Goal: Task Accomplishment & Management: Manage account settings

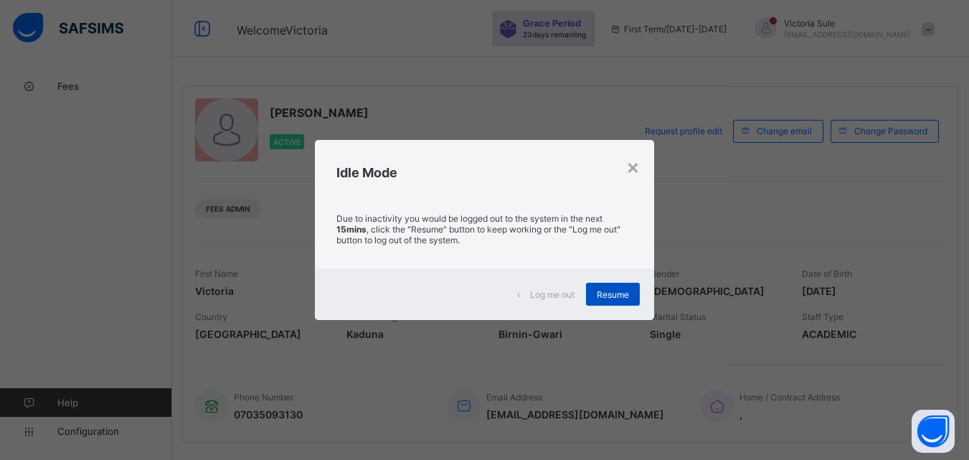
click at [605, 303] on div "Resume" at bounding box center [613, 294] width 54 height 23
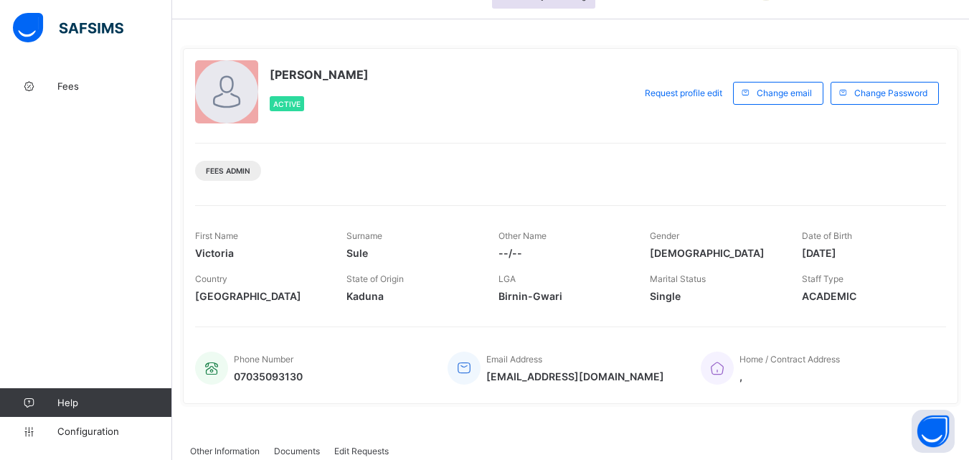
scroll to position [72, 0]
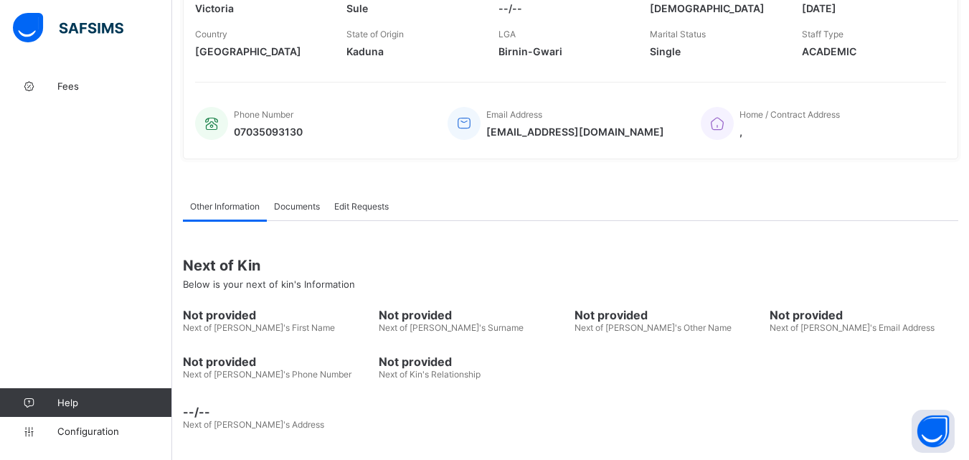
scroll to position [285, 0]
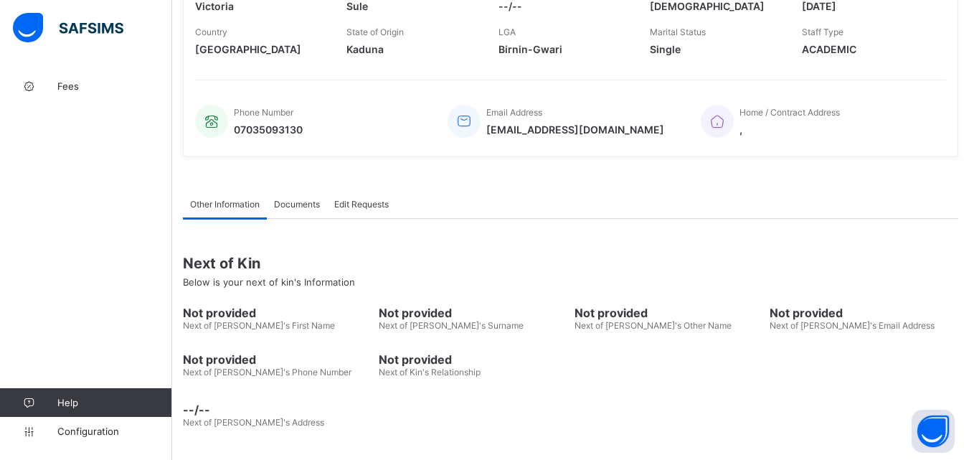
click at [543, 221] on div "Next of Kin Below is your next of kin's Information Not provided Next of [PERSO…" at bounding box center [570, 327] width 775 height 216
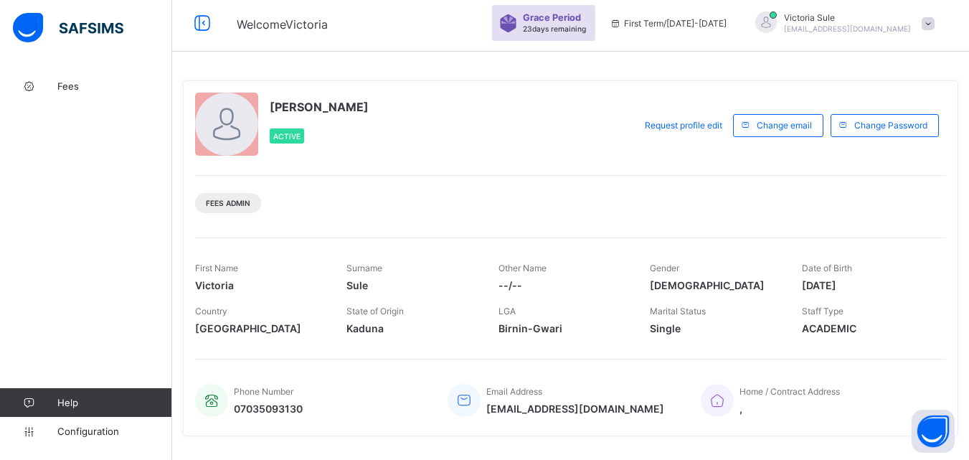
scroll to position [0, 0]
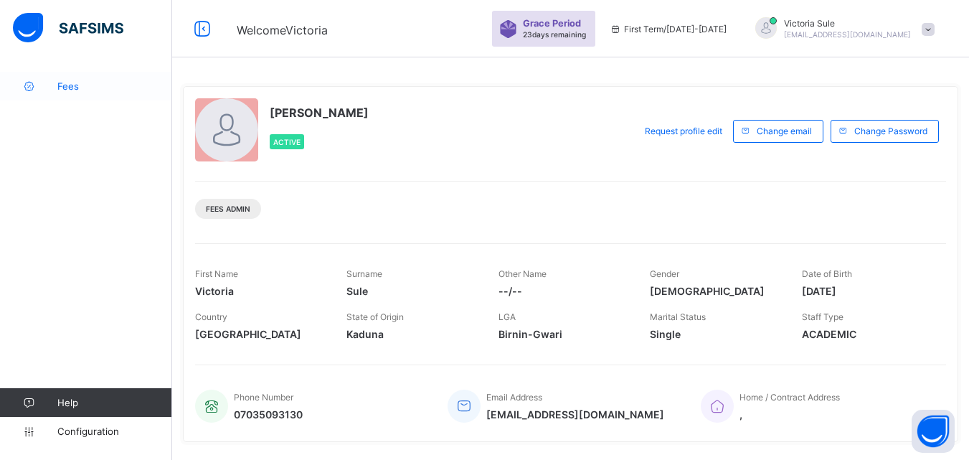
click at [85, 94] on link "Fees" at bounding box center [86, 86] width 172 height 29
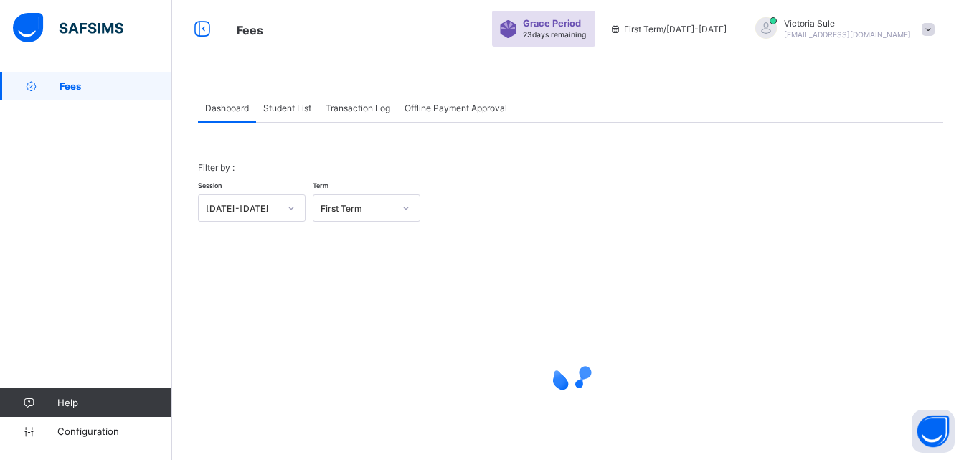
click at [303, 101] on div "Student List" at bounding box center [287, 107] width 62 height 29
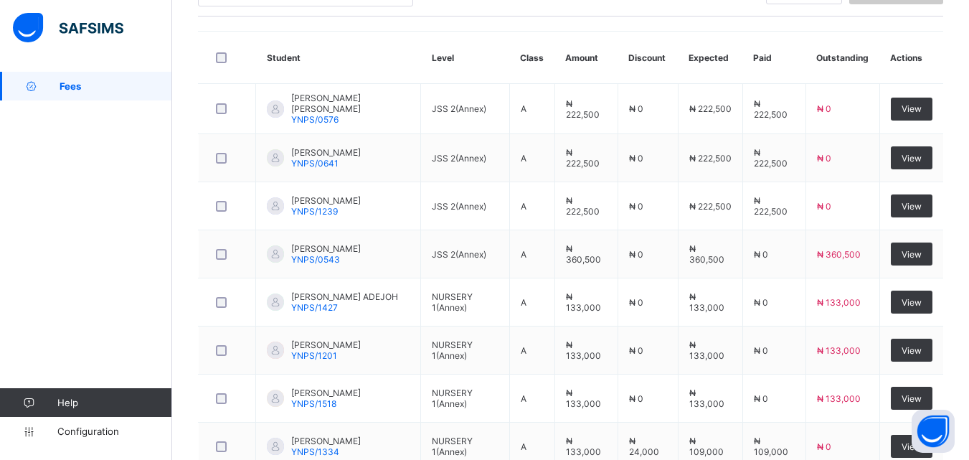
scroll to position [344, 0]
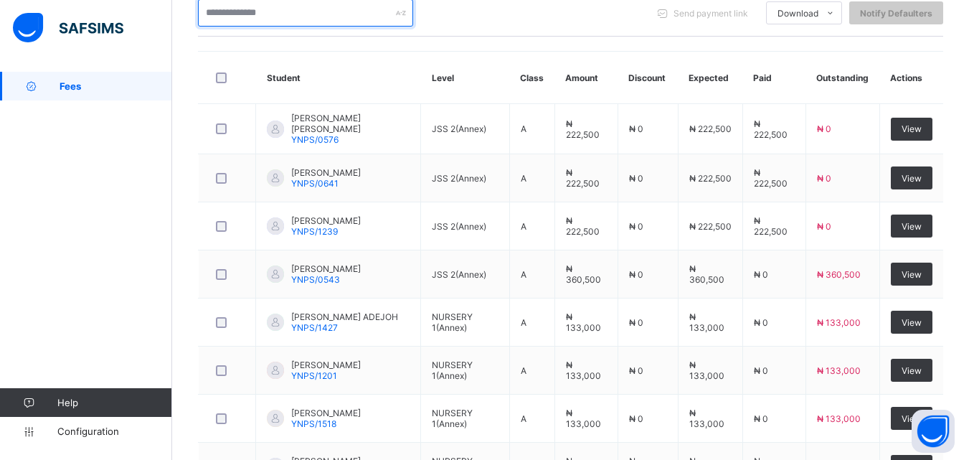
click at [323, 14] on input "text" at bounding box center [305, 12] width 215 height 27
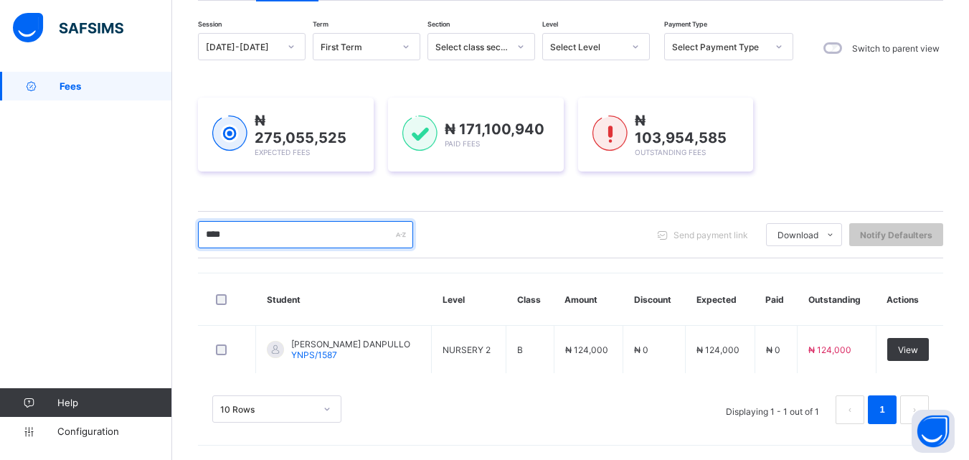
scroll to position [120, 0]
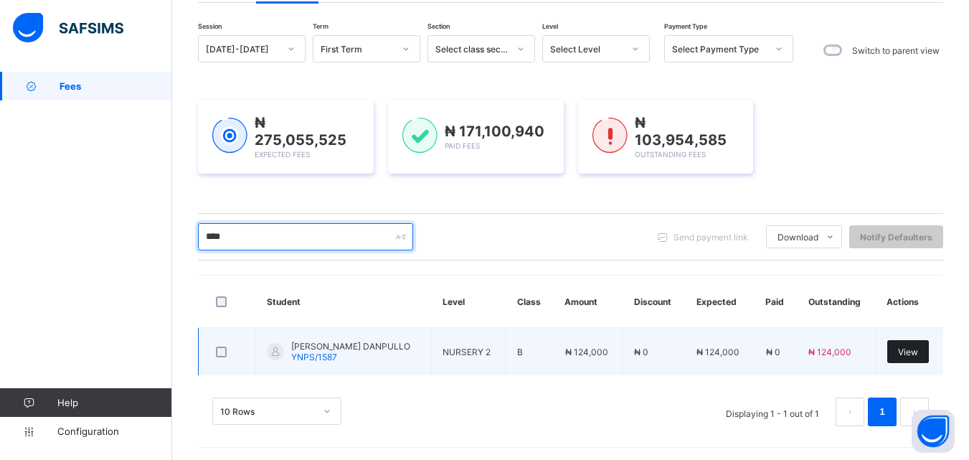
type input "****"
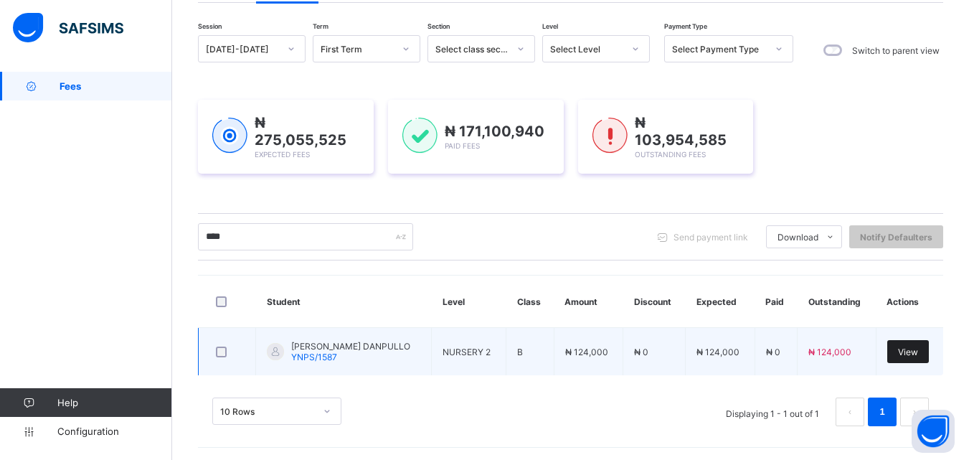
click at [914, 347] on span "View" at bounding box center [908, 351] width 20 height 11
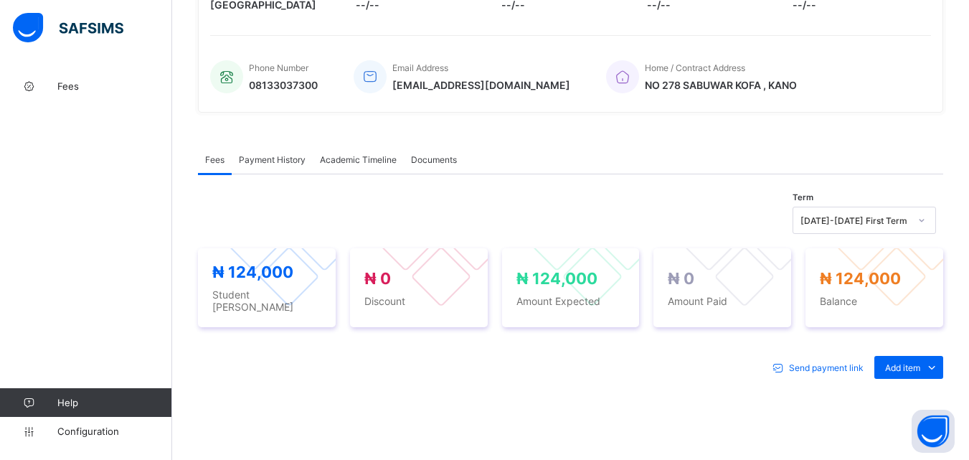
scroll to position [478, 0]
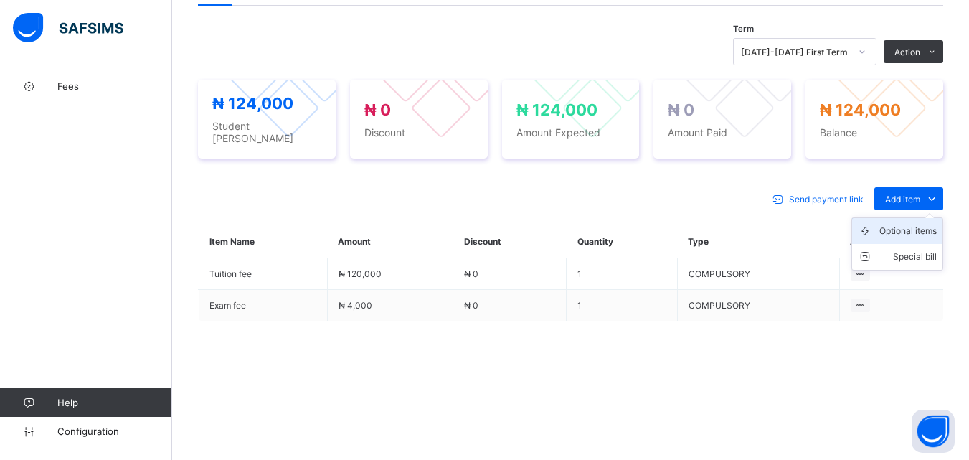
click at [928, 225] on div "Optional items" at bounding box center [907, 231] width 57 height 14
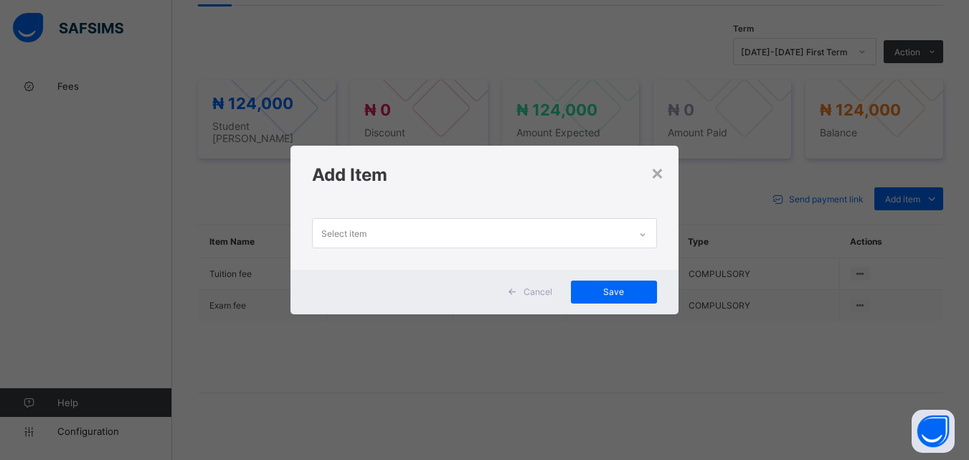
click at [640, 227] on div at bounding box center [642, 234] width 24 height 23
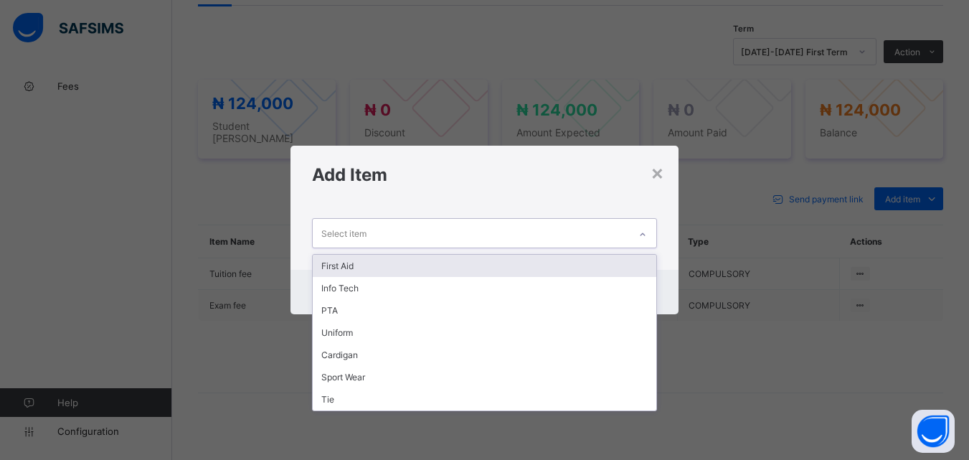
click at [416, 269] on div "First Aid" at bounding box center [484, 266] width 343 height 22
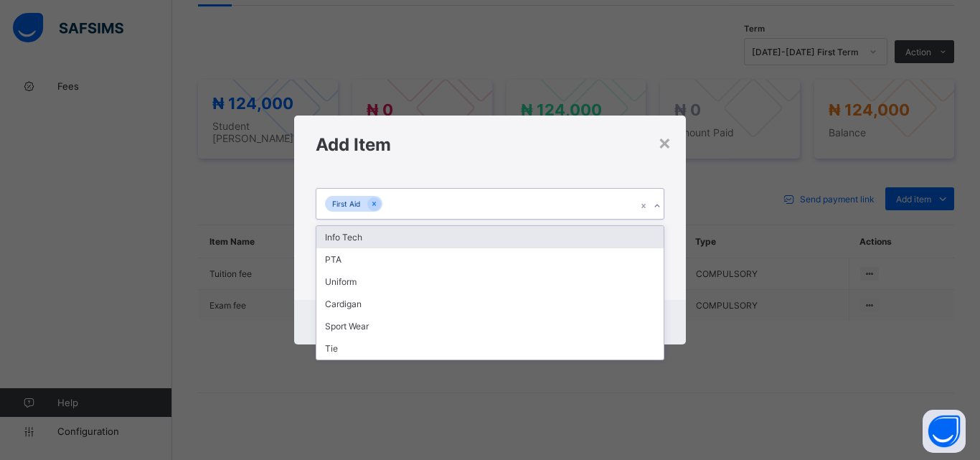
click at [471, 204] on div "First Aid" at bounding box center [476, 204] width 320 height 30
click at [448, 240] on div "Info Tech" at bounding box center [489, 237] width 347 height 22
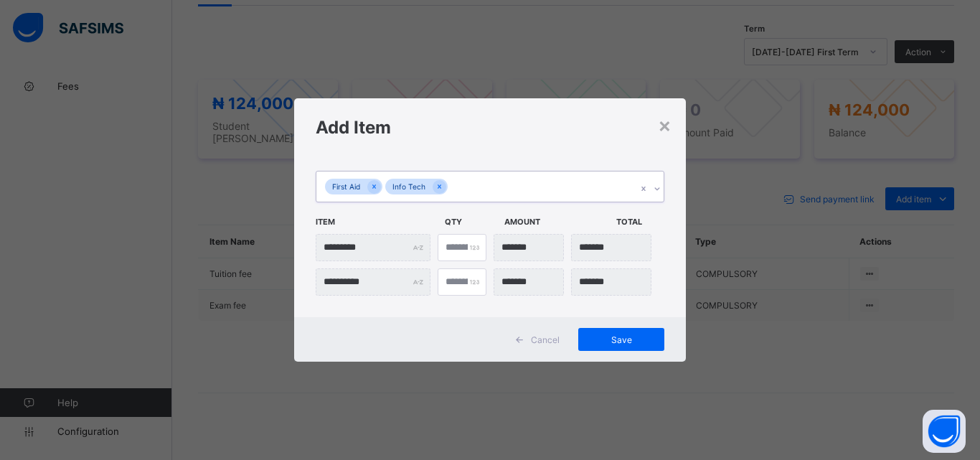
click at [501, 194] on div "First Aid Info Tech" at bounding box center [476, 186] width 320 height 30
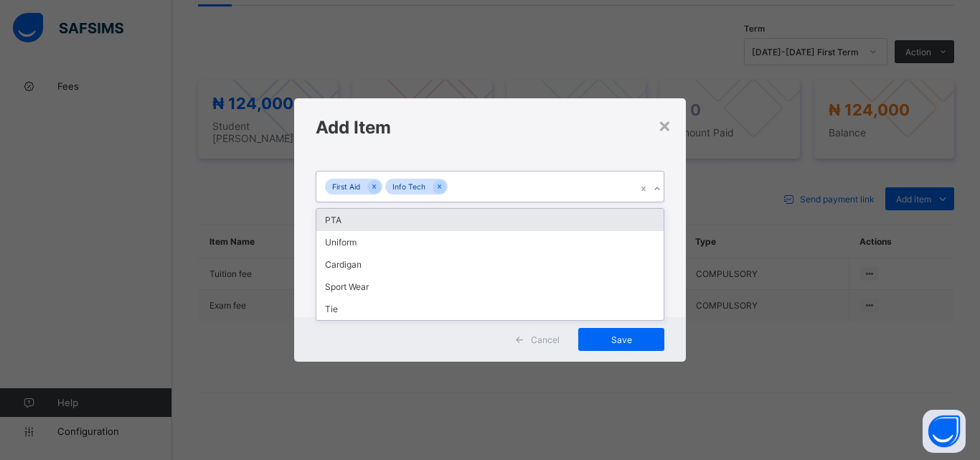
click at [491, 217] on div "PTA" at bounding box center [489, 220] width 347 height 22
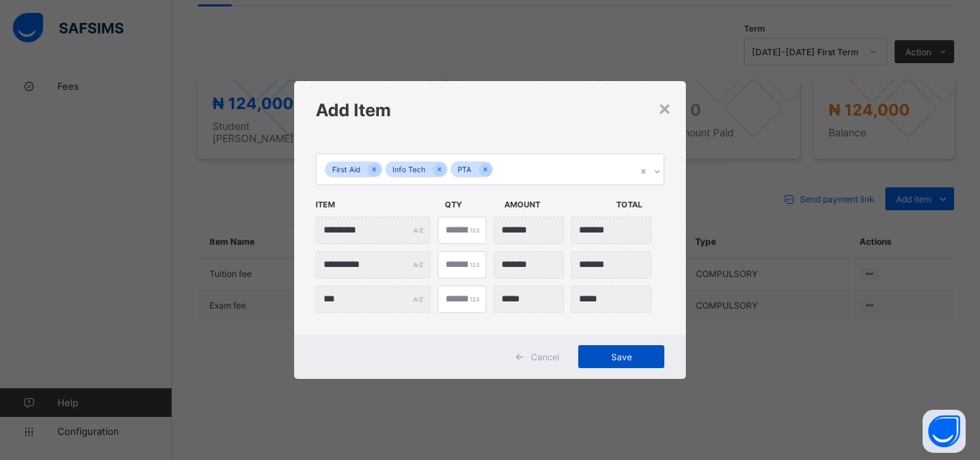
click at [595, 359] on span "Save" at bounding box center [621, 356] width 65 height 11
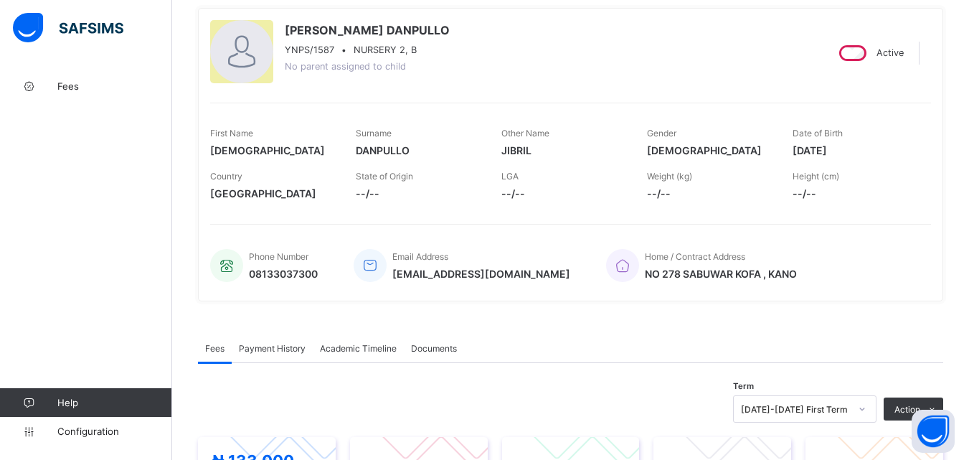
scroll to position [0, 0]
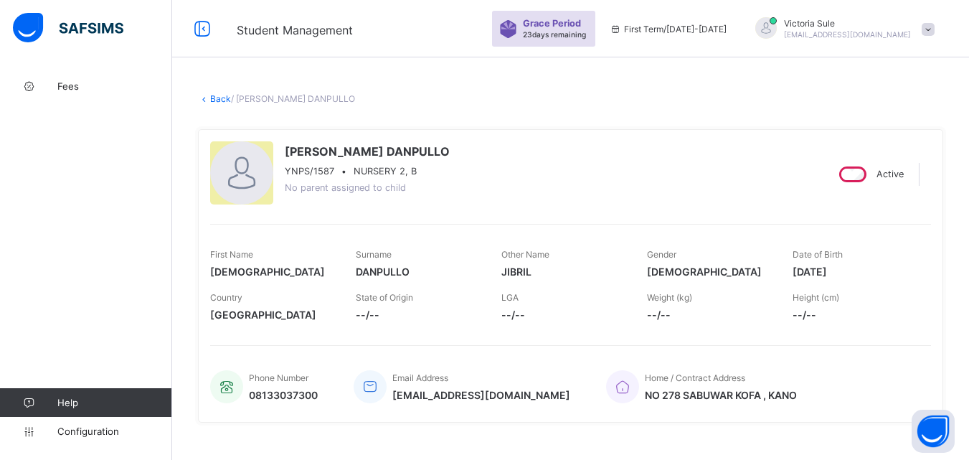
click at [221, 96] on link "Back" at bounding box center [220, 98] width 21 height 11
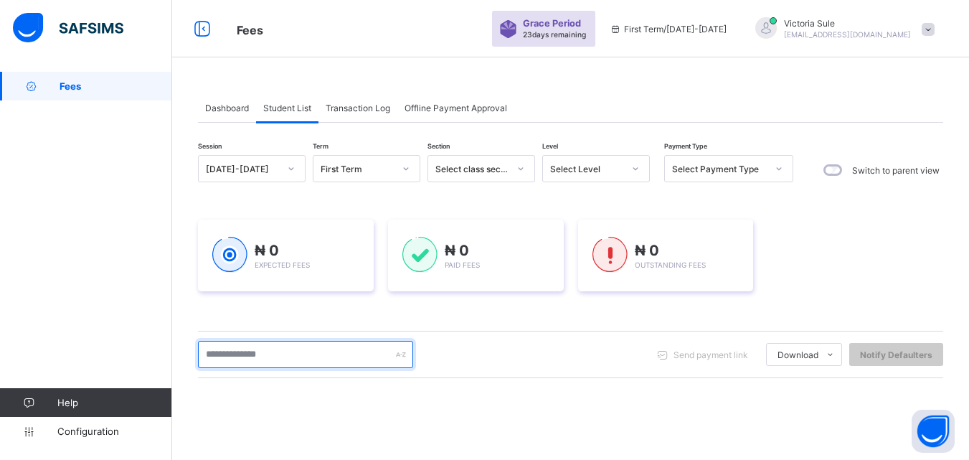
click at [267, 351] on input "text" at bounding box center [305, 354] width 215 height 27
type input "****"
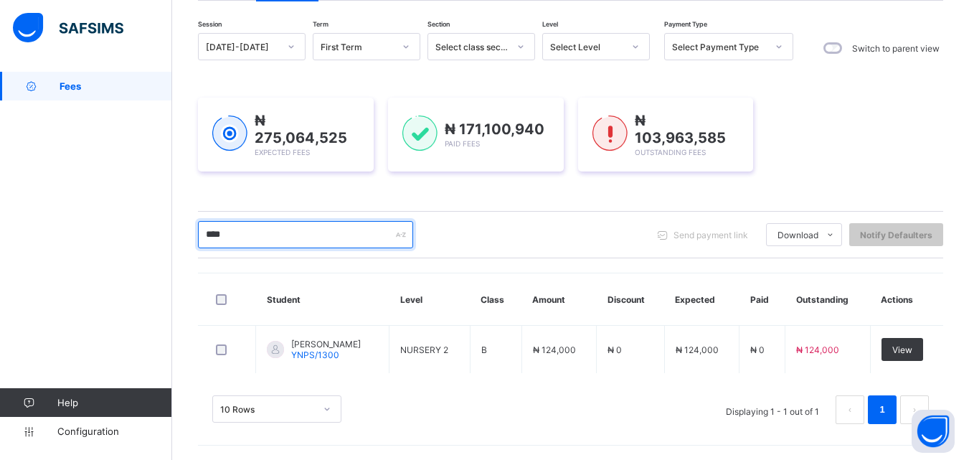
scroll to position [120, 0]
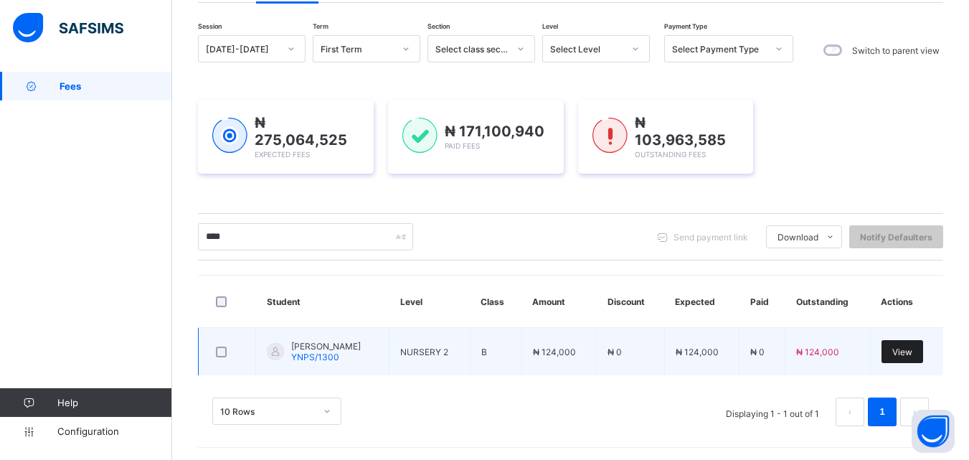
click at [903, 351] on div "View" at bounding box center [902, 351] width 42 height 23
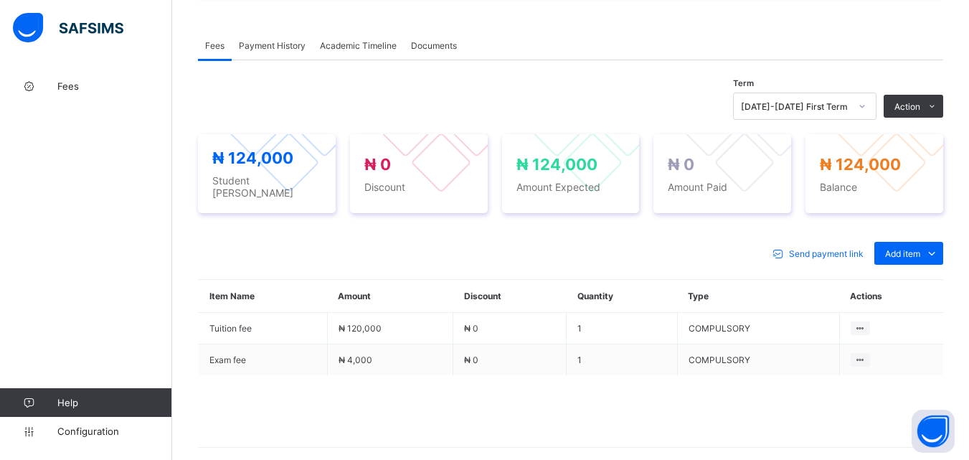
scroll to position [430, 0]
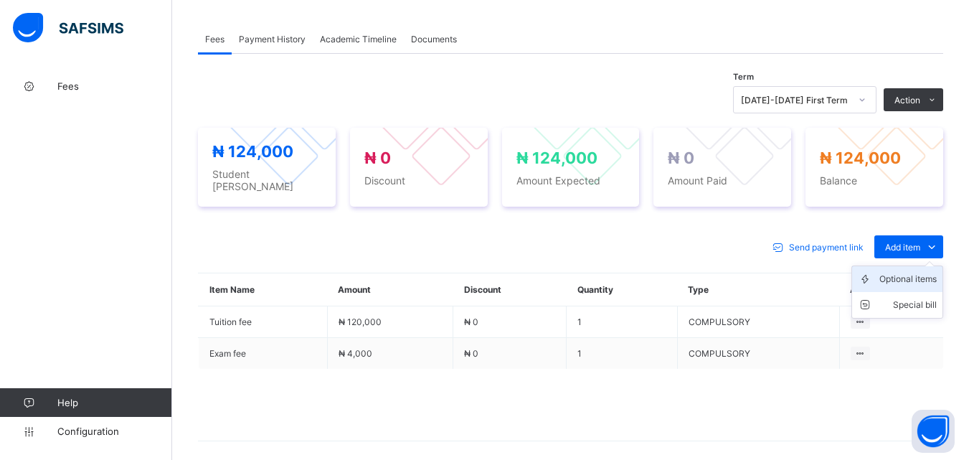
click at [915, 273] on div "Optional items" at bounding box center [907, 279] width 57 height 14
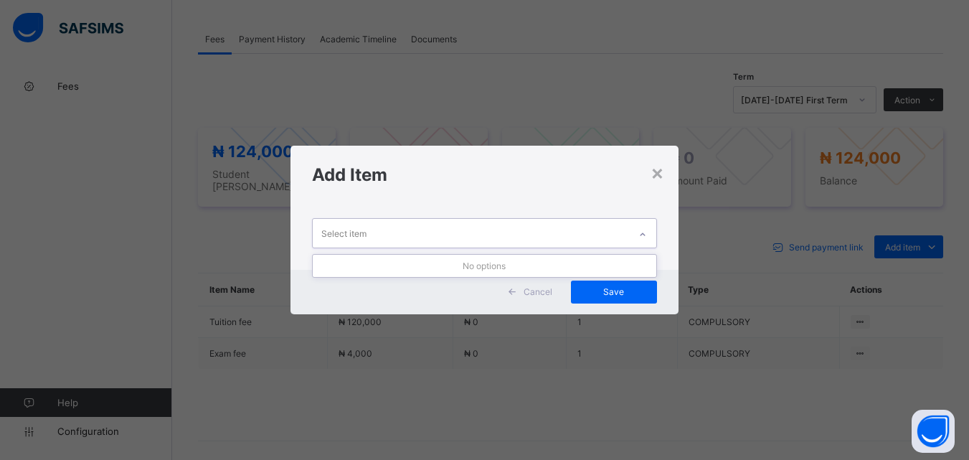
click at [638, 237] on div at bounding box center [642, 234] width 24 height 23
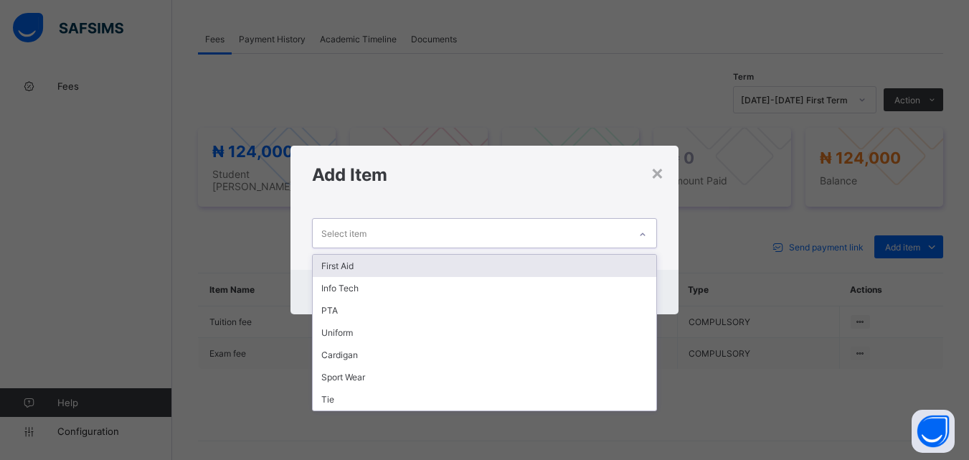
click at [557, 262] on div "First Aid" at bounding box center [484, 266] width 343 height 22
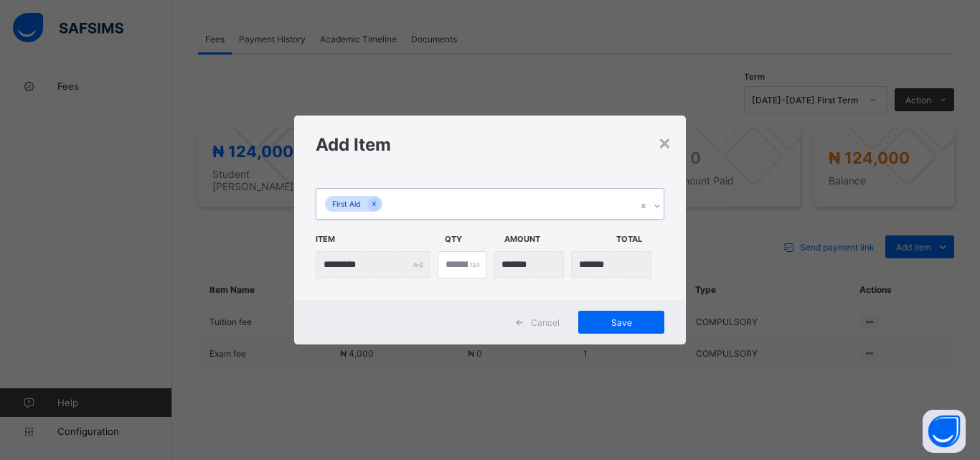
click at [492, 203] on div "First Aid" at bounding box center [476, 204] width 320 height 30
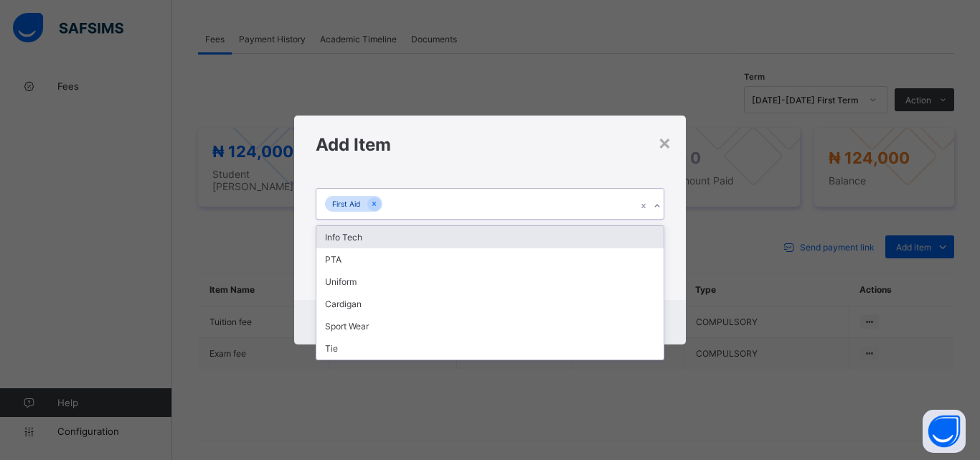
click at [482, 235] on div "Info Tech" at bounding box center [489, 237] width 347 height 22
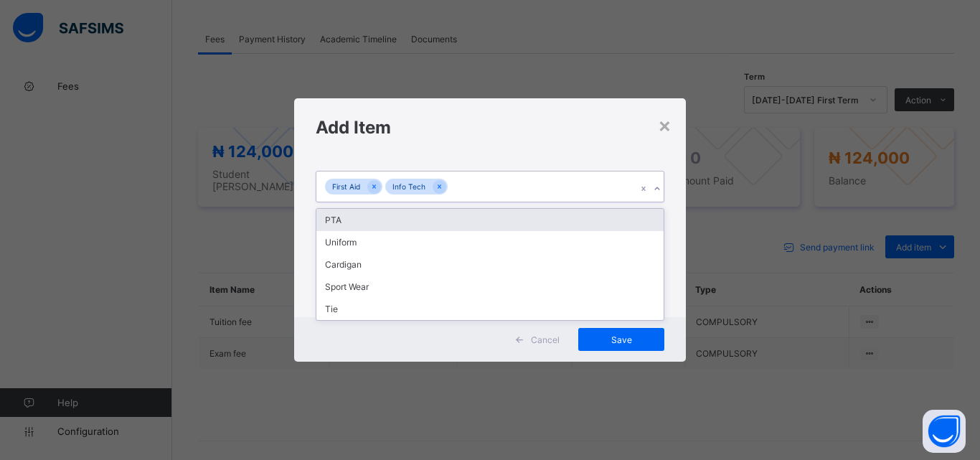
click at [492, 189] on div "First Aid Info Tech" at bounding box center [476, 186] width 320 height 30
click at [488, 217] on div "PTA" at bounding box center [489, 220] width 347 height 22
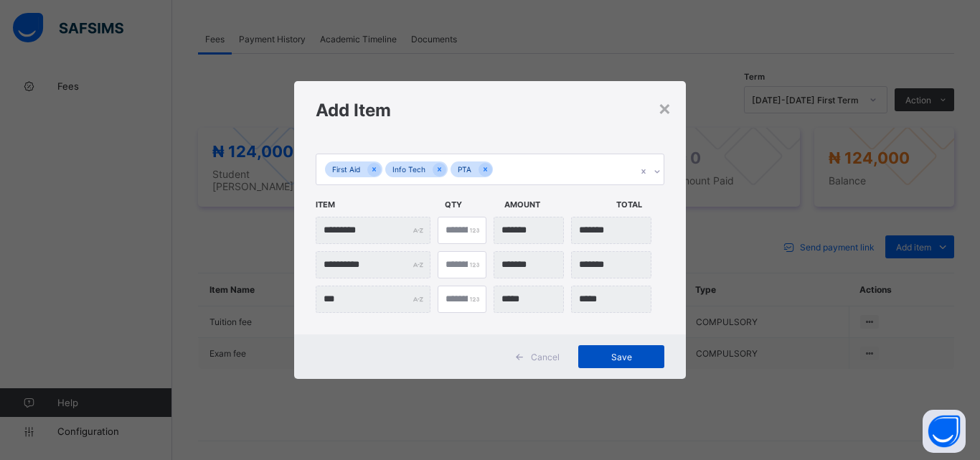
click at [630, 359] on span "Save" at bounding box center [621, 356] width 65 height 11
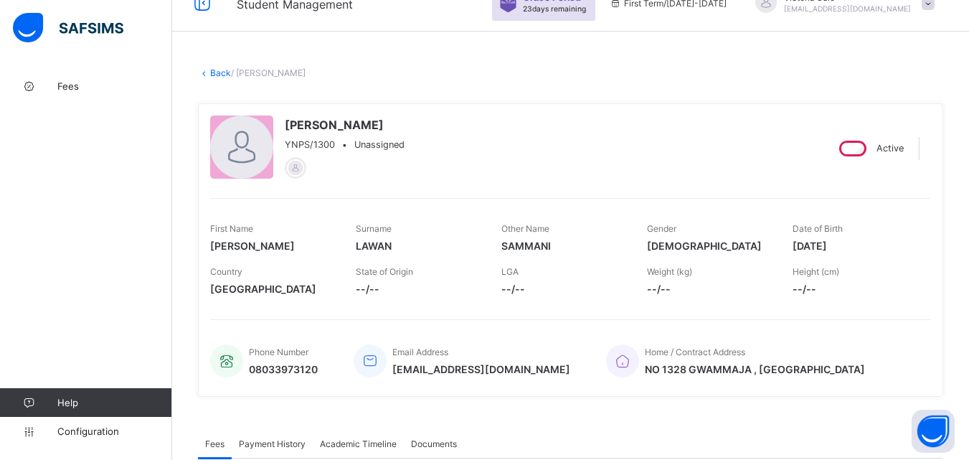
scroll to position [0, 0]
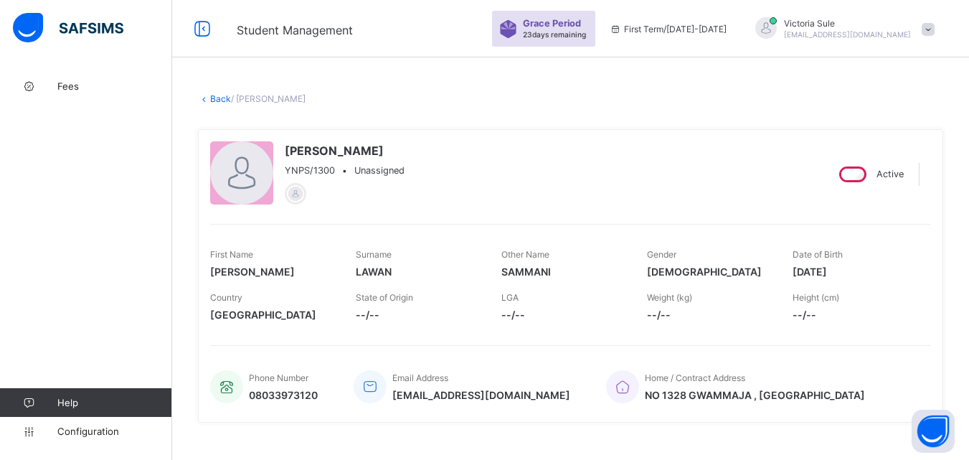
click at [213, 100] on link "Back" at bounding box center [220, 98] width 21 height 11
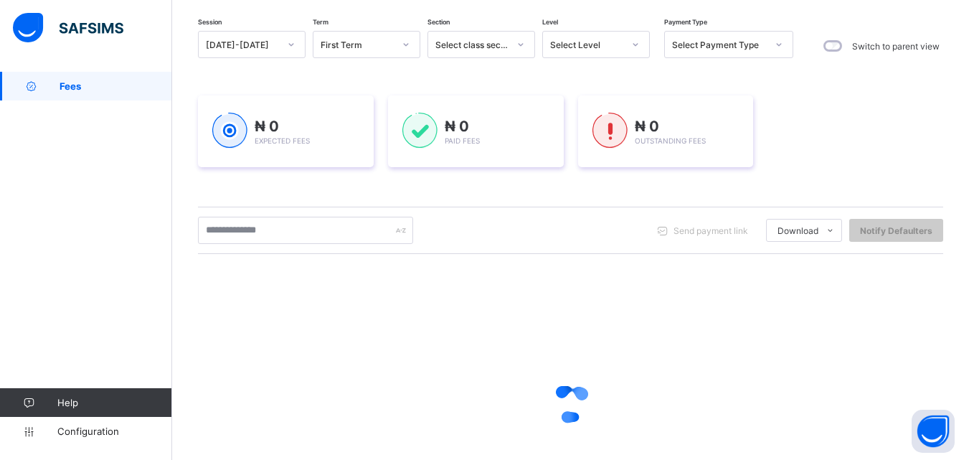
scroll to position [143, 0]
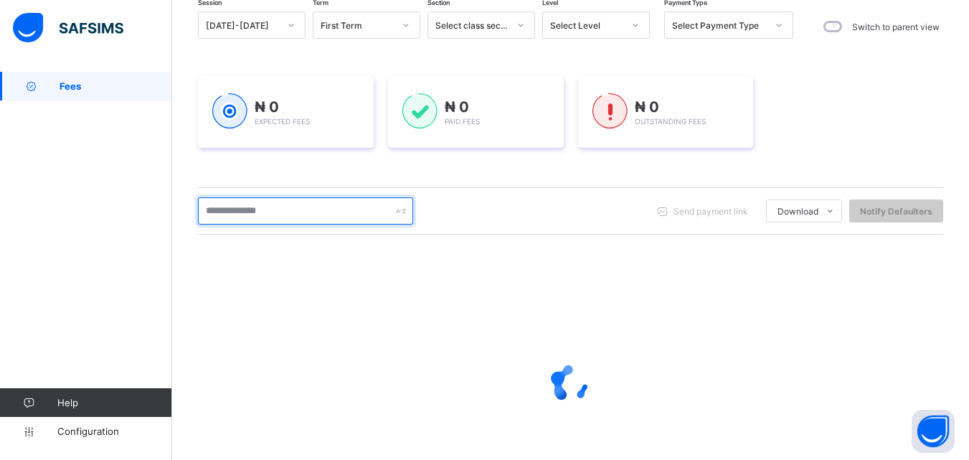
click at [270, 204] on input "text" at bounding box center [305, 210] width 215 height 27
type input "****"
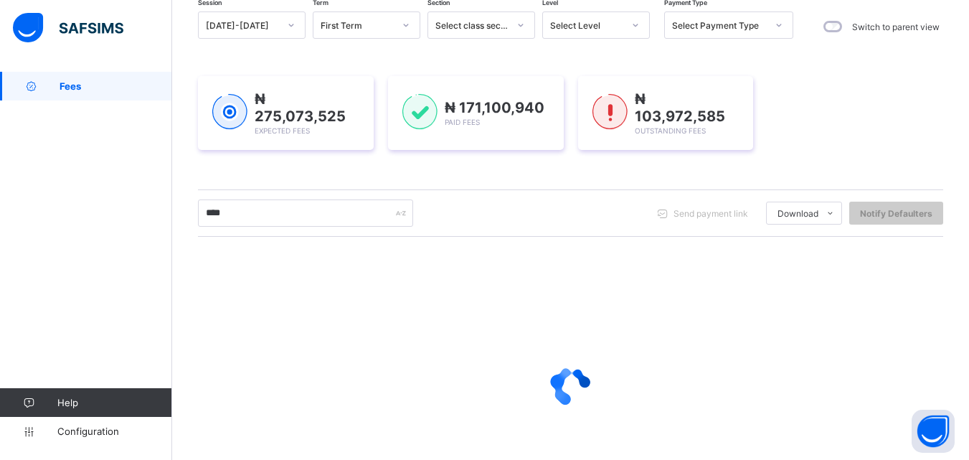
click at [593, 364] on icon at bounding box center [570, 385] width 57 height 57
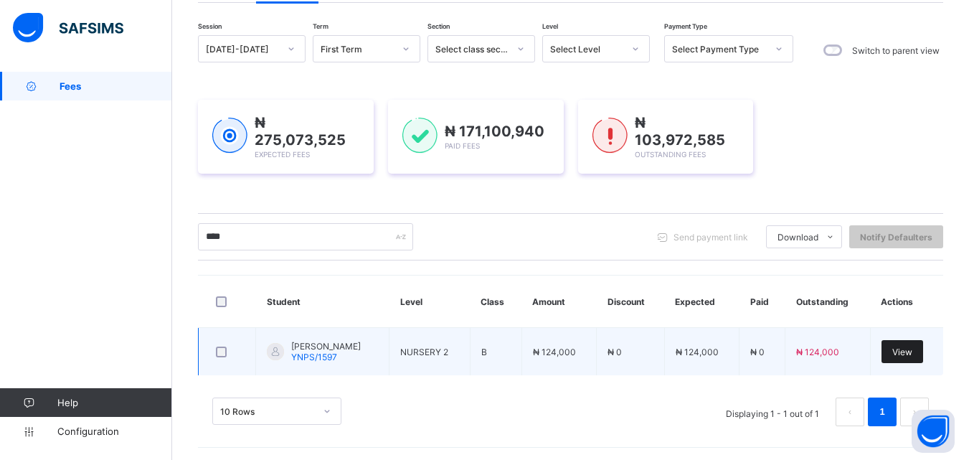
click at [912, 346] on span "View" at bounding box center [902, 351] width 20 height 11
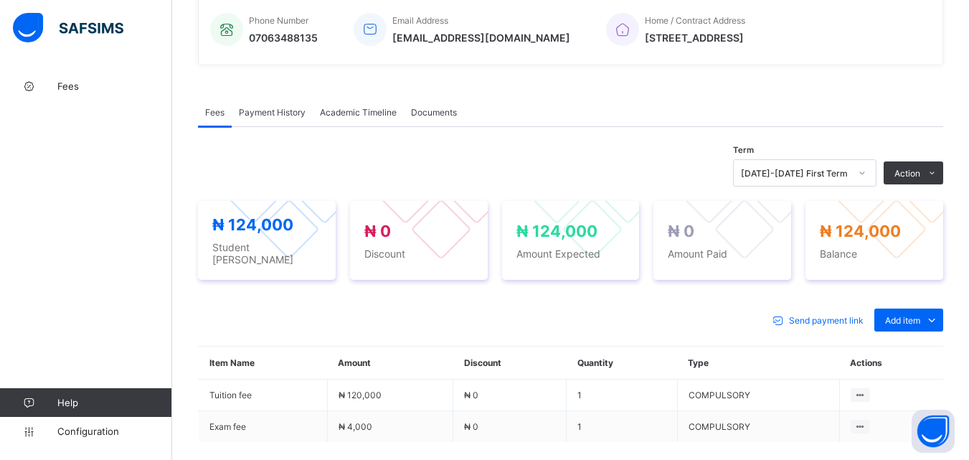
scroll to position [359, 0]
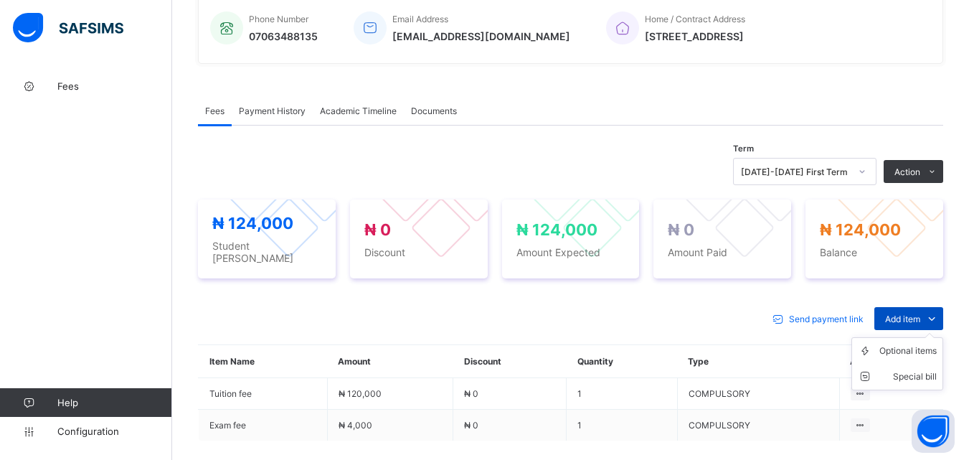
click at [910, 313] on span "Add item" at bounding box center [902, 318] width 35 height 11
click at [909, 344] on div "Optional items" at bounding box center [907, 351] width 57 height 14
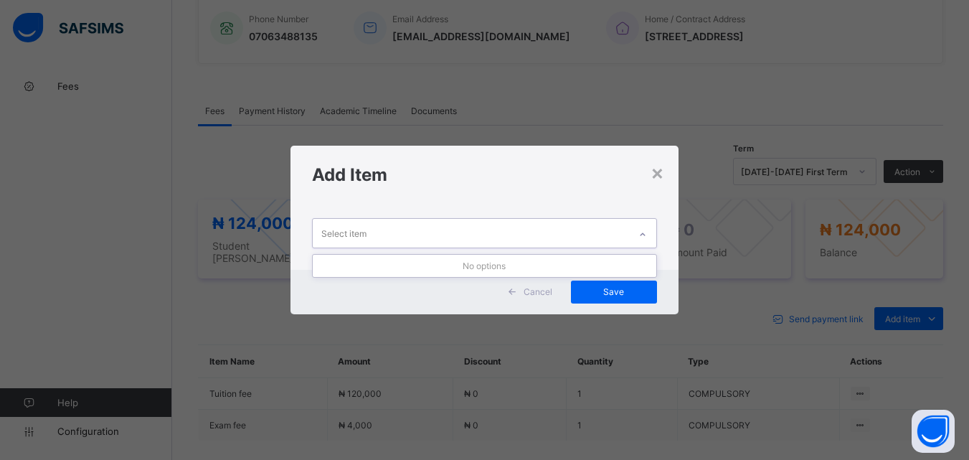
click at [632, 239] on div at bounding box center [642, 234] width 24 height 23
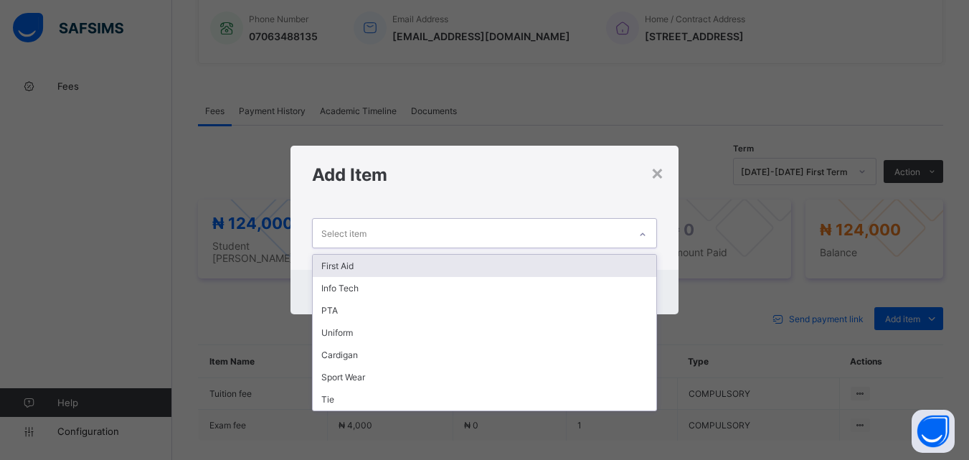
click at [498, 267] on div "First Aid" at bounding box center [484, 266] width 343 height 22
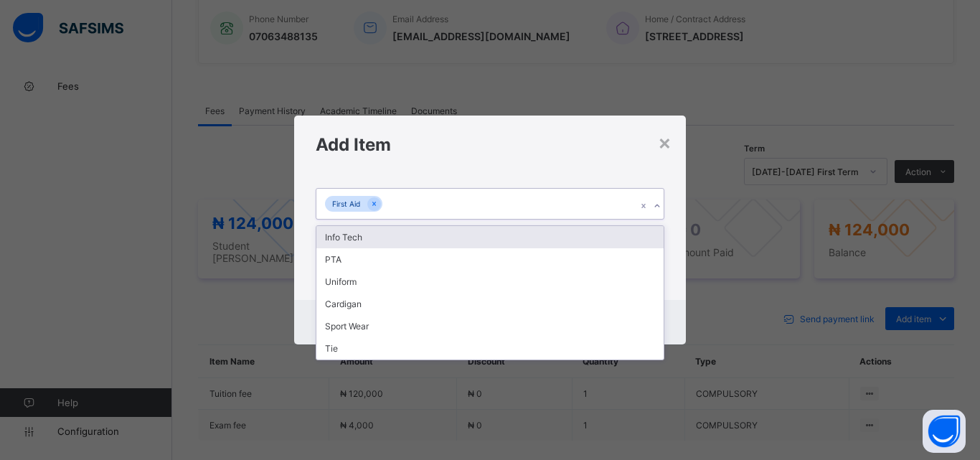
click at [508, 199] on div "First Aid" at bounding box center [476, 204] width 320 height 30
click at [498, 235] on div "Info Tech" at bounding box center [489, 237] width 347 height 22
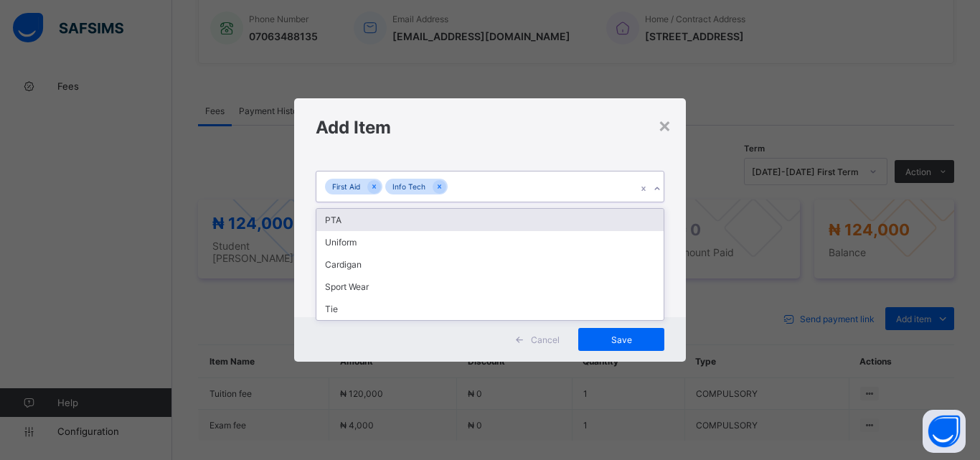
click at [512, 188] on div "First Aid Info Tech" at bounding box center [476, 186] width 320 height 30
click at [497, 222] on div "PTA" at bounding box center [489, 220] width 347 height 22
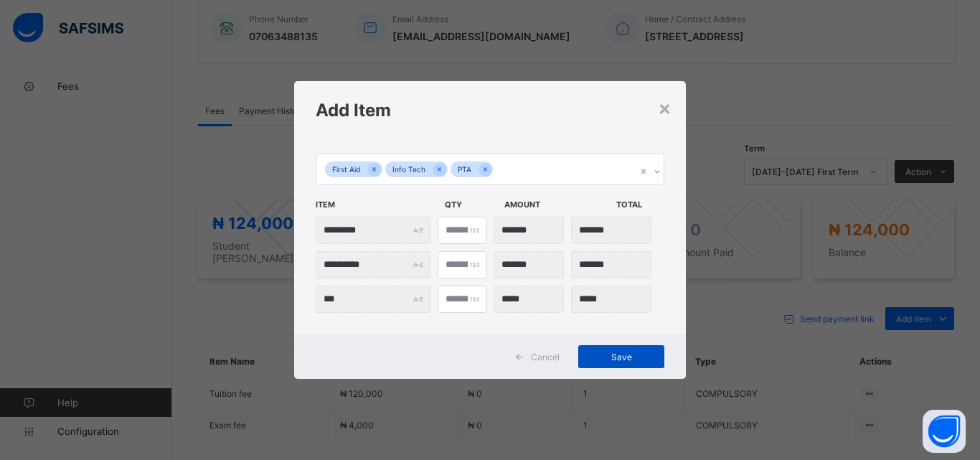
click at [612, 357] on span "Save" at bounding box center [621, 356] width 65 height 11
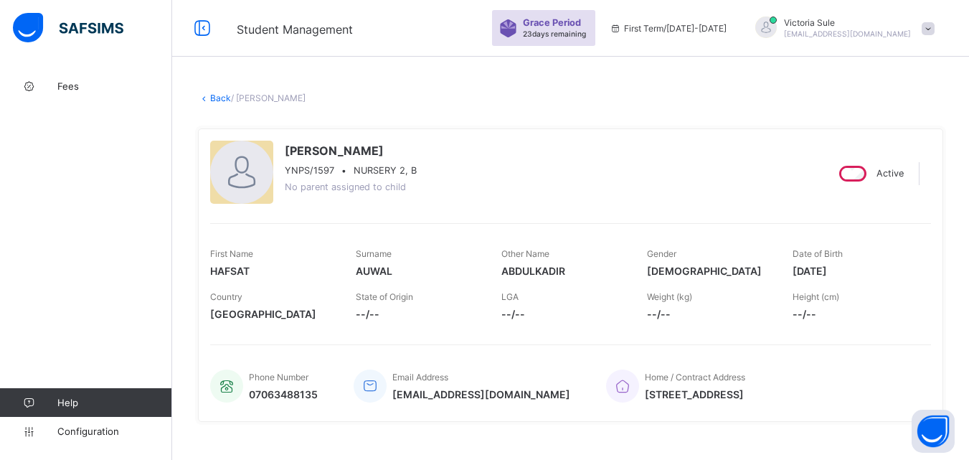
scroll to position [0, 0]
click at [220, 94] on link "Back" at bounding box center [220, 98] width 21 height 11
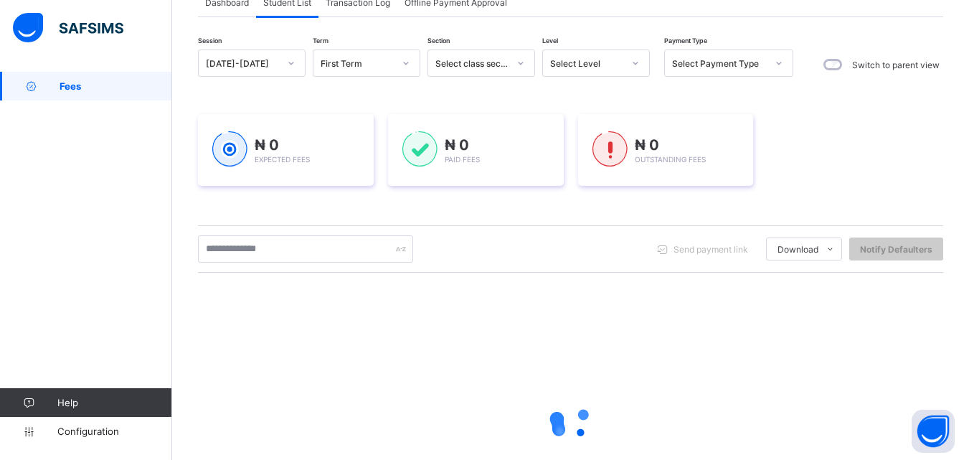
scroll to position [215, 0]
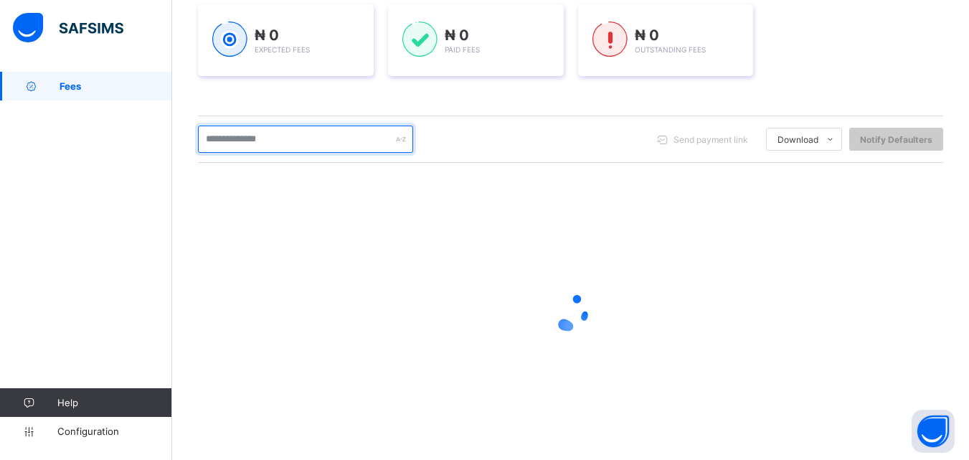
click at [262, 135] on input "text" at bounding box center [305, 139] width 215 height 27
type input "****"
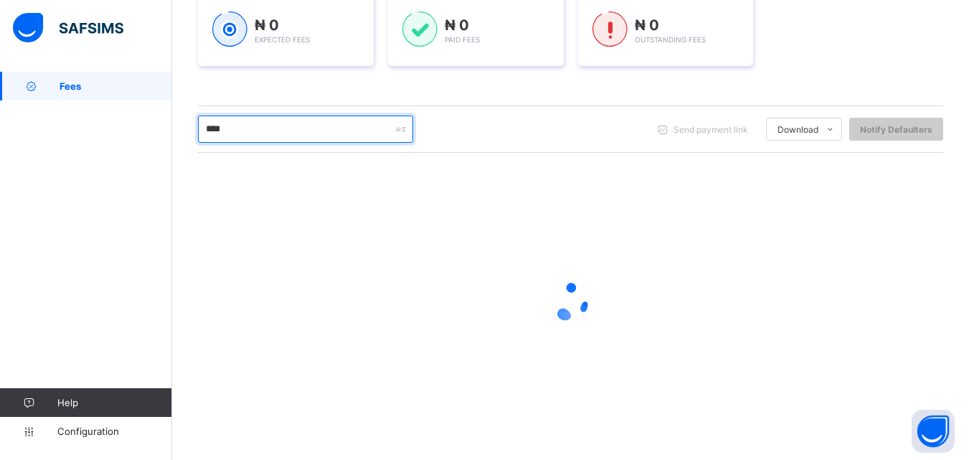
click at [233, 127] on input "****" at bounding box center [305, 128] width 215 height 27
click at [611, 333] on div at bounding box center [570, 302] width 745 height 273
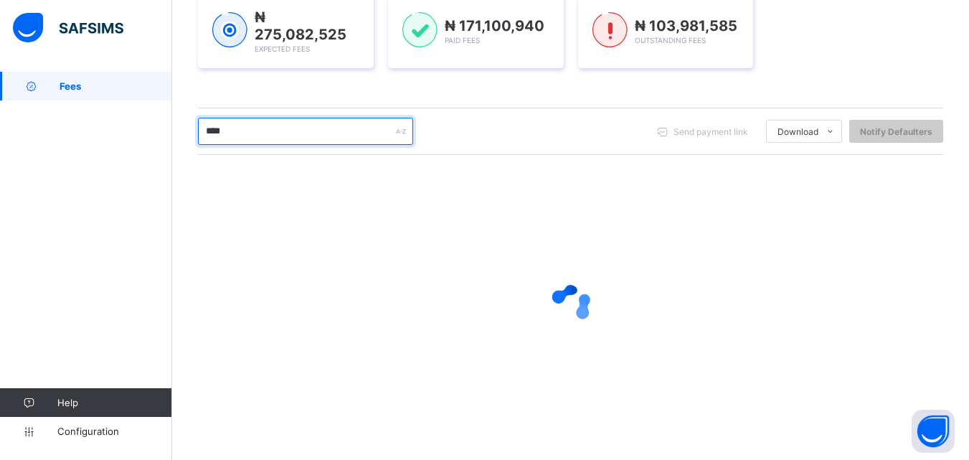
click at [243, 130] on input "****" at bounding box center [305, 131] width 215 height 27
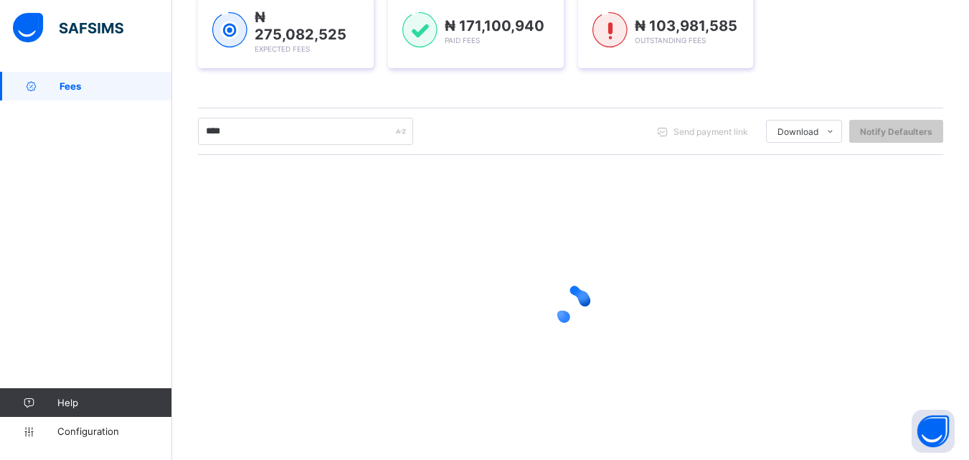
click at [562, 348] on div at bounding box center [570, 304] width 745 height 273
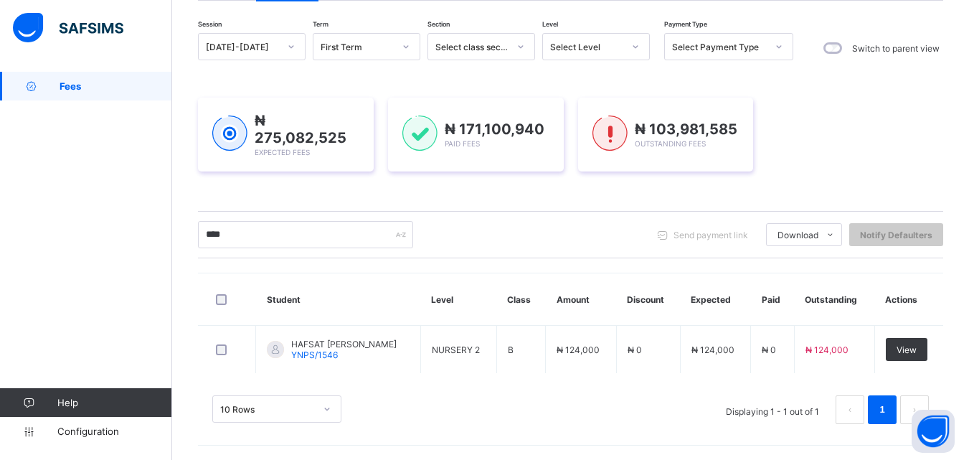
scroll to position [120, 0]
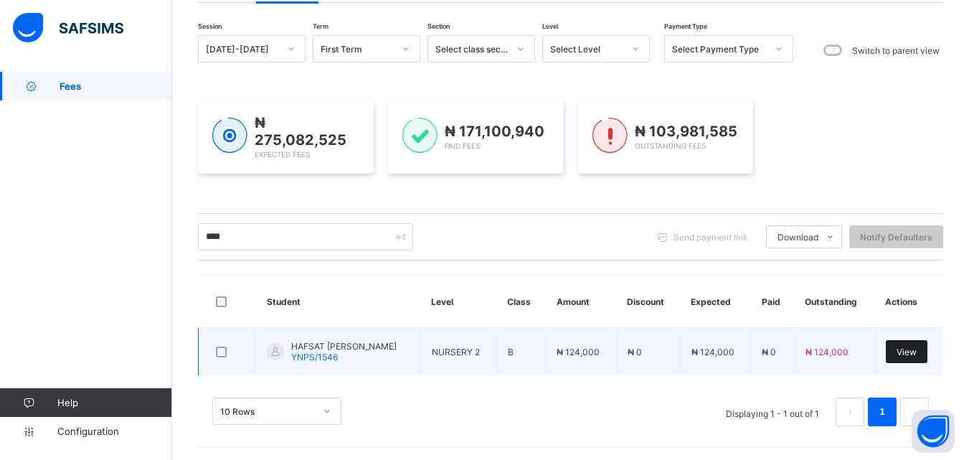
click at [912, 351] on span "View" at bounding box center [906, 351] width 20 height 11
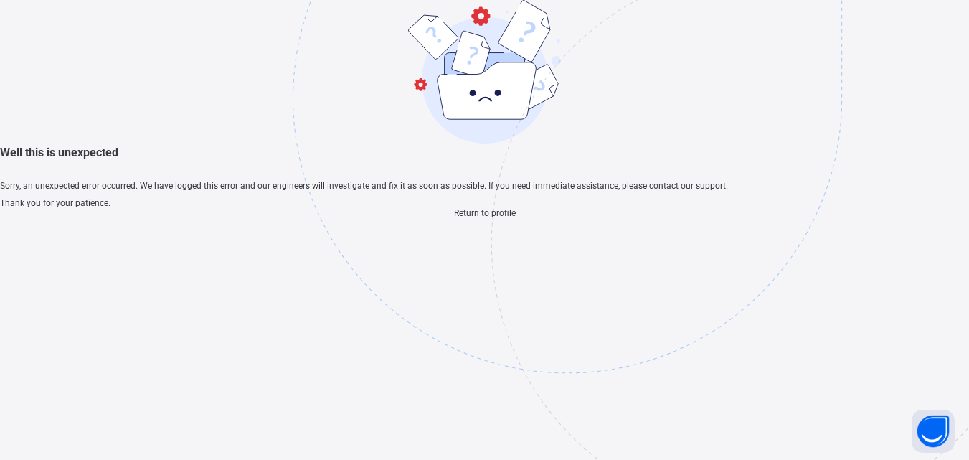
click at [480, 218] on span "Return to profile" at bounding box center [485, 213] width 62 height 10
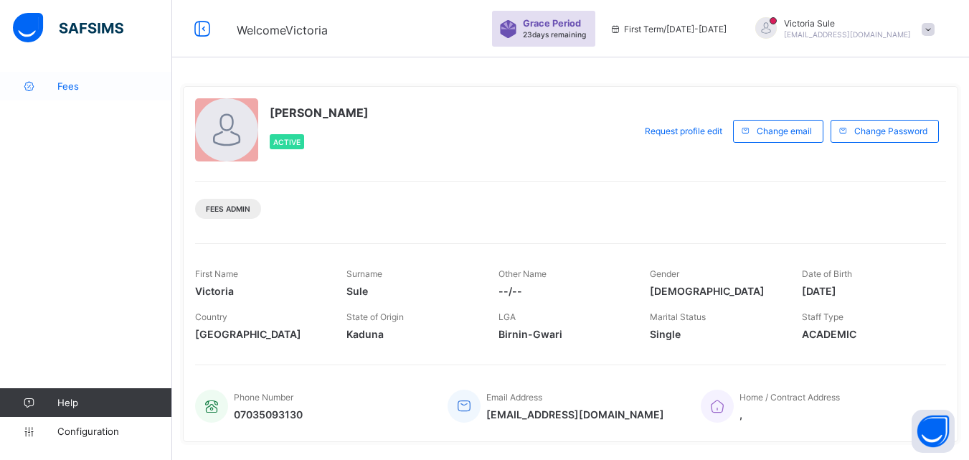
click at [68, 79] on link "Fees" at bounding box center [86, 86] width 172 height 29
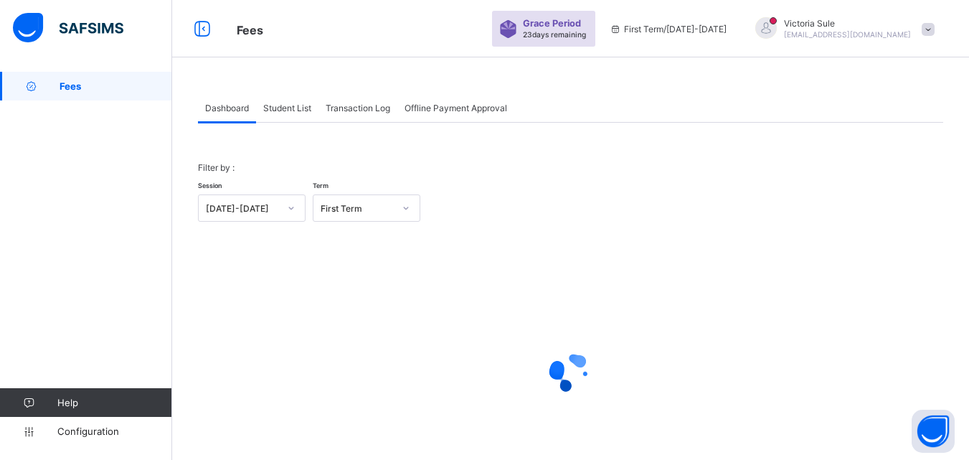
click at [288, 110] on span "Student List" at bounding box center [287, 108] width 48 height 11
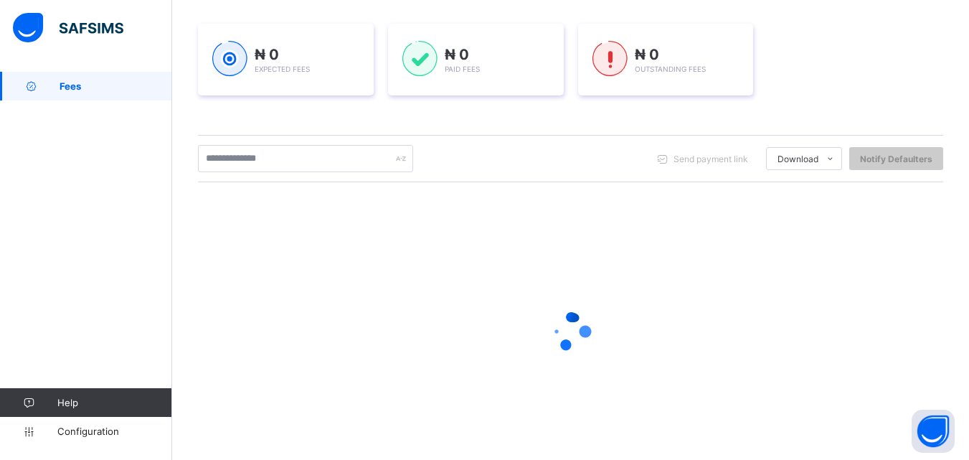
scroll to position [215, 0]
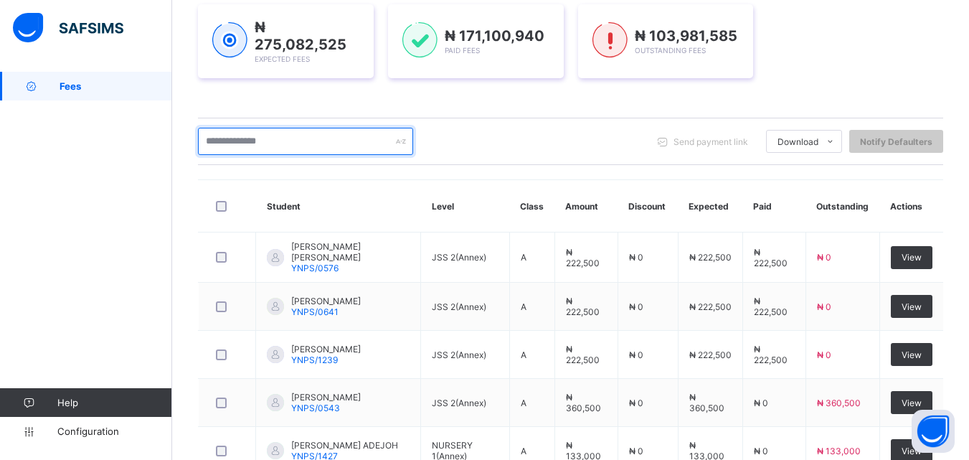
click at [344, 139] on input "text" at bounding box center [305, 141] width 215 height 27
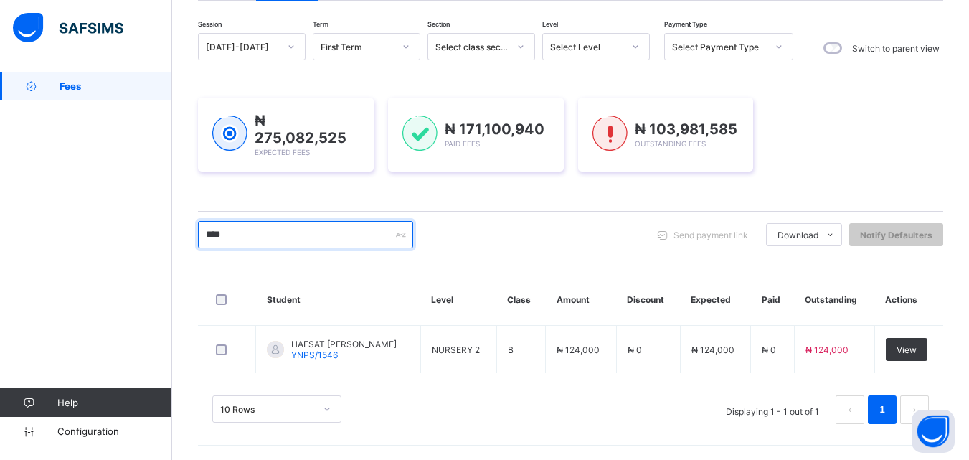
scroll to position [120, 0]
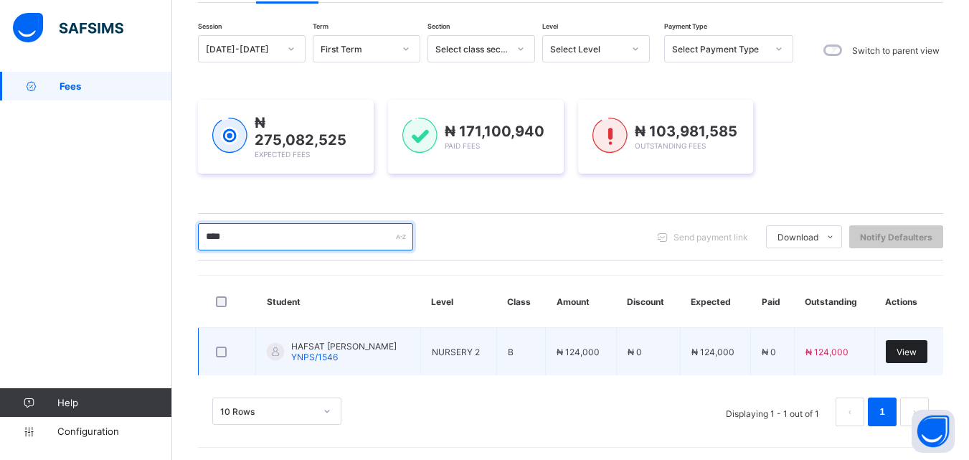
type input "****"
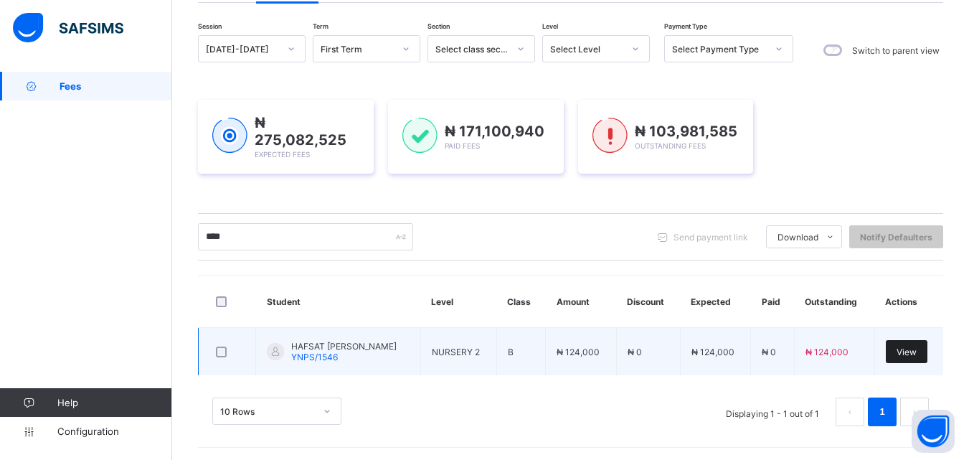
click at [906, 343] on div "View" at bounding box center [907, 351] width 42 height 23
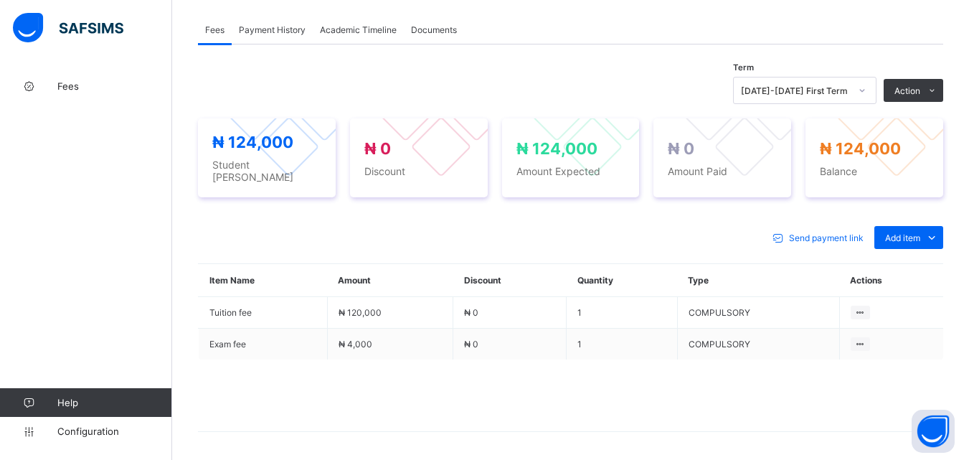
scroll to position [483, 0]
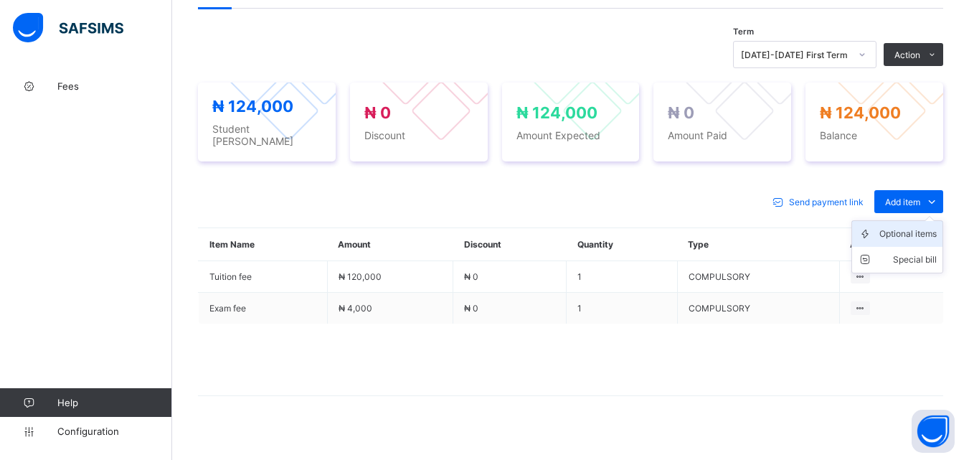
click at [921, 227] on div "Optional items" at bounding box center [907, 234] width 57 height 14
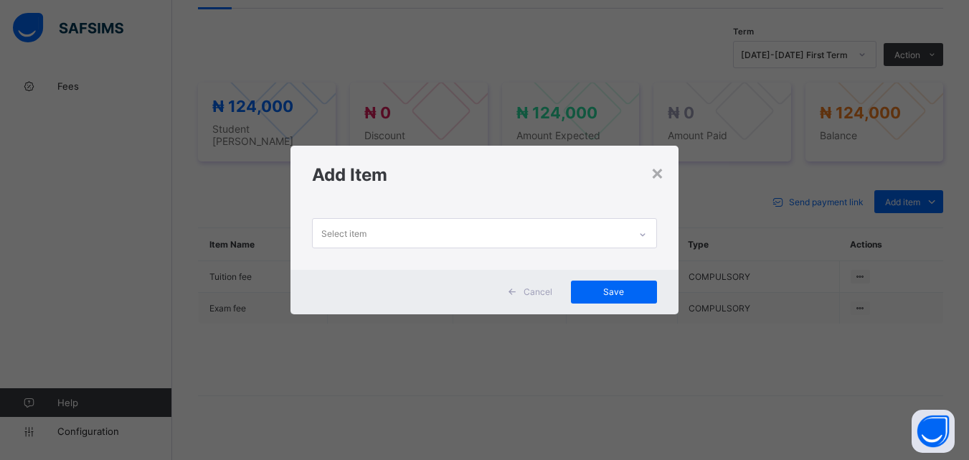
click at [647, 226] on div at bounding box center [642, 234] width 24 height 23
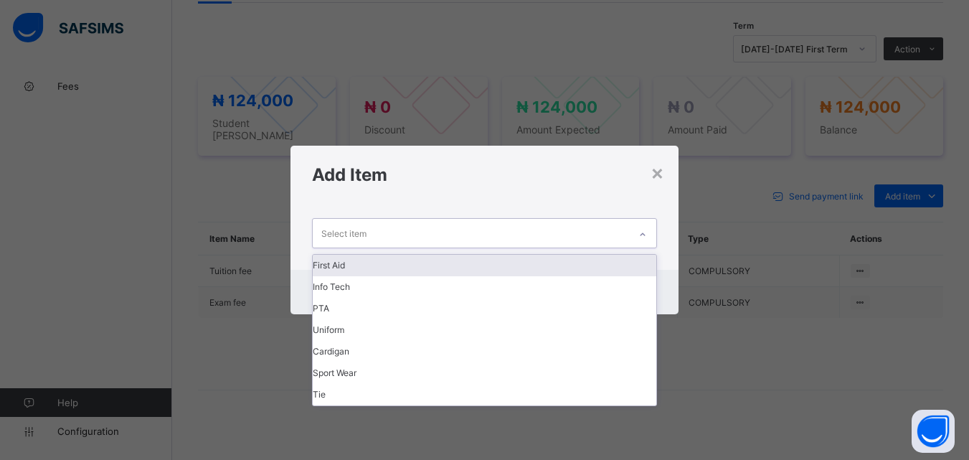
click at [616, 234] on div "Select item" at bounding box center [471, 233] width 316 height 28
click at [587, 273] on div "First Aid" at bounding box center [484, 266] width 343 height 22
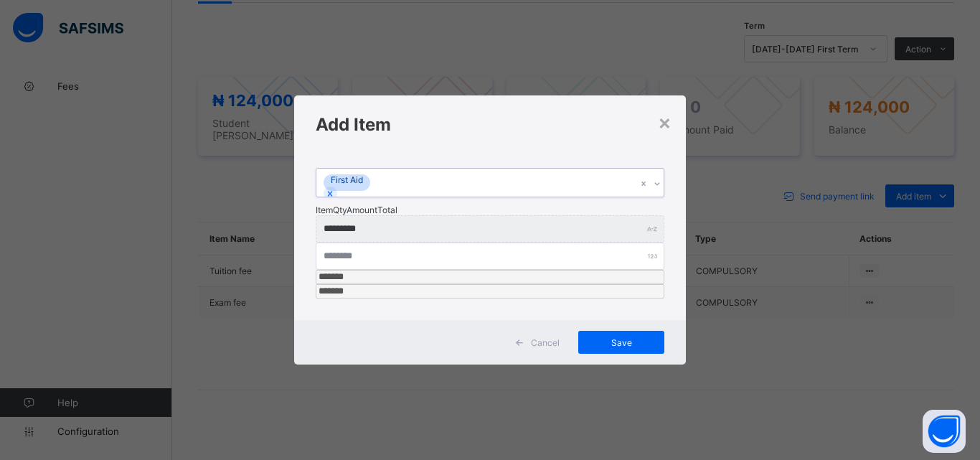
click at [592, 197] on div "First Aid" at bounding box center [476, 183] width 320 height 28
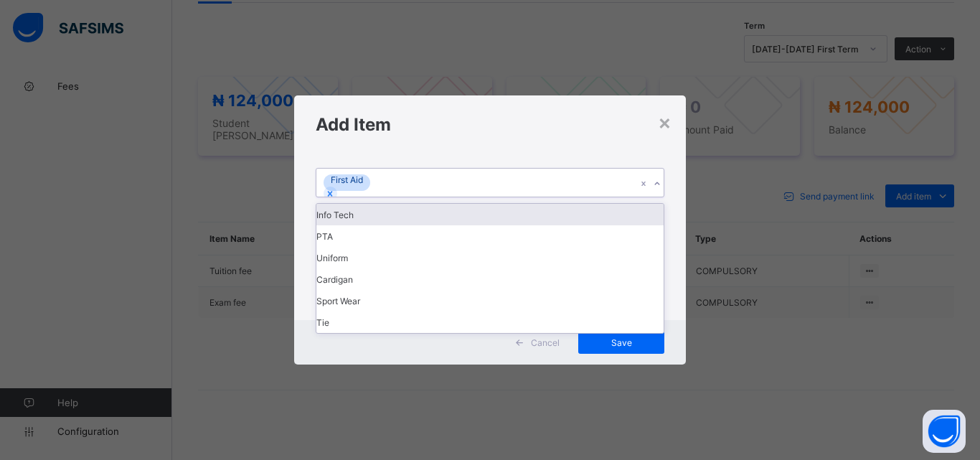
click at [584, 225] on div "Info Tech" at bounding box center [489, 215] width 347 height 22
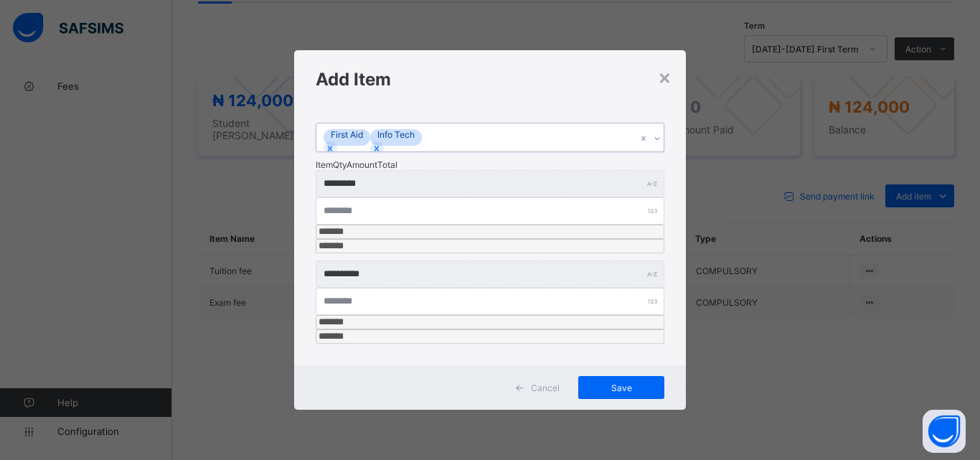
click at [584, 151] on div "First Aid Info Tech" at bounding box center [476, 137] width 320 height 28
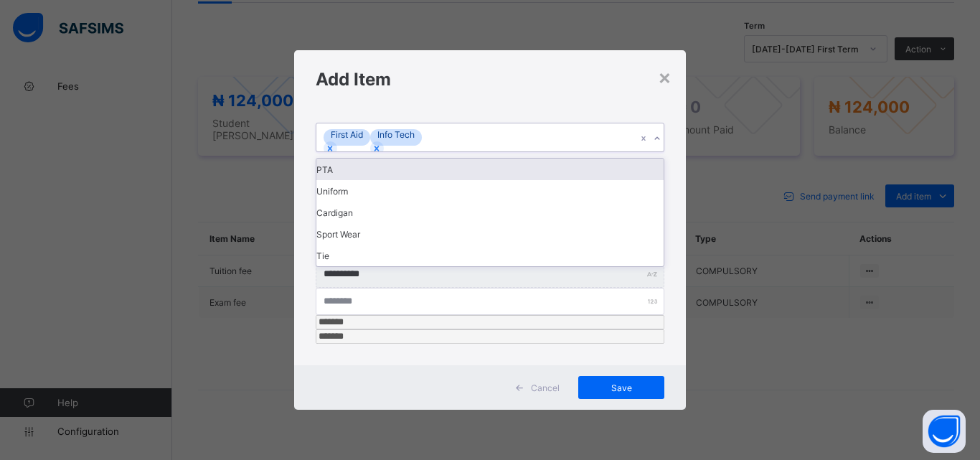
click at [577, 180] on div "PTA" at bounding box center [489, 169] width 347 height 22
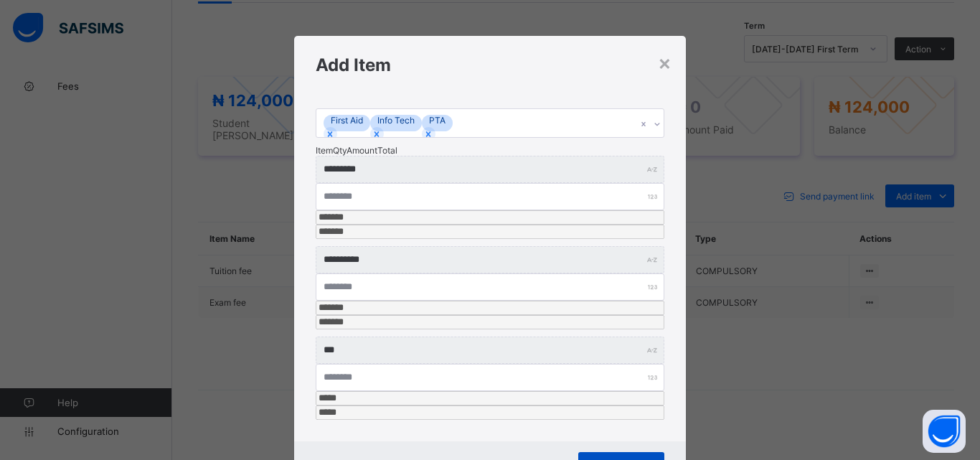
click at [606, 458] on span "Save" at bounding box center [621, 463] width 65 height 11
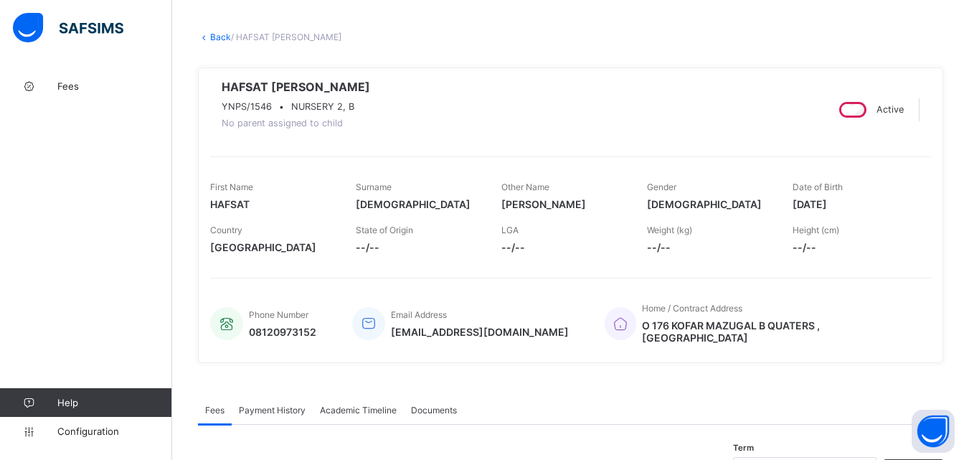
scroll to position [0, 0]
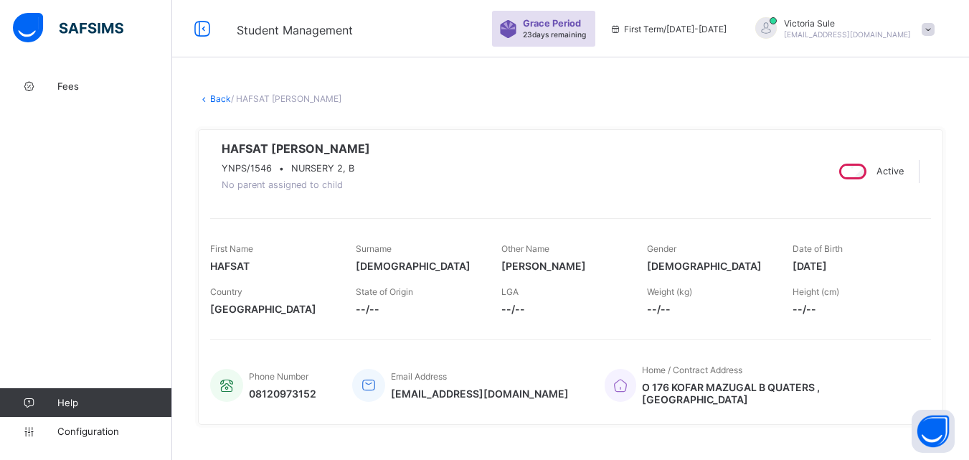
click at [219, 99] on link "Back" at bounding box center [220, 98] width 21 height 11
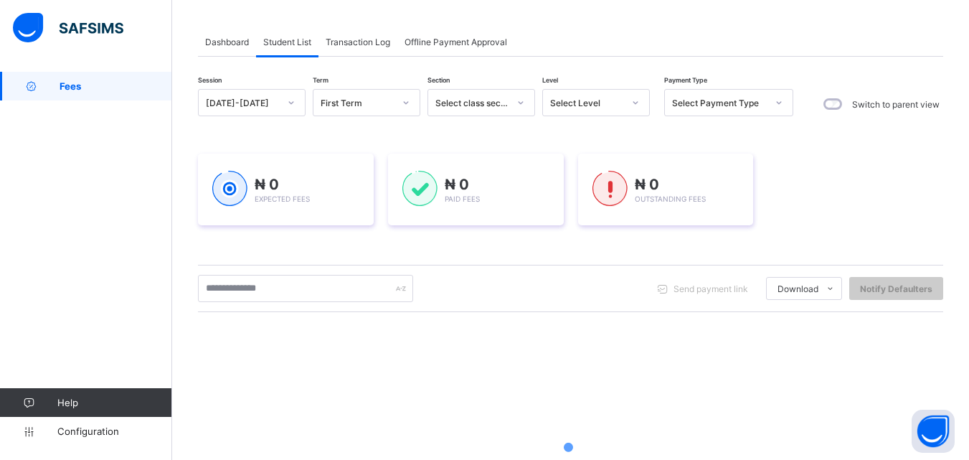
scroll to position [143, 0]
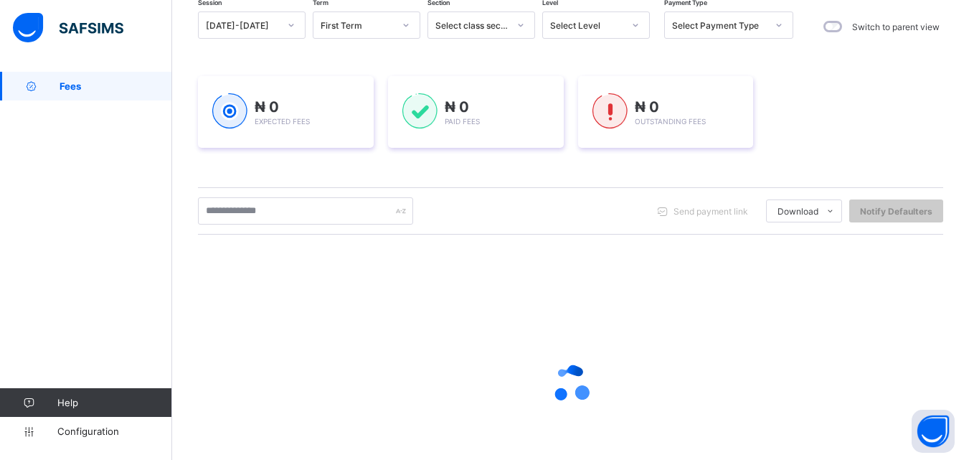
click at [297, 197] on div "Send payment link Download Students Payment Students Payment Status Student Ite…" at bounding box center [570, 210] width 745 height 47
click at [297, 217] on input "text" at bounding box center [305, 210] width 215 height 27
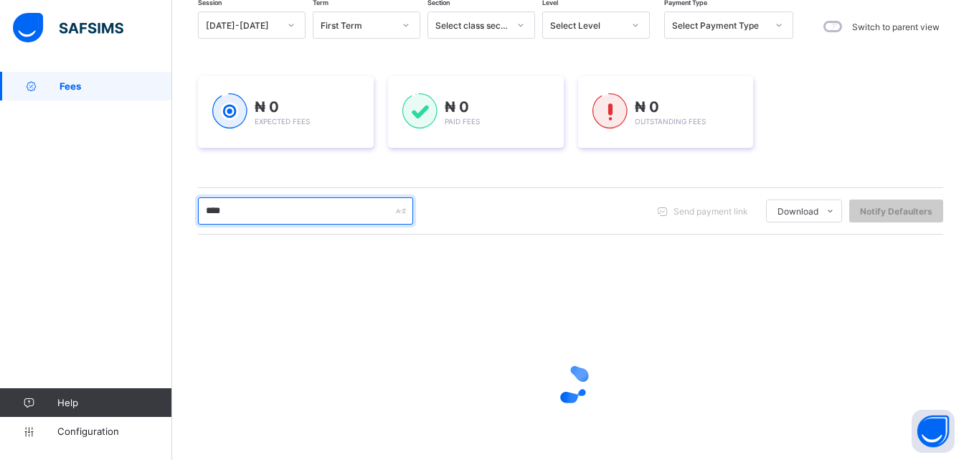
type input "****"
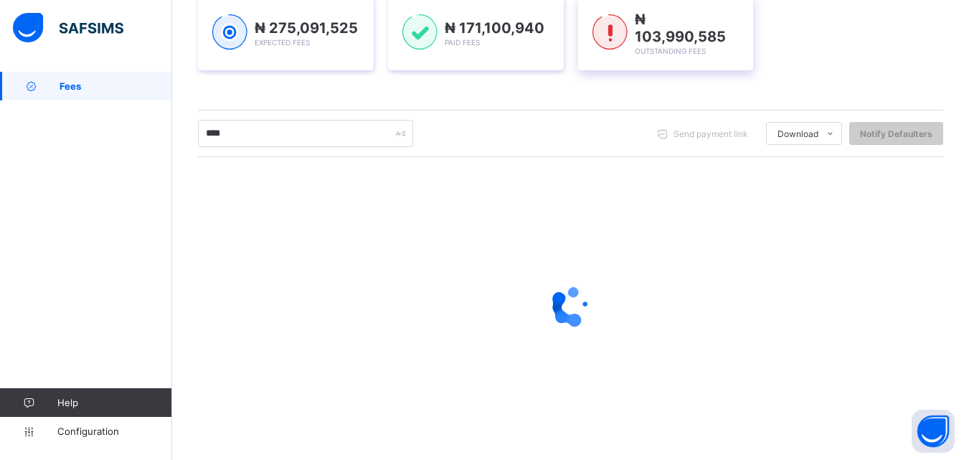
scroll to position [225, 0]
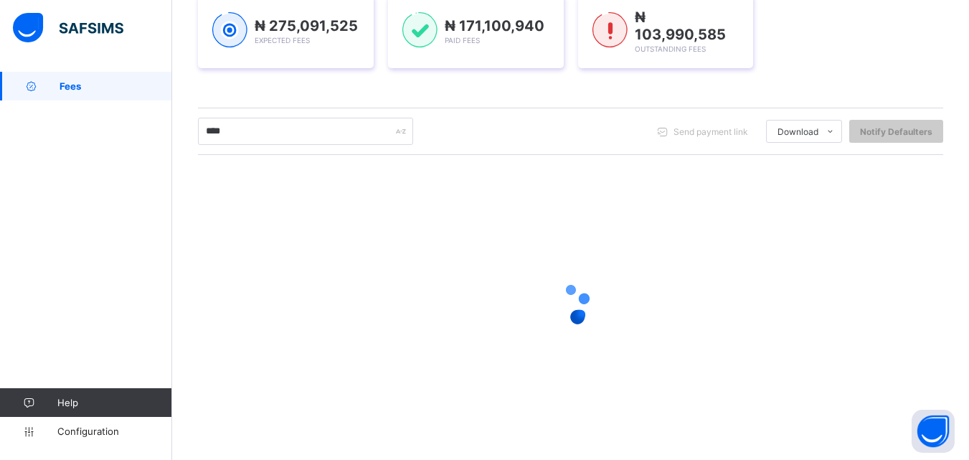
click at [368, 261] on div at bounding box center [570, 304] width 745 height 273
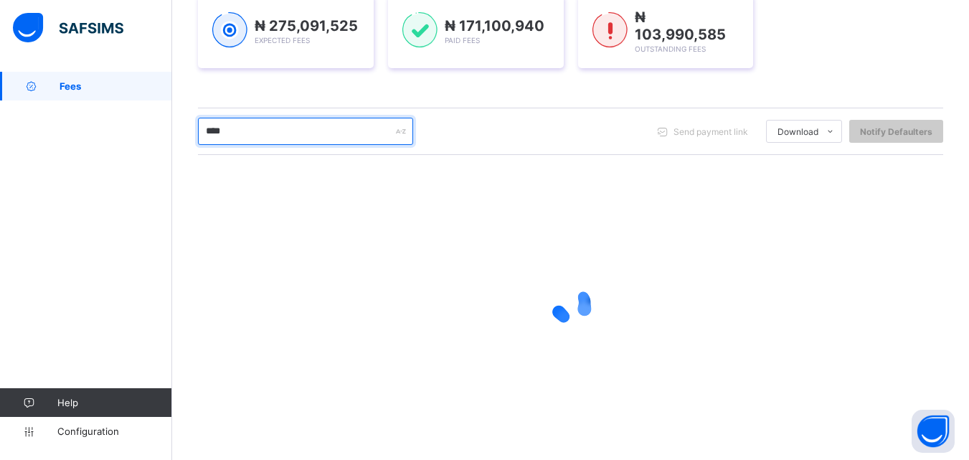
click at [271, 128] on input "****" at bounding box center [305, 131] width 215 height 27
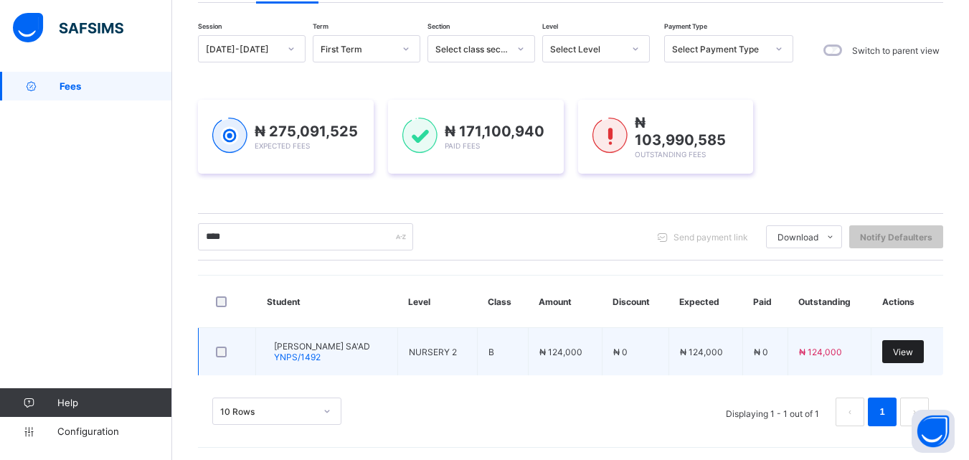
click at [909, 351] on span "View" at bounding box center [903, 351] width 20 height 11
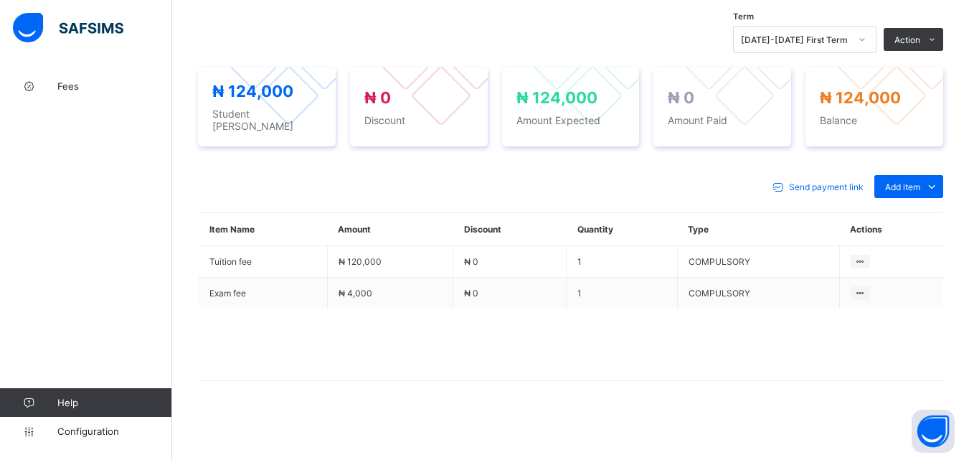
scroll to position [483, 0]
click at [930, 219] on div "Optional items" at bounding box center [907, 219] width 57 height 14
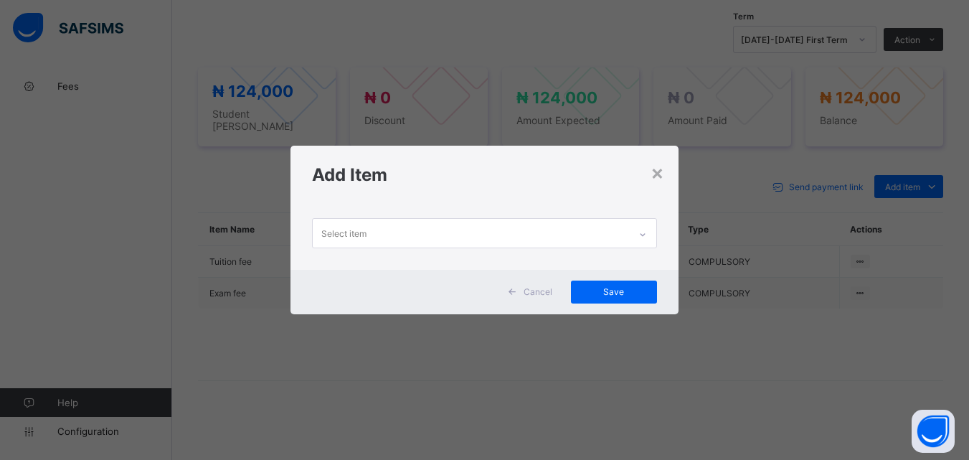
click at [488, 224] on div "Select item" at bounding box center [471, 233] width 316 height 28
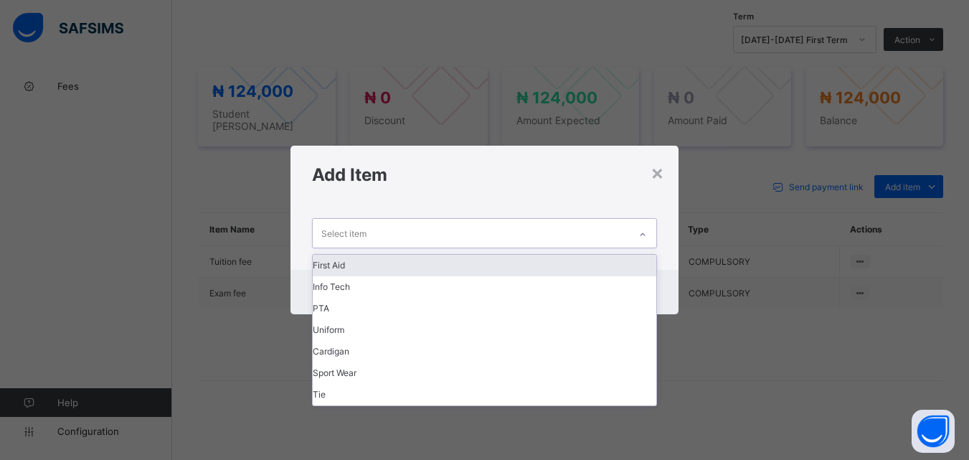
click at [513, 270] on div "First Aid" at bounding box center [484, 266] width 343 height 22
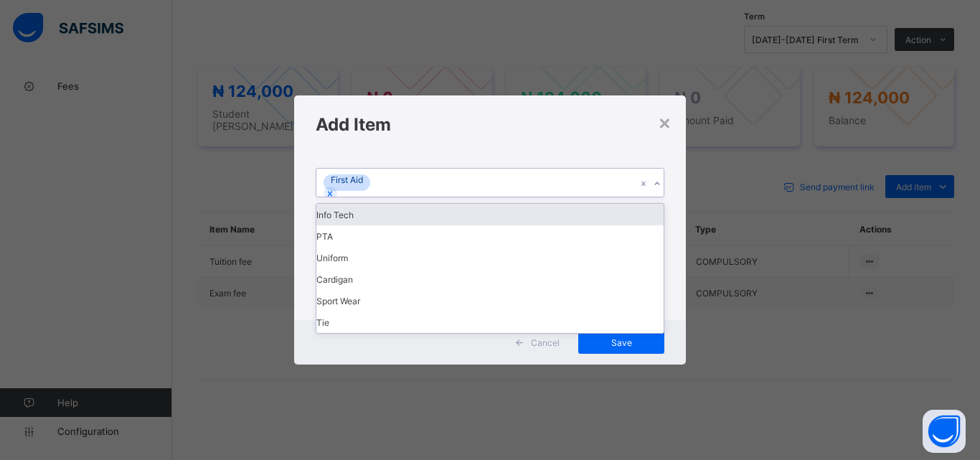
click at [492, 197] on div "First Aid" at bounding box center [476, 183] width 320 height 28
click at [473, 225] on div "Info Tech" at bounding box center [489, 215] width 347 height 22
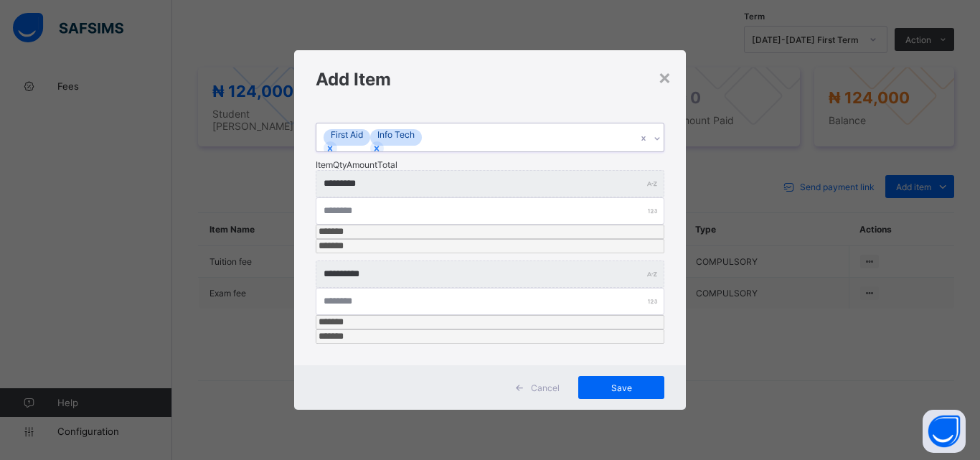
click at [500, 151] on div "First Aid Info Tech" at bounding box center [476, 137] width 320 height 28
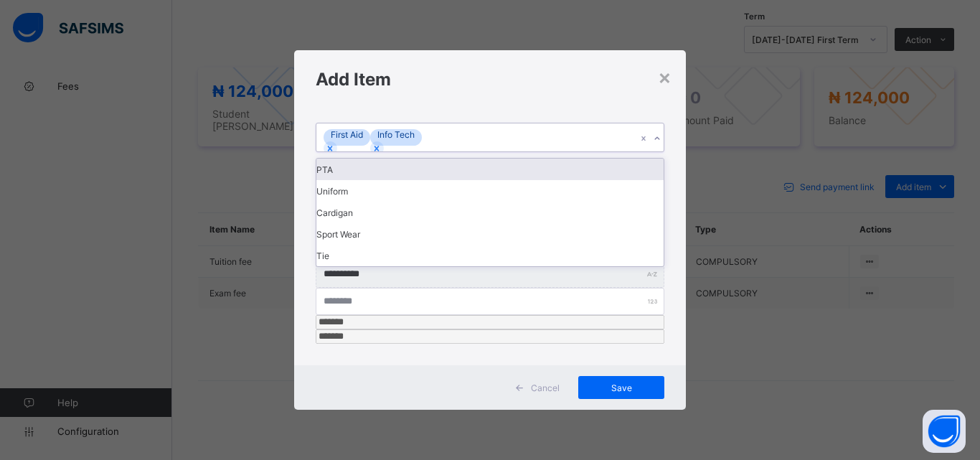
click at [488, 180] on div "PTA" at bounding box center [489, 169] width 347 height 22
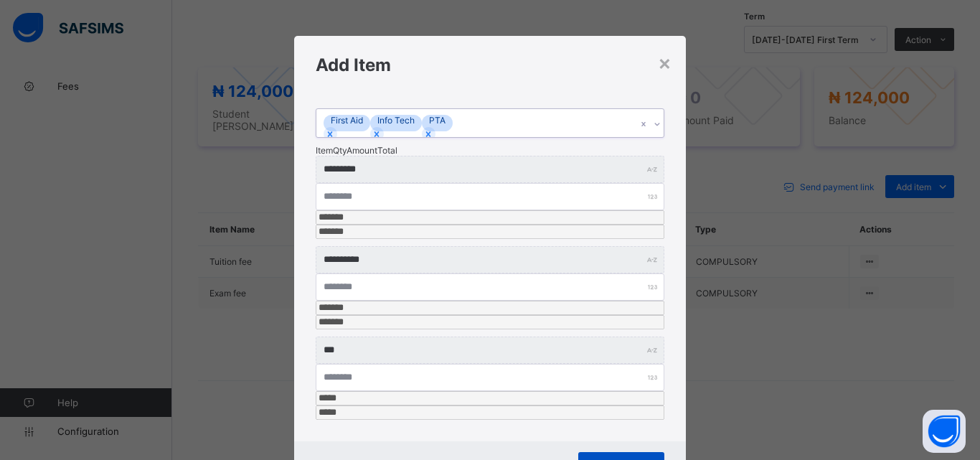
click at [648, 458] on span "Save" at bounding box center [621, 463] width 65 height 11
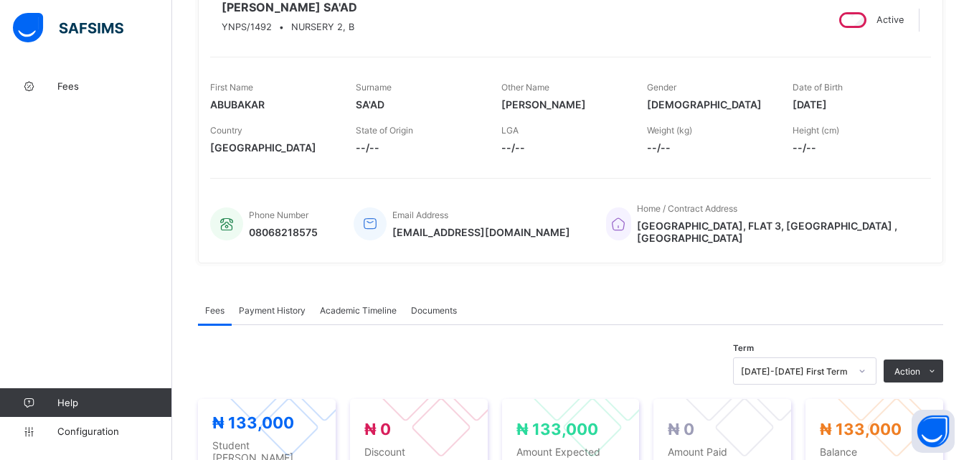
scroll to position [53, 0]
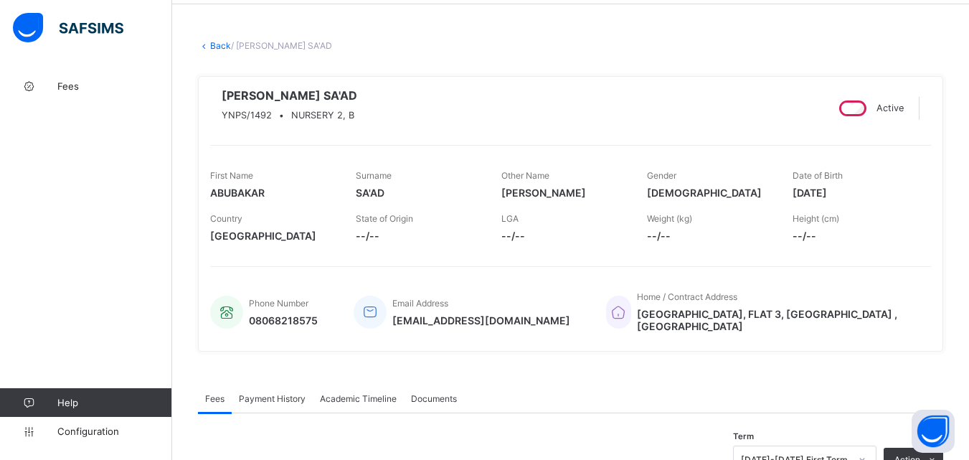
click at [220, 44] on link "Back" at bounding box center [220, 45] width 21 height 11
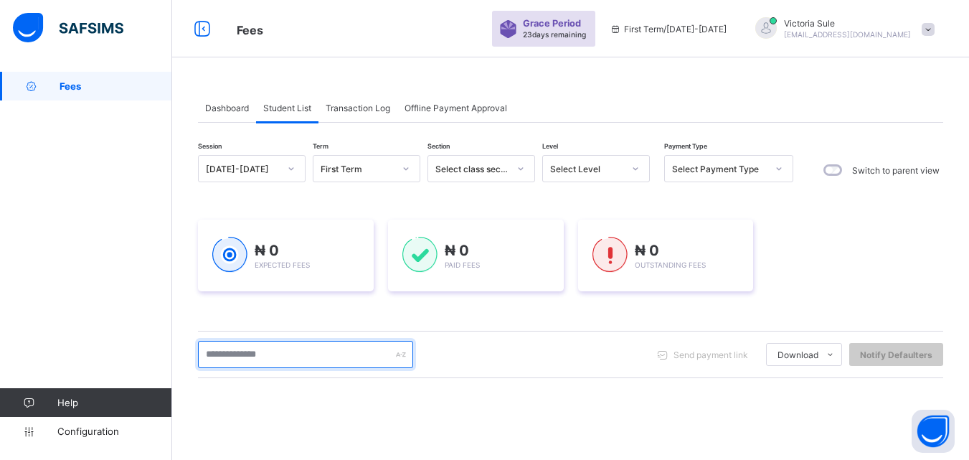
click at [288, 356] on input "text" at bounding box center [305, 354] width 215 height 27
type input "****"
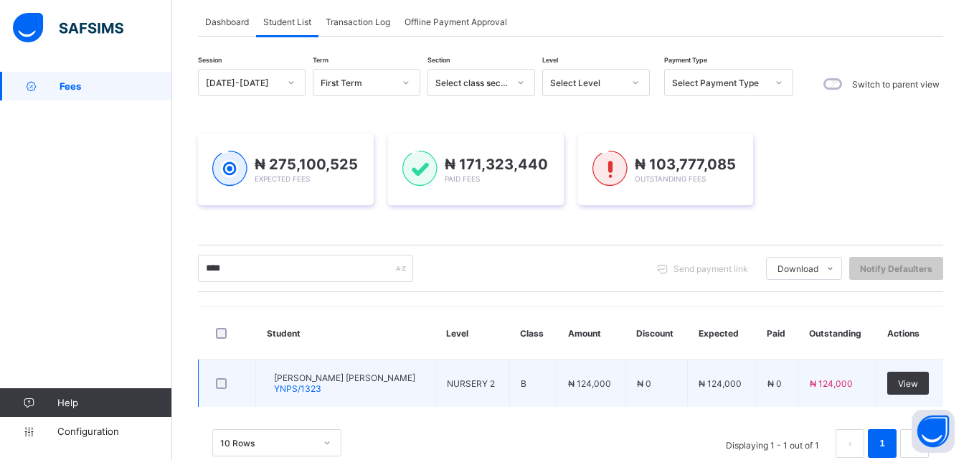
scroll to position [120, 0]
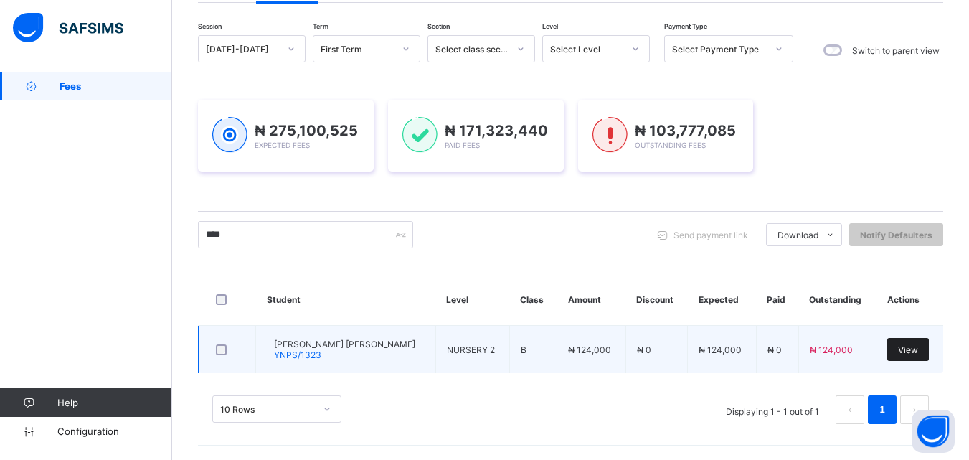
click at [918, 346] on span "View" at bounding box center [908, 349] width 20 height 11
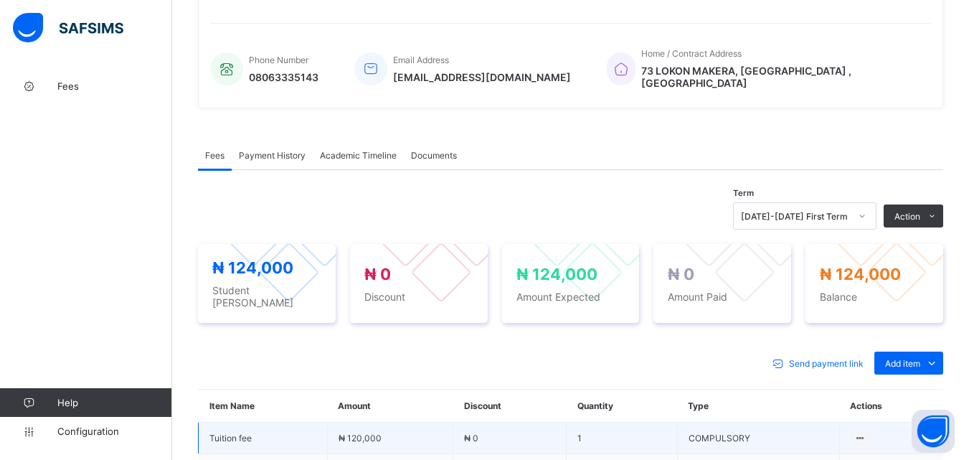
scroll to position [430, 0]
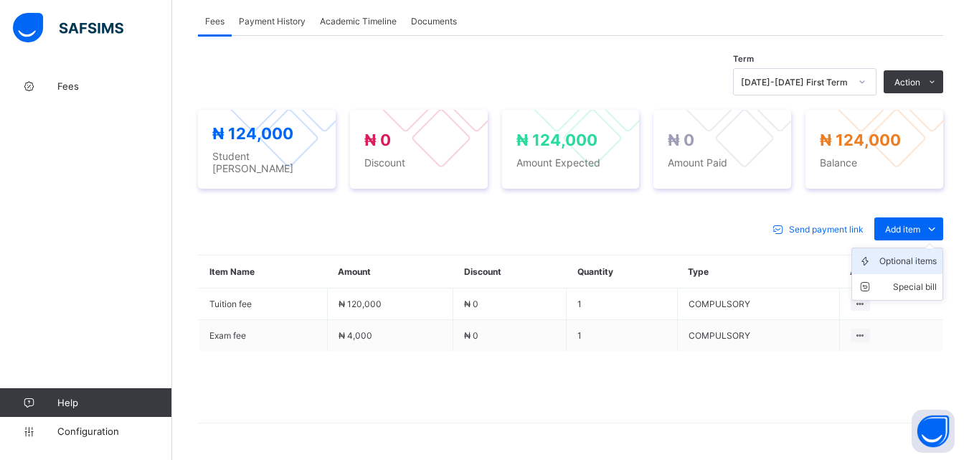
click at [929, 268] on div "Optional items" at bounding box center [907, 261] width 57 height 14
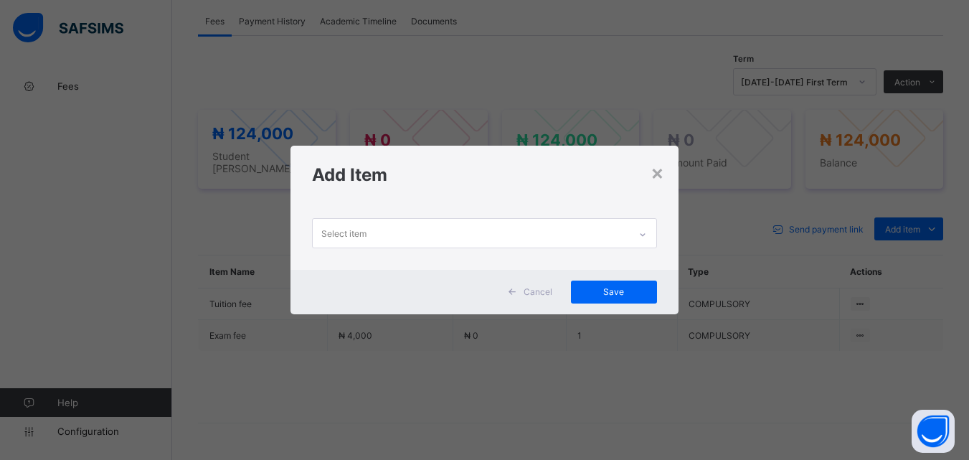
click at [643, 230] on icon at bounding box center [642, 234] width 9 height 14
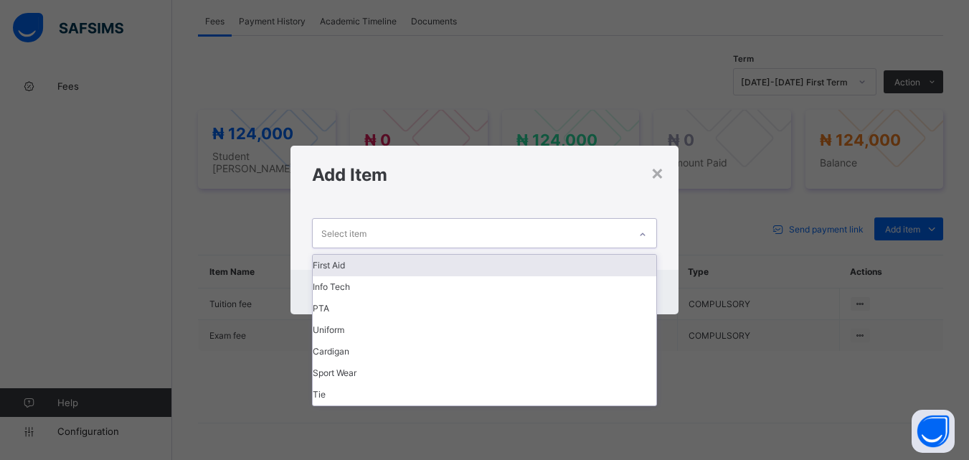
click at [597, 256] on div "First Aid" at bounding box center [484, 266] width 343 height 22
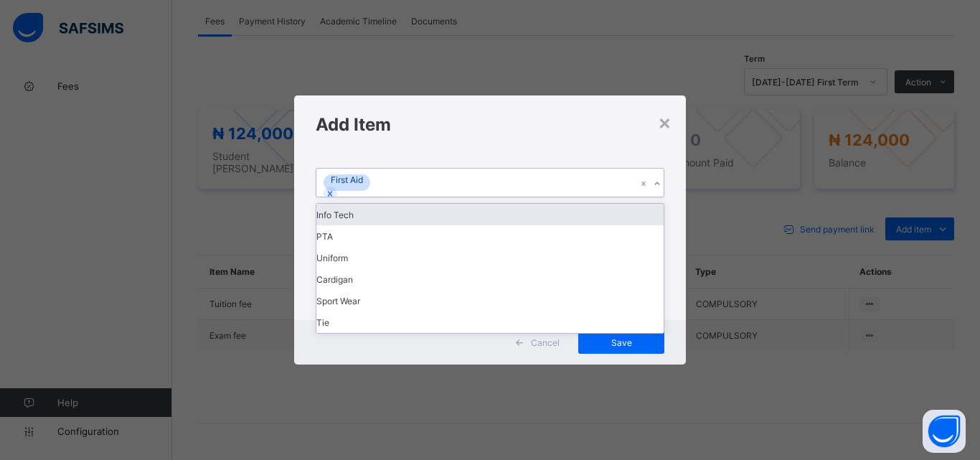
click at [551, 197] on div "First Aid" at bounding box center [476, 183] width 320 height 28
click at [544, 225] on div "Info Tech" at bounding box center [489, 215] width 347 height 22
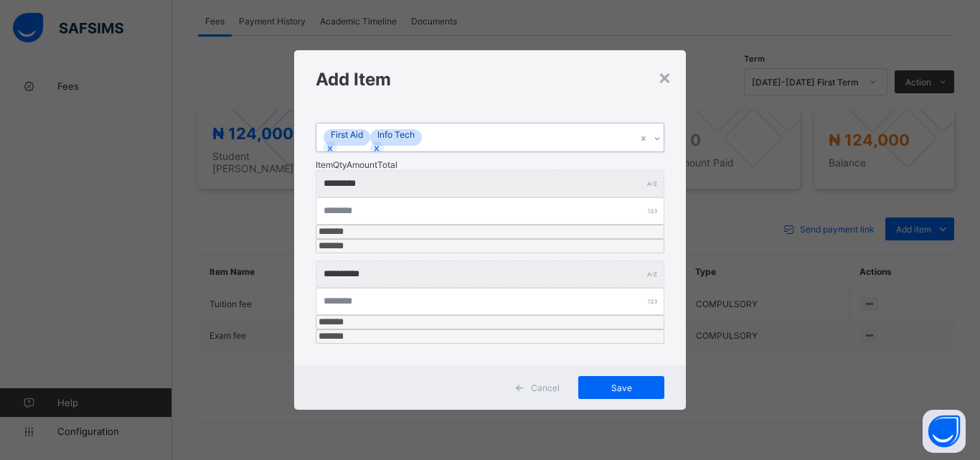
click at [557, 151] on div "First Aid Info Tech" at bounding box center [476, 137] width 320 height 28
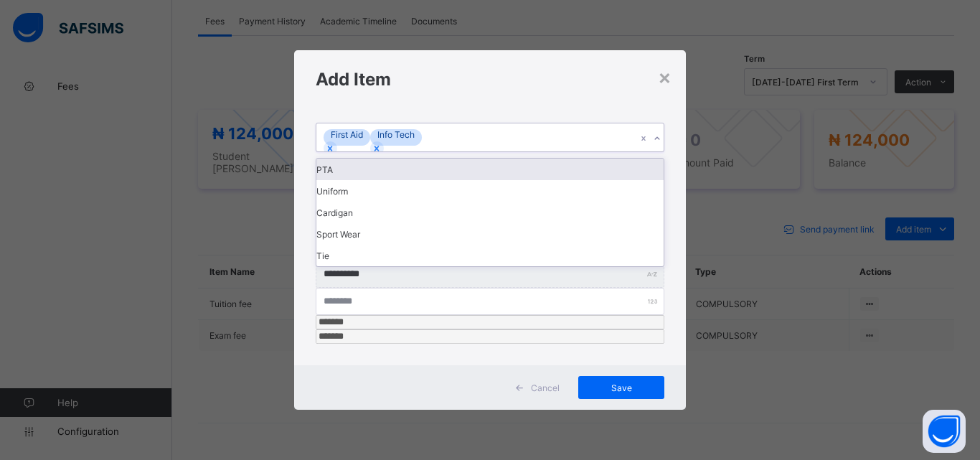
click at [546, 180] on div "PTA" at bounding box center [489, 169] width 347 height 22
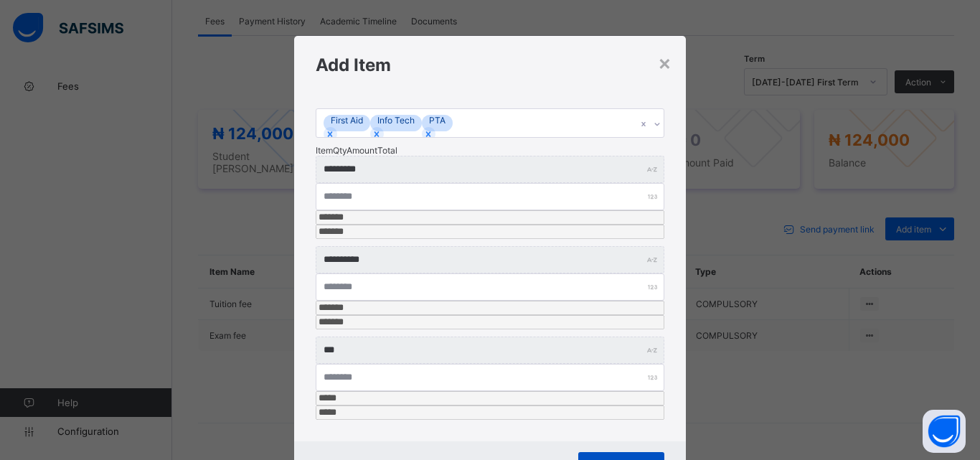
click at [622, 458] on span "Save" at bounding box center [621, 463] width 65 height 11
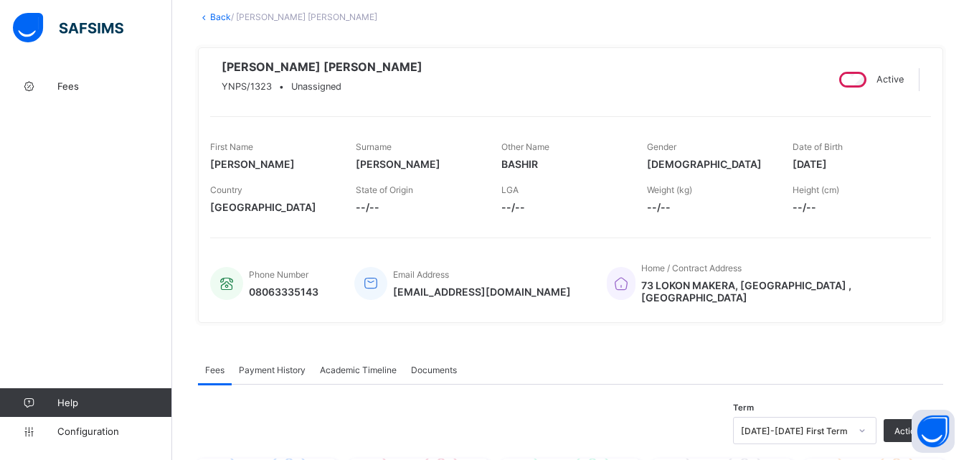
scroll to position [0, 0]
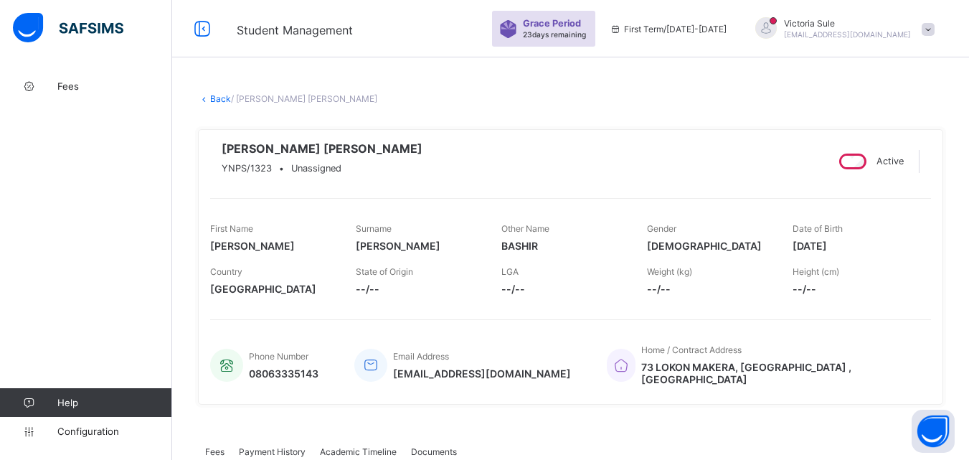
click at [218, 97] on link "Back" at bounding box center [220, 98] width 21 height 11
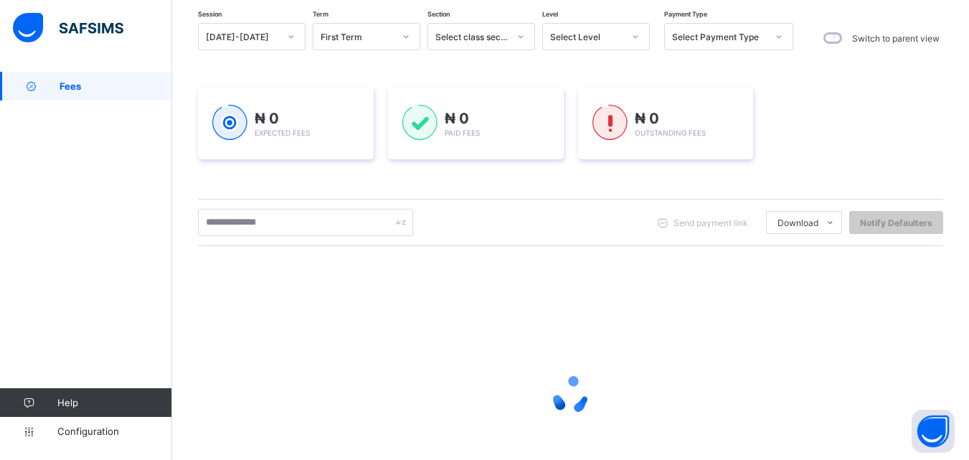
scroll to position [143, 0]
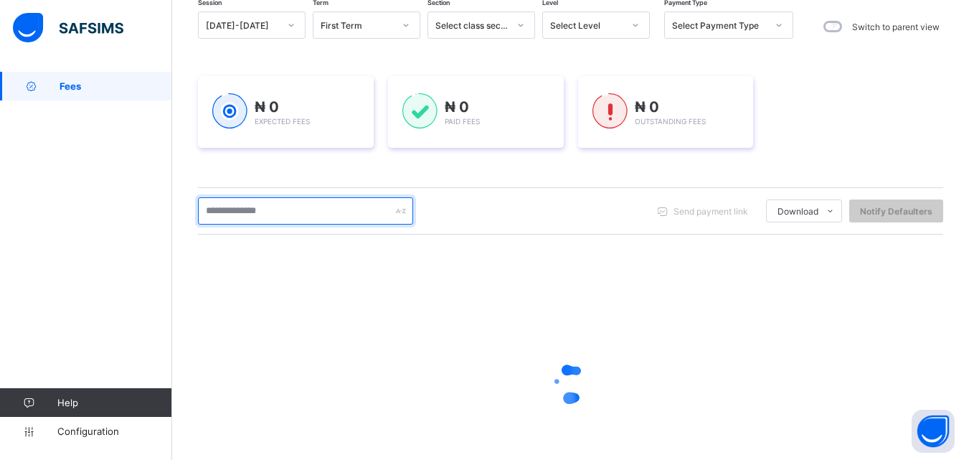
click at [230, 217] on input "text" at bounding box center [305, 210] width 215 height 27
type input "****"
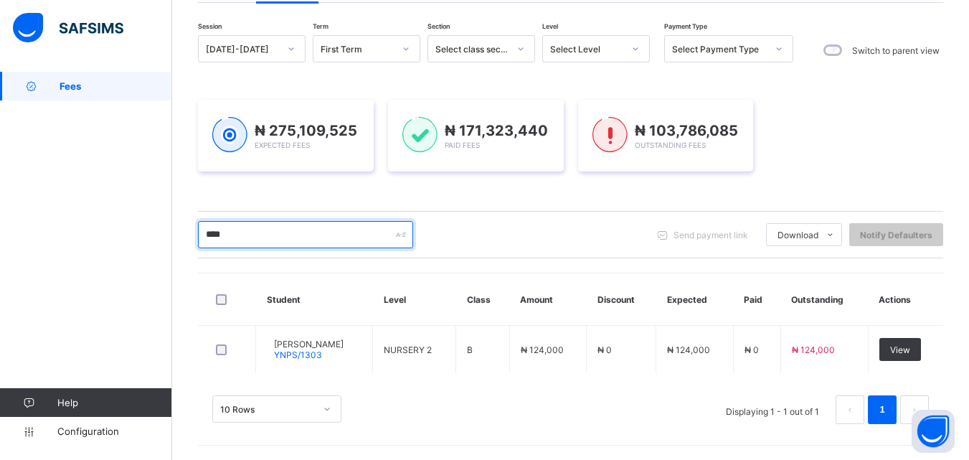
scroll to position [120, 0]
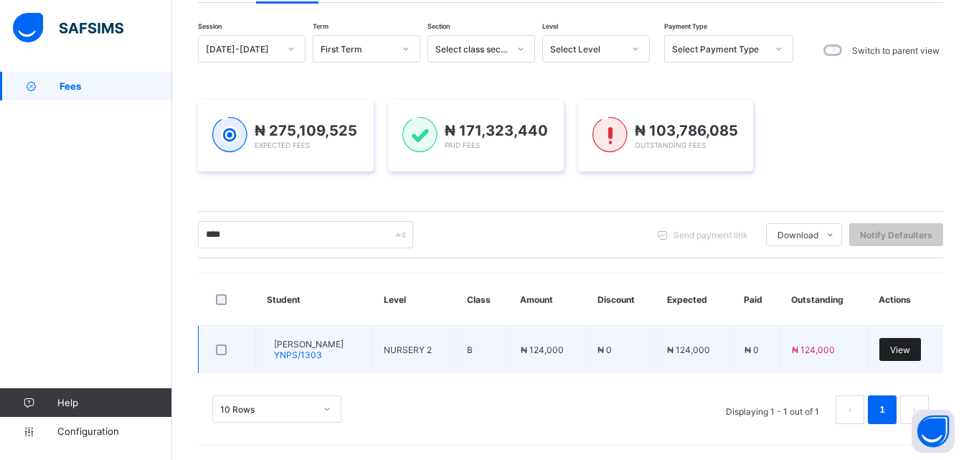
click at [910, 348] on span "View" at bounding box center [900, 349] width 20 height 11
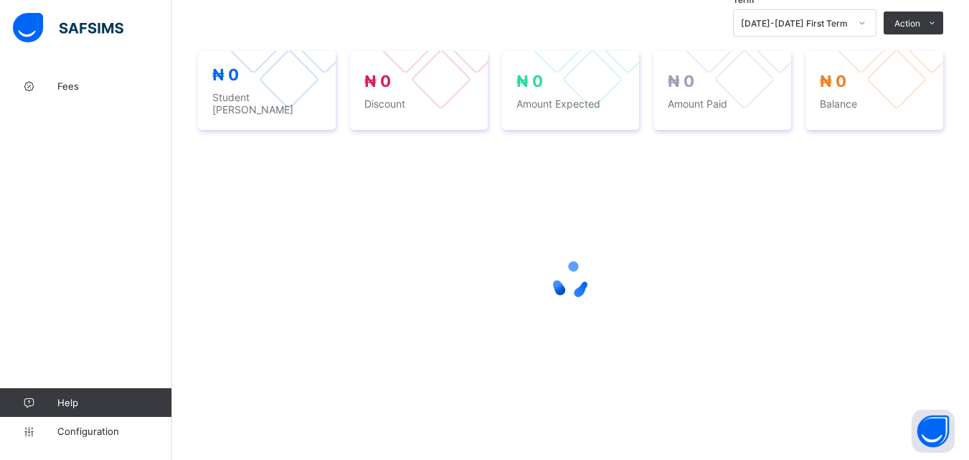
scroll to position [491, 0]
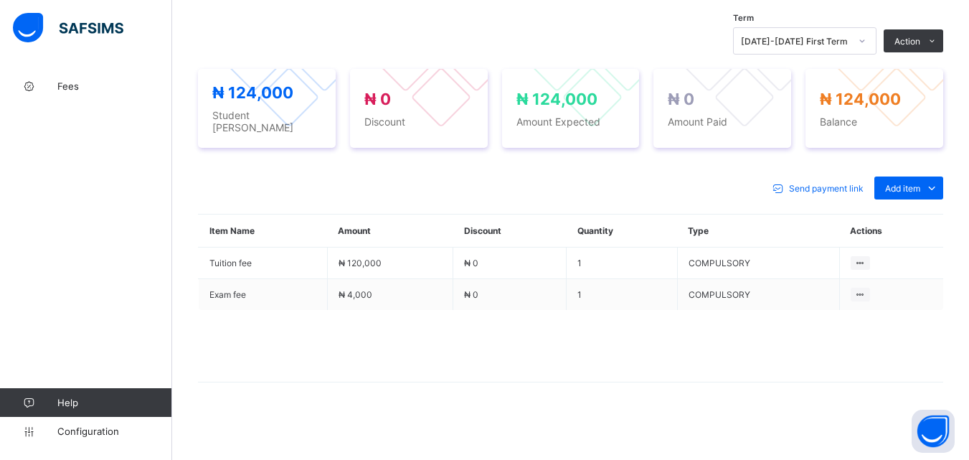
drag, startPoint x: 924, startPoint y: 214, endPoint x: 889, endPoint y: 239, distance: 42.8
click at [0, 0] on div "Optional items" at bounding box center [0, 0] width 0 height 0
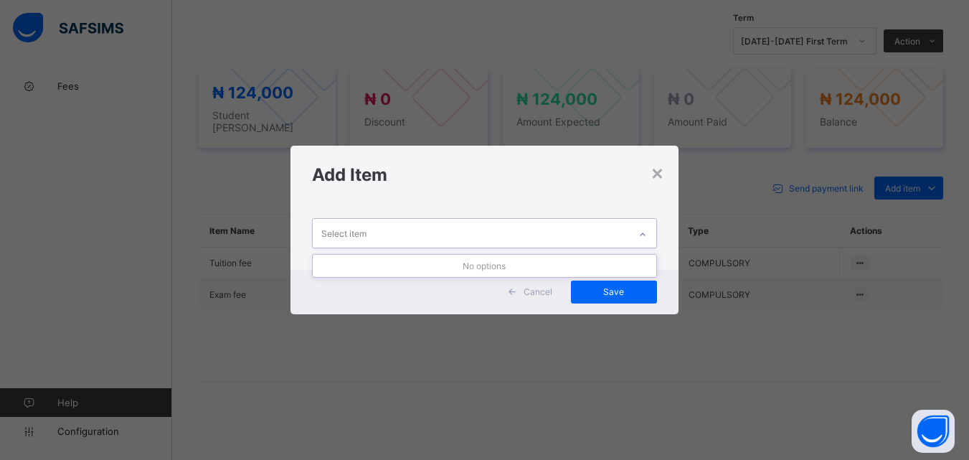
click at [640, 232] on icon at bounding box center [642, 234] width 9 height 14
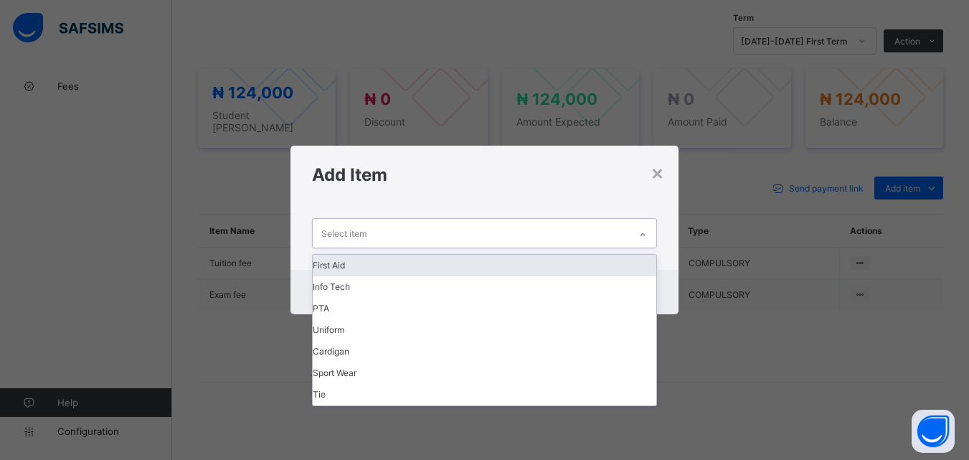
click at [600, 259] on div "First Aid" at bounding box center [484, 266] width 343 height 22
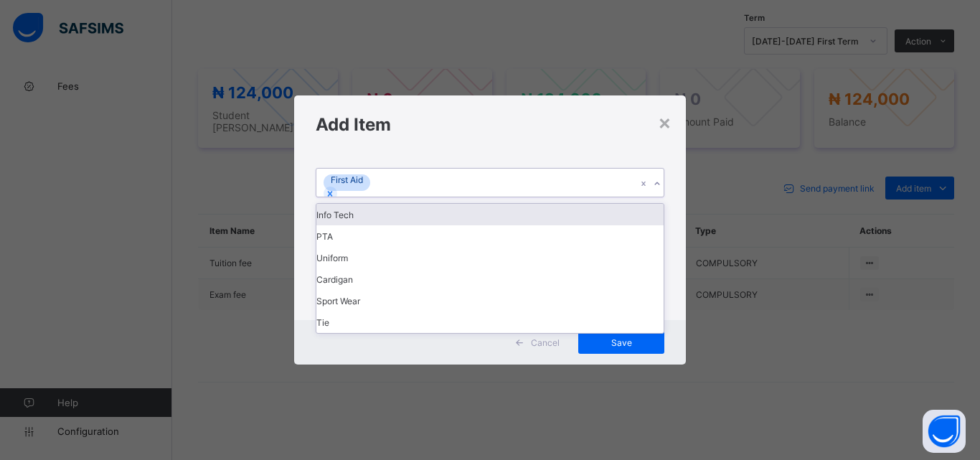
click at [581, 197] on div "First Aid" at bounding box center [476, 183] width 320 height 28
click at [568, 225] on div "Info Tech" at bounding box center [489, 215] width 347 height 22
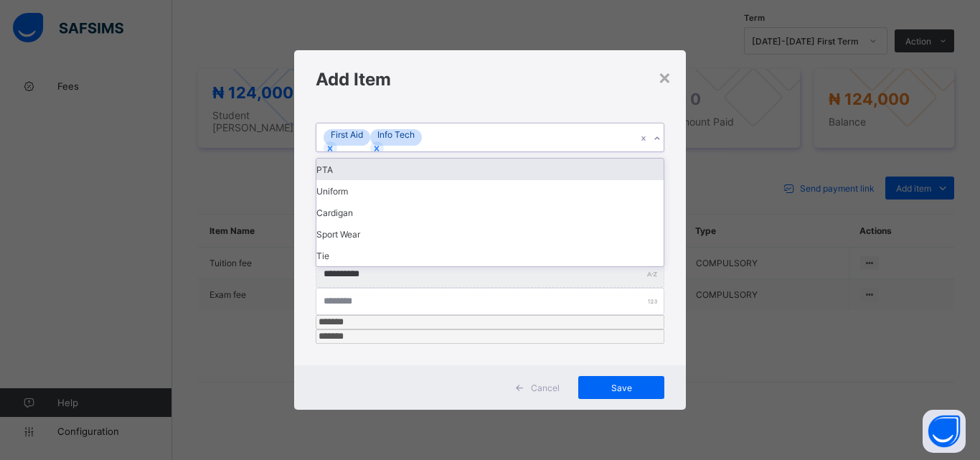
click at [562, 151] on div "First Aid Info Tech" at bounding box center [476, 137] width 320 height 28
click at [560, 180] on div "PTA" at bounding box center [489, 169] width 347 height 22
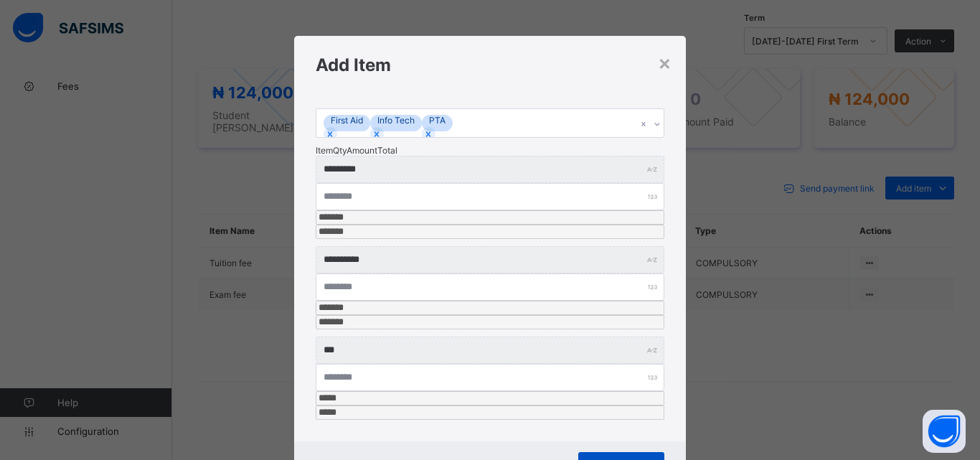
click at [590, 458] on span "Save" at bounding box center [621, 463] width 65 height 11
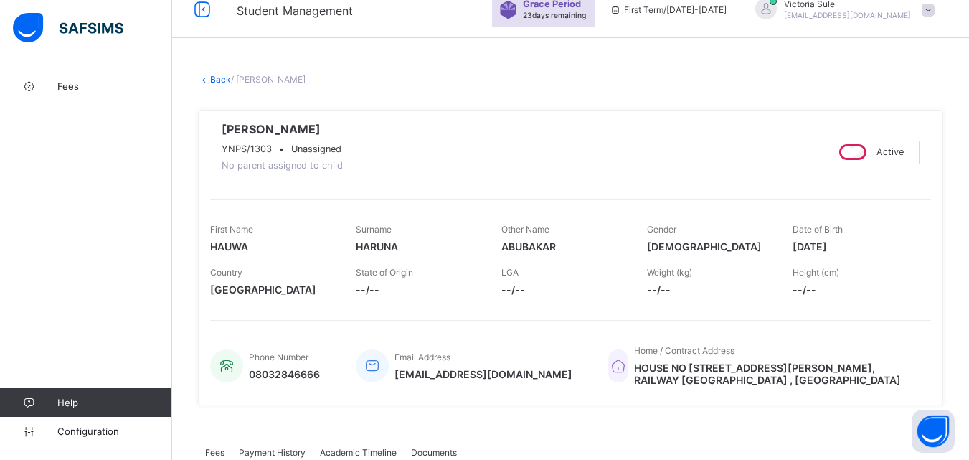
scroll to position [0, 0]
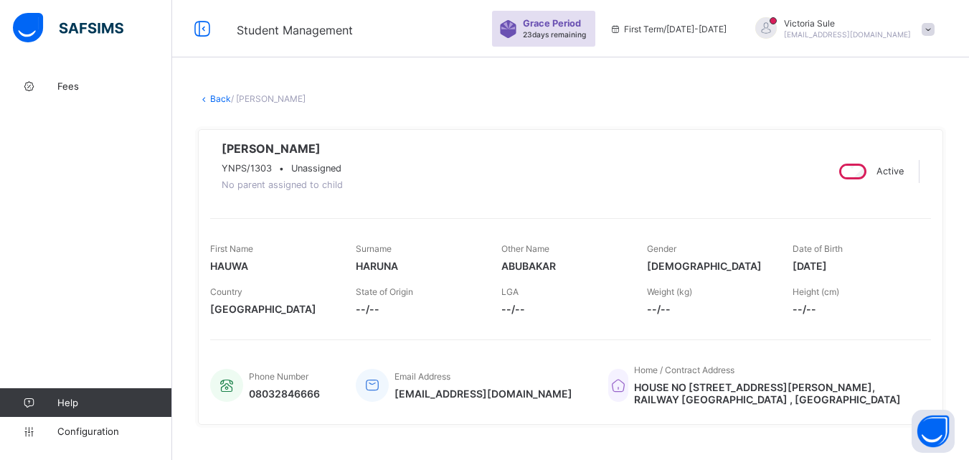
click at [221, 99] on link "Back" at bounding box center [220, 98] width 21 height 11
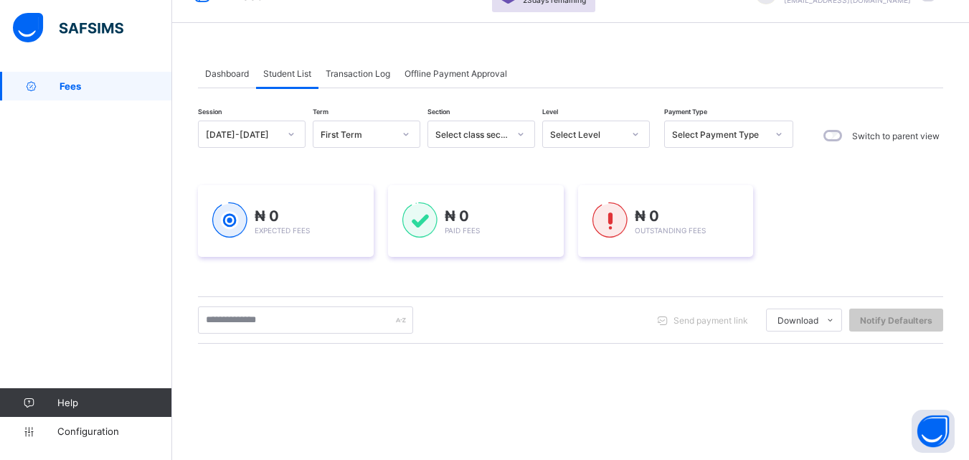
scroll to position [215, 0]
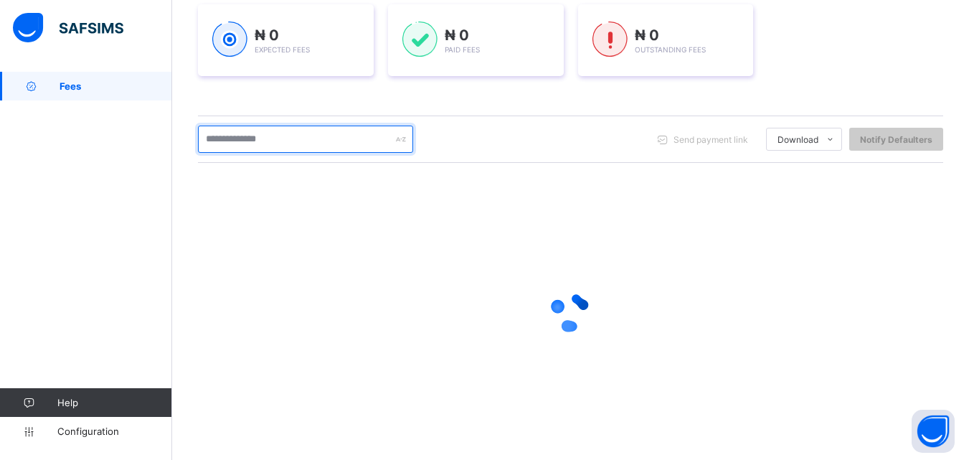
click at [303, 141] on input "text" at bounding box center [305, 139] width 215 height 27
type input "******"
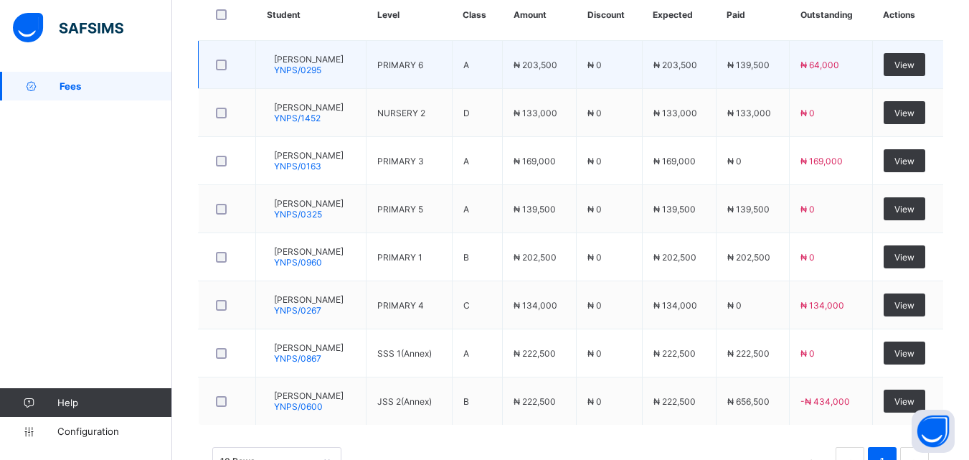
scroll to position [430, 0]
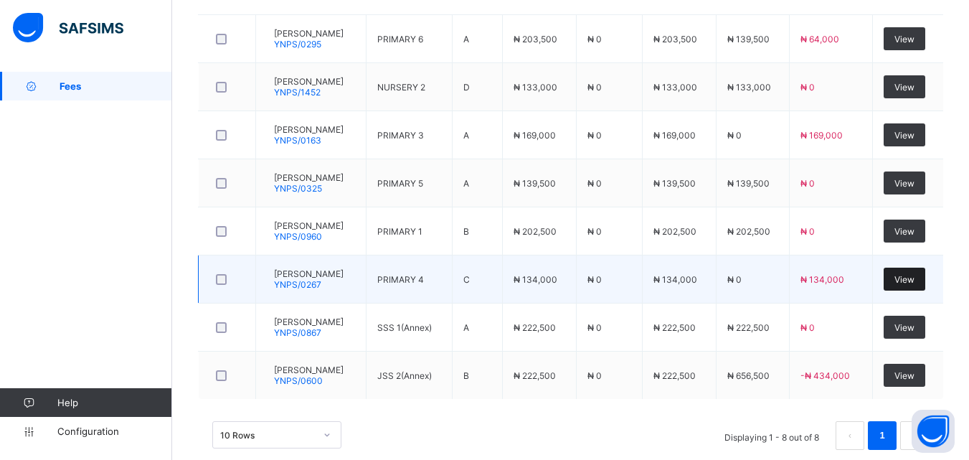
click at [914, 278] on span "View" at bounding box center [904, 279] width 20 height 11
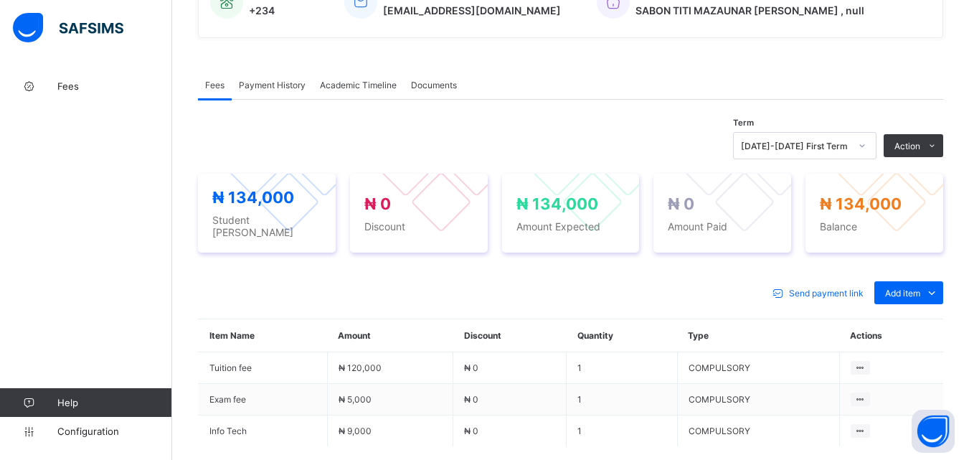
scroll to position [430, 0]
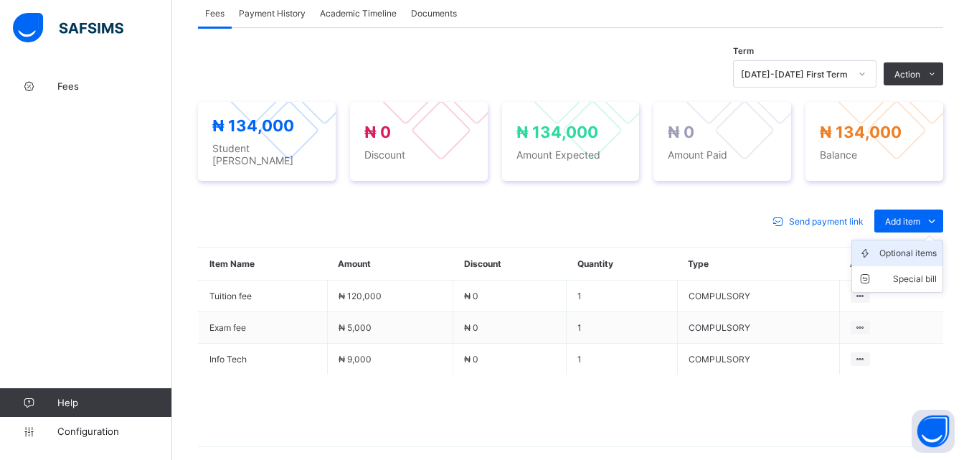
click at [918, 260] on div "Optional items" at bounding box center [907, 253] width 57 height 14
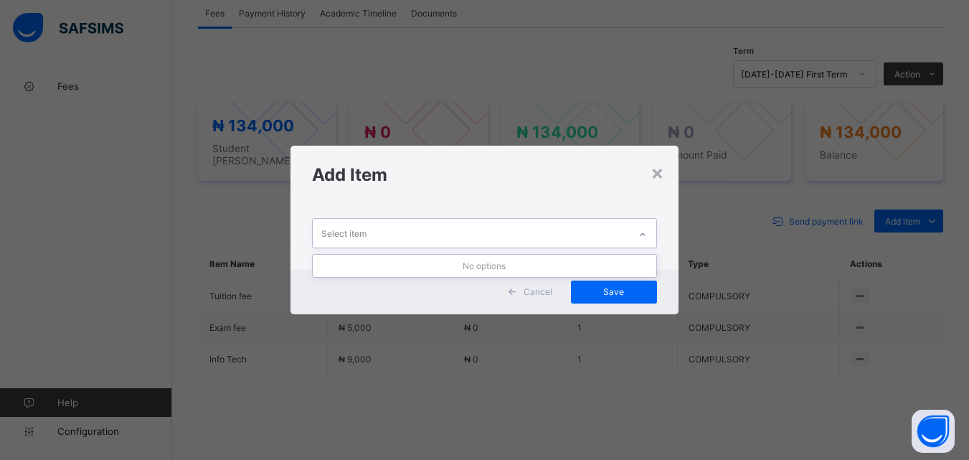
click at [635, 232] on div at bounding box center [642, 234] width 24 height 23
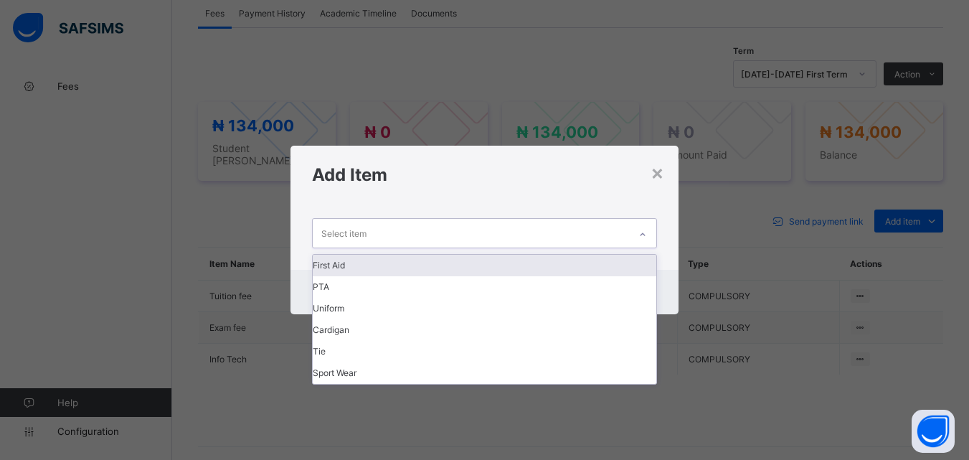
click at [518, 264] on div "First Aid" at bounding box center [484, 266] width 343 height 22
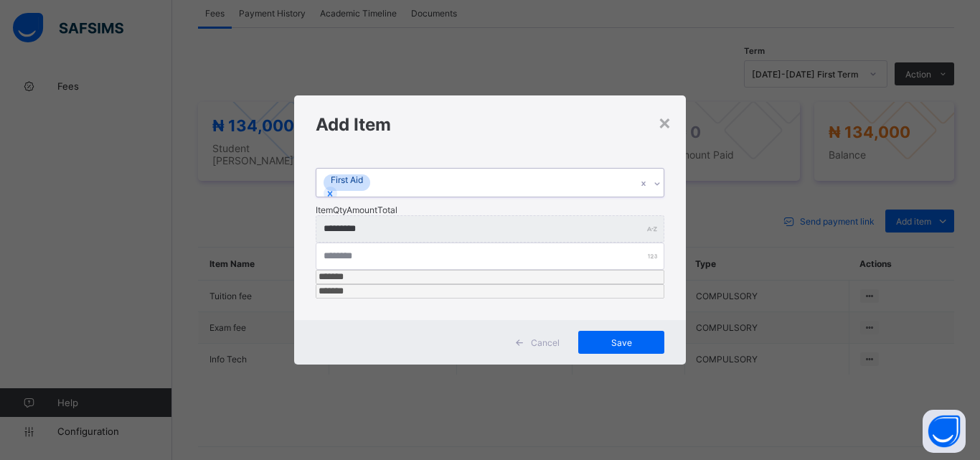
click at [513, 197] on div "First Aid" at bounding box center [476, 183] width 320 height 28
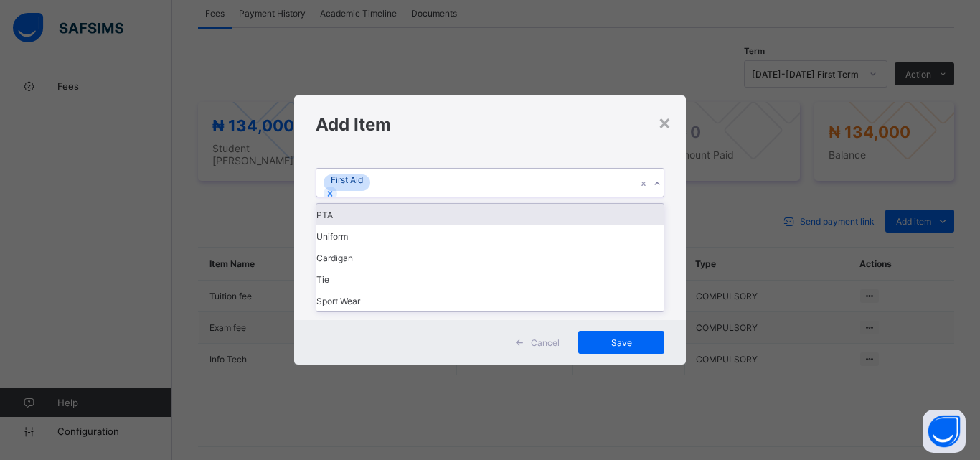
click at [508, 225] on div "PTA" at bounding box center [489, 215] width 347 height 22
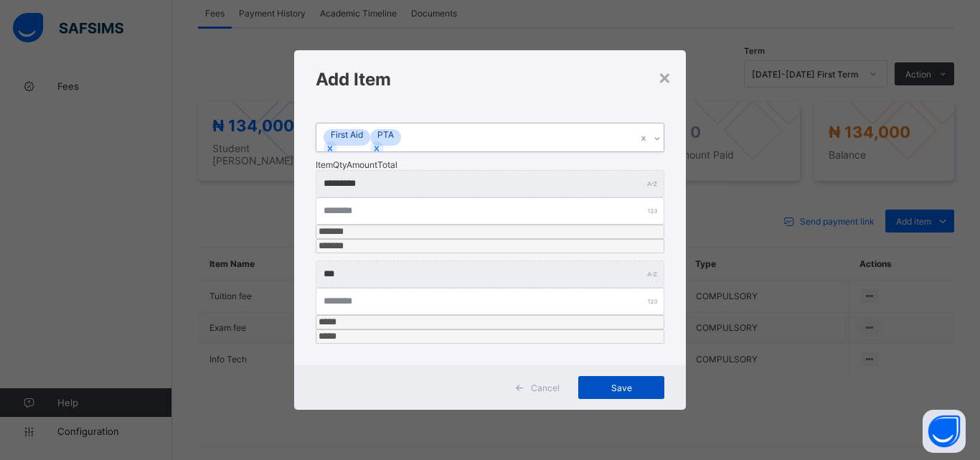
click at [618, 382] on span "Save" at bounding box center [621, 387] width 65 height 11
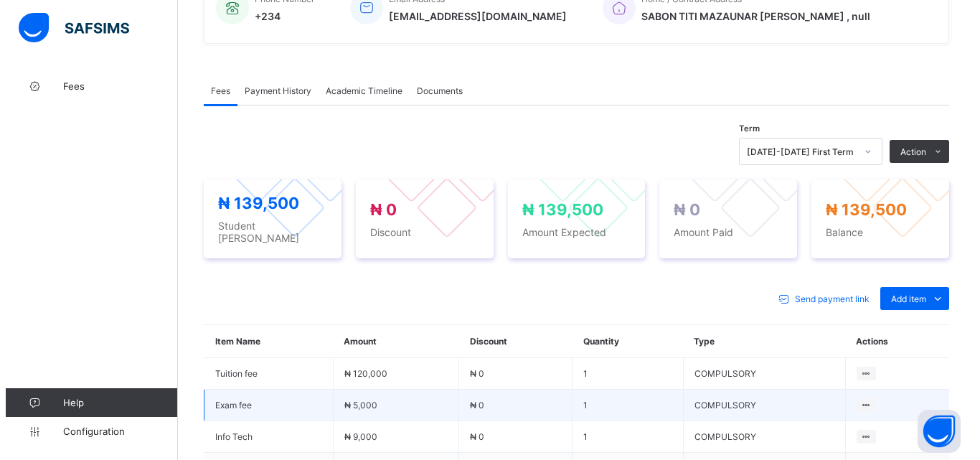
scroll to position [359, 0]
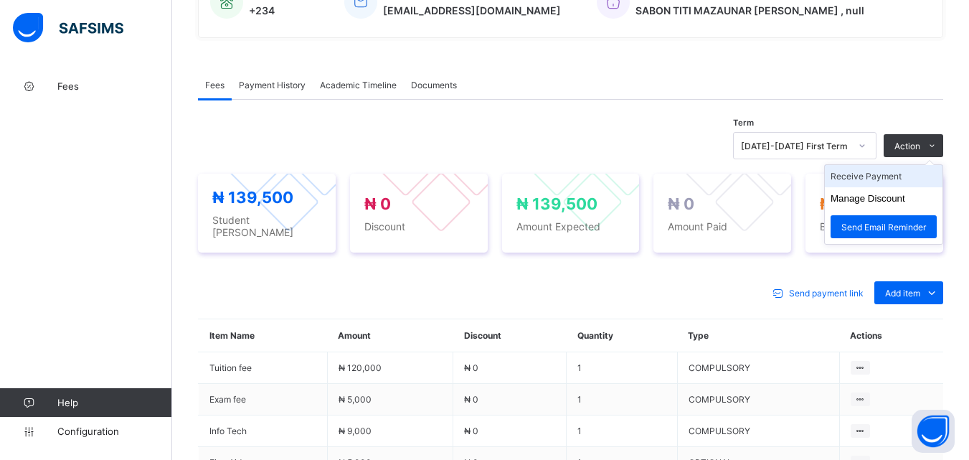
click at [902, 187] on li "Receive Payment" at bounding box center [884, 176] width 118 height 22
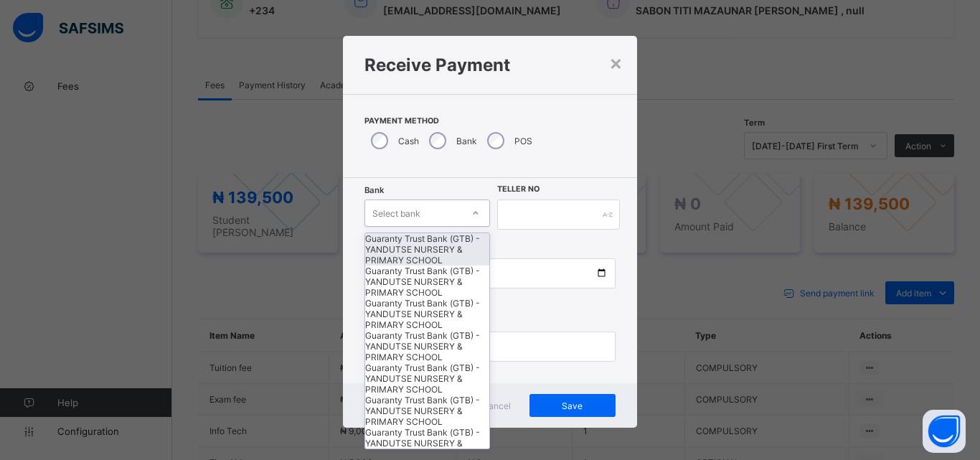
click at [469, 221] on div at bounding box center [475, 213] width 24 height 23
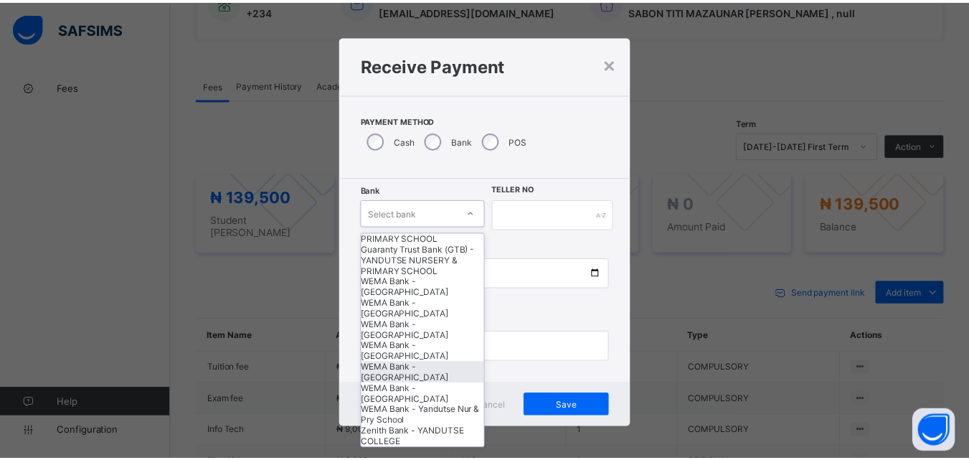
scroll to position [430, 0]
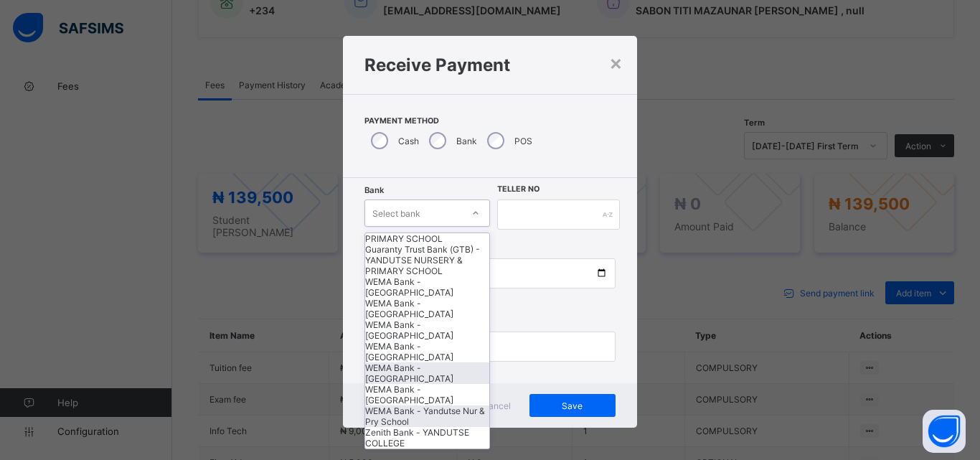
click at [404, 405] on div "WEMA Bank - Yandutse Nur & Pry School" at bounding box center [427, 416] width 124 height 22
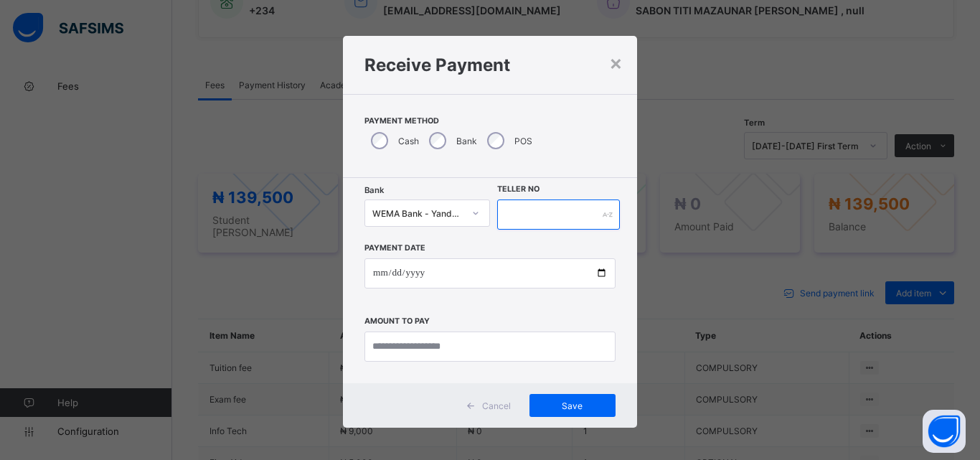
click at [522, 215] on input "text" at bounding box center [558, 214] width 123 height 30
type input "*"
type input "**********"
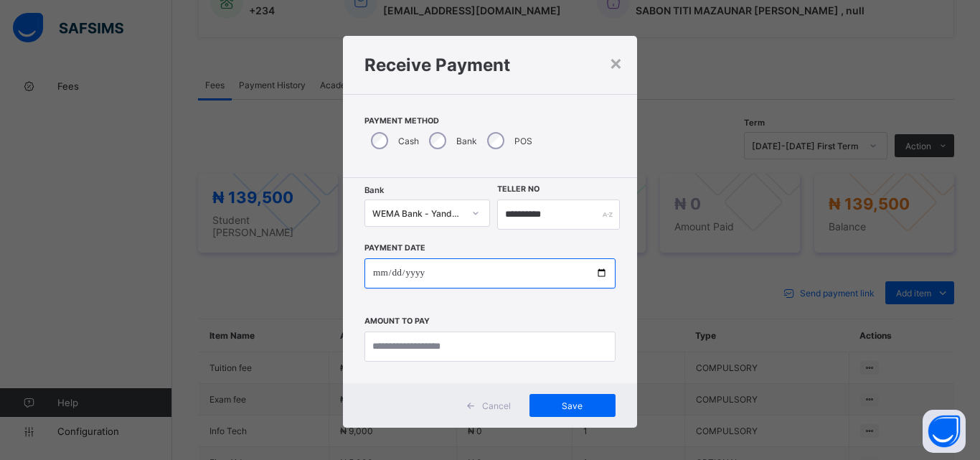
click at [595, 275] on input "date" at bounding box center [489, 273] width 251 height 30
type input "**********"
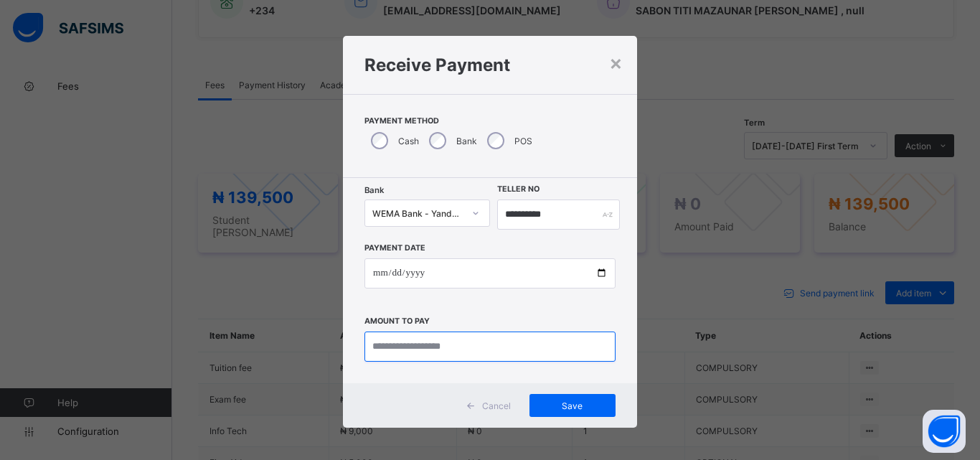
click at [394, 346] on input "currency" at bounding box center [489, 346] width 251 height 30
type input "*********"
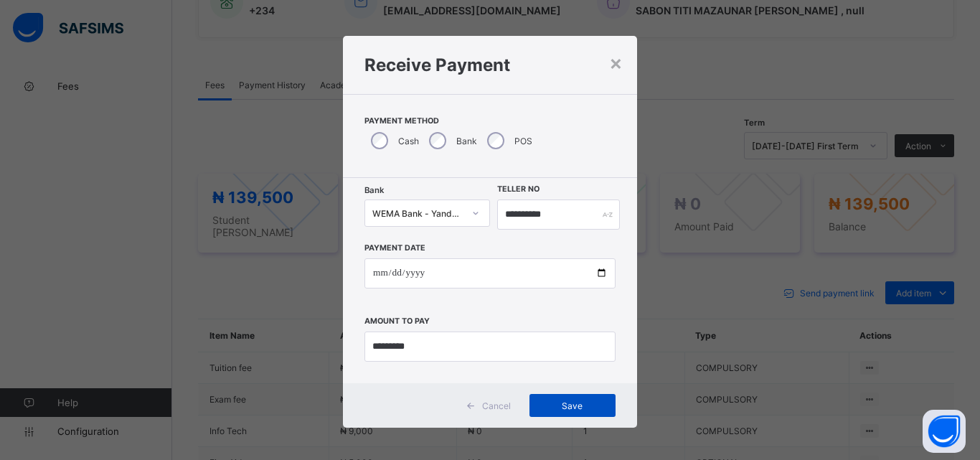
click at [582, 414] on div "Save" at bounding box center [572, 405] width 86 height 23
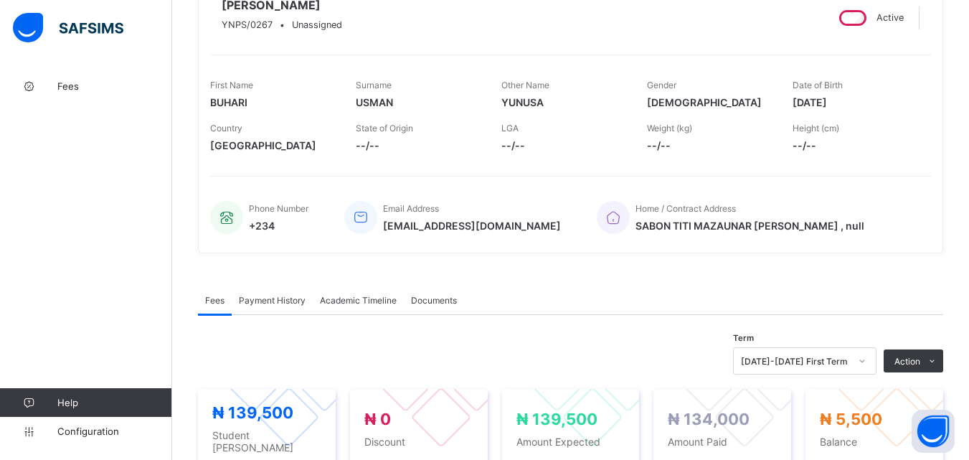
scroll to position [0, 0]
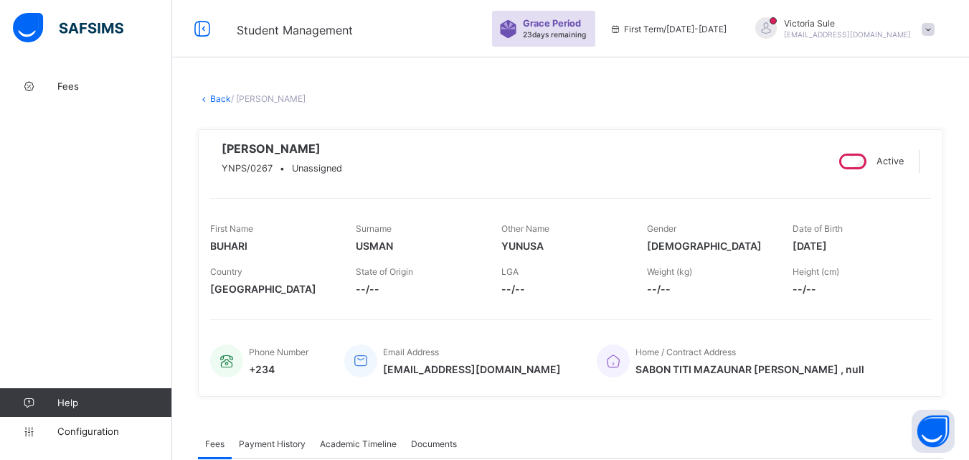
click at [221, 98] on link "Back" at bounding box center [220, 98] width 21 height 11
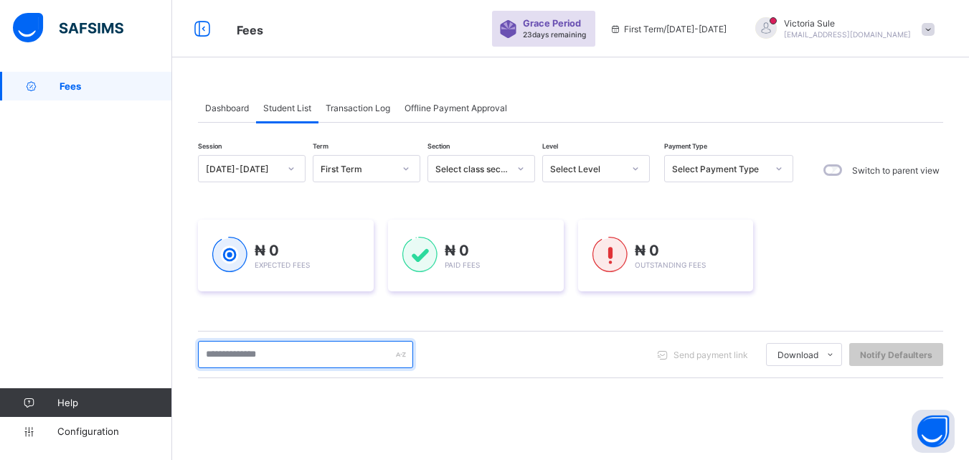
click at [346, 355] on input "text" at bounding box center [305, 354] width 215 height 27
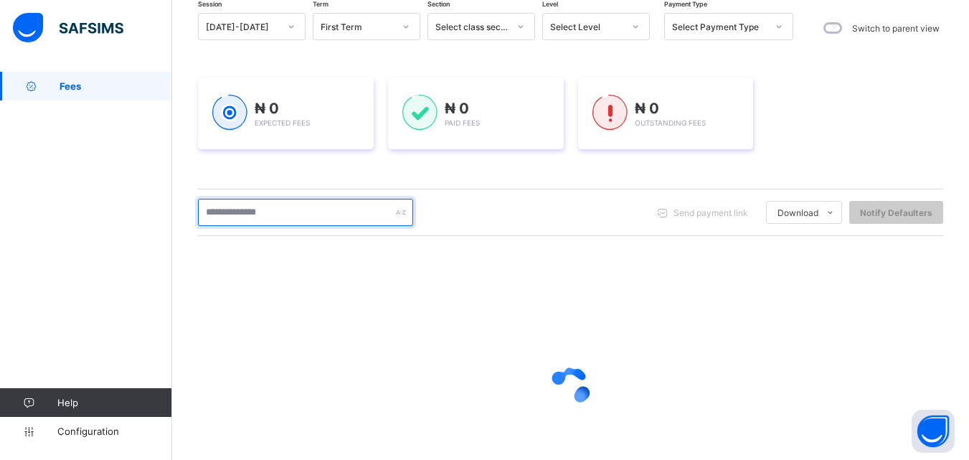
scroll to position [143, 0]
click at [319, 209] on input "text" at bounding box center [305, 210] width 215 height 27
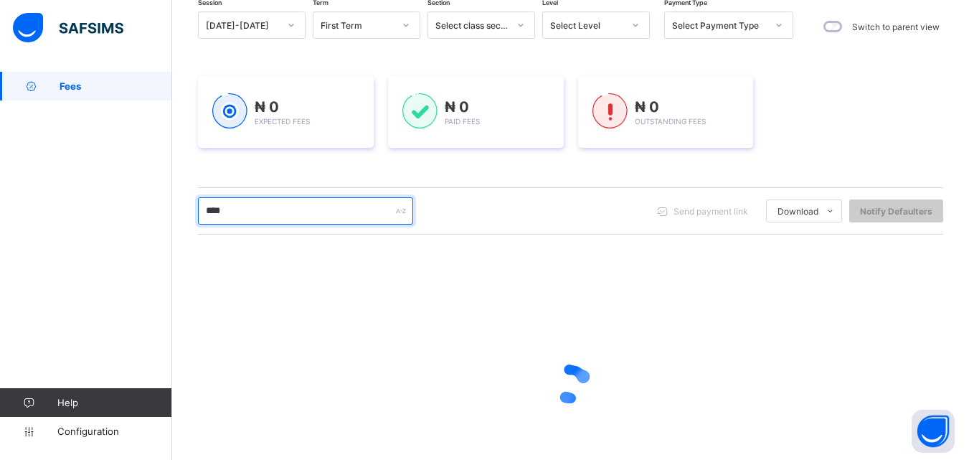
type input "****"
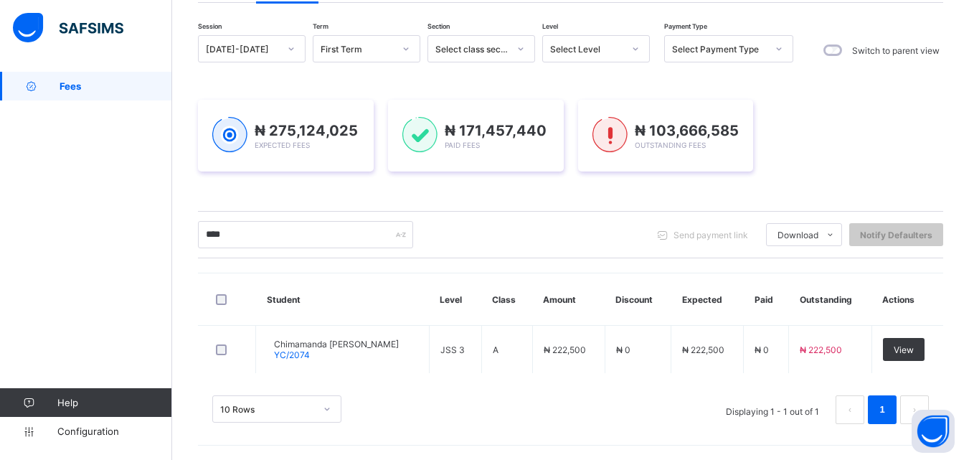
scroll to position [120, 0]
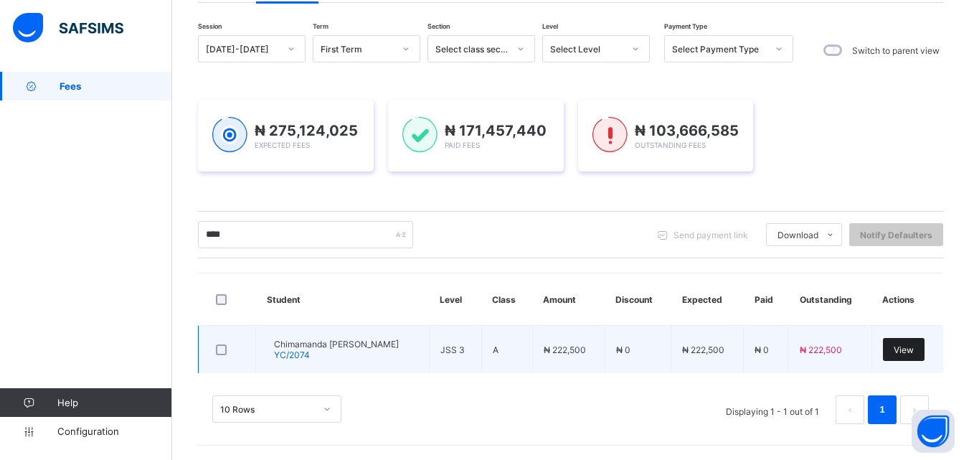
click at [904, 349] on span "View" at bounding box center [904, 349] width 20 height 11
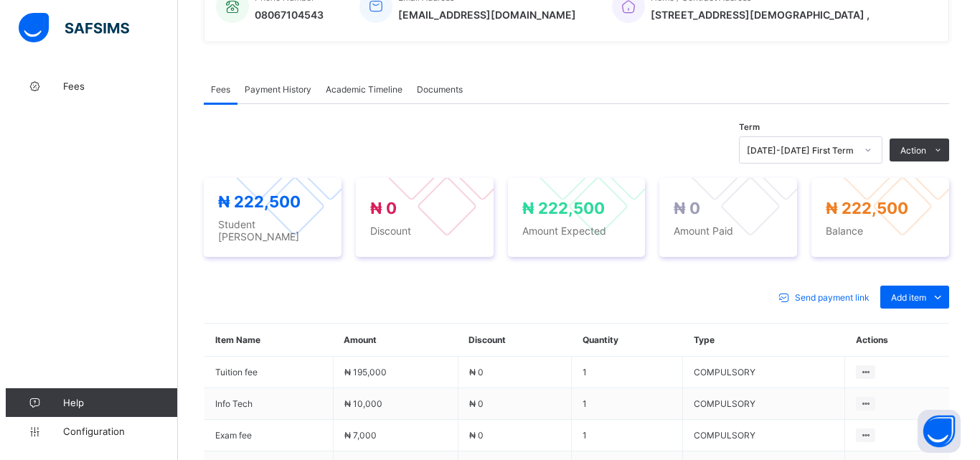
scroll to position [359, 0]
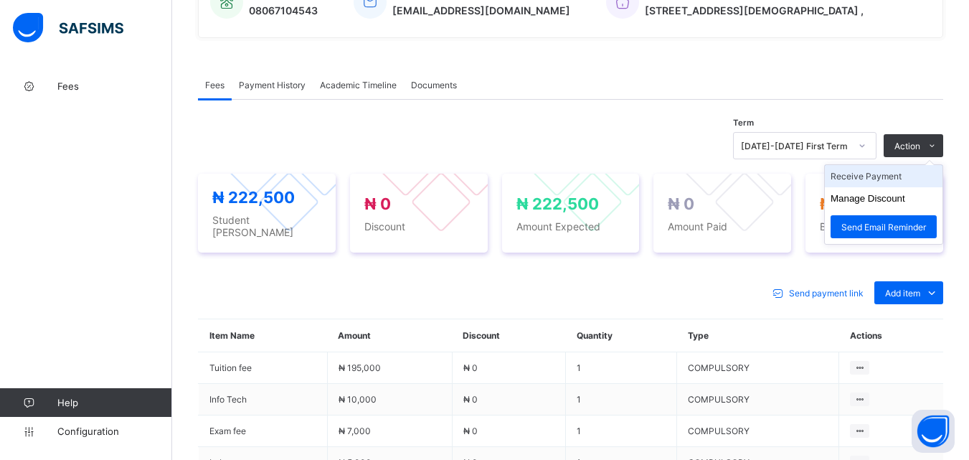
click at [903, 187] on li "Receive Payment" at bounding box center [884, 176] width 118 height 22
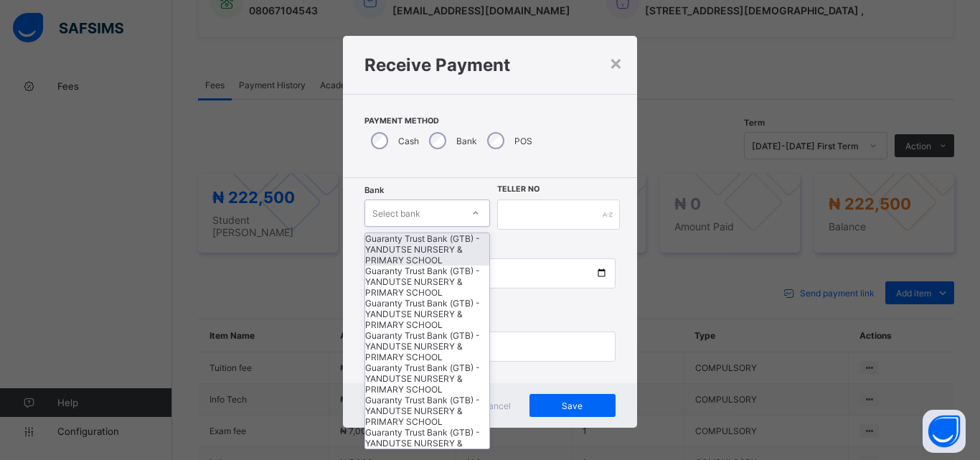
click at [446, 214] on div "Select bank" at bounding box center [413, 213] width 97 height 20
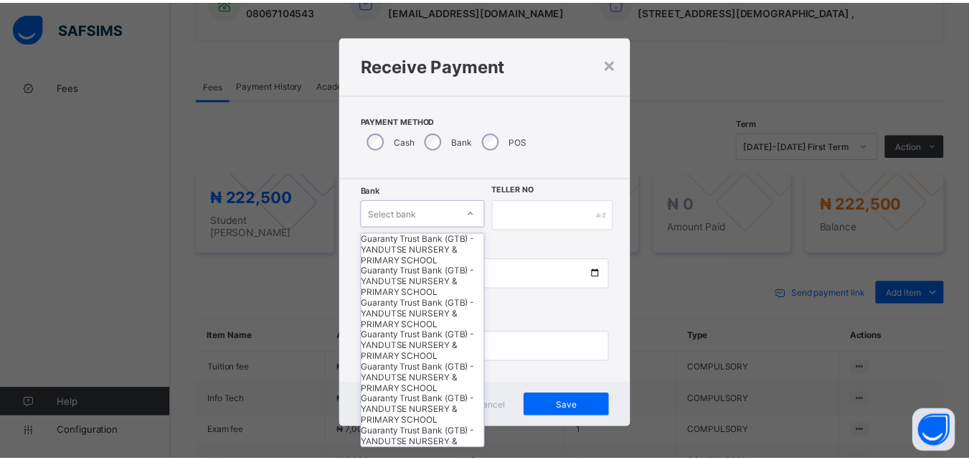
scroll to position [441, 0]
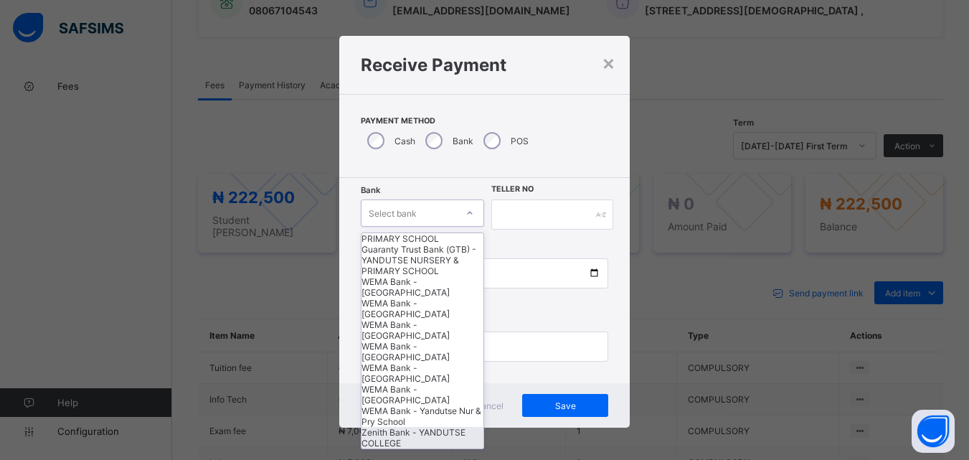
click at [399, 430] on div "Zenith Bank - YANDUTSE COLLEGE" at bounding box center [422, 438] width 123 height 22
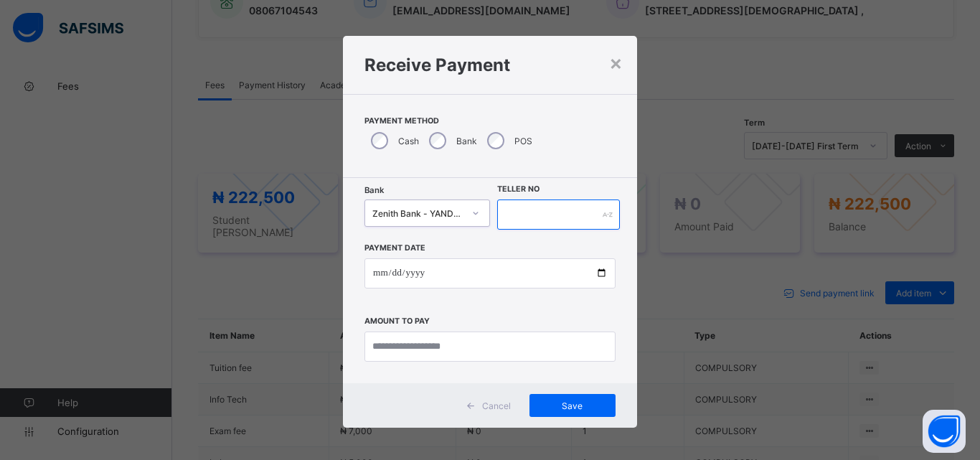
click at [531, 223] on input "text" at bounding box center [558, 214] width 123 height 30
type input "**********"
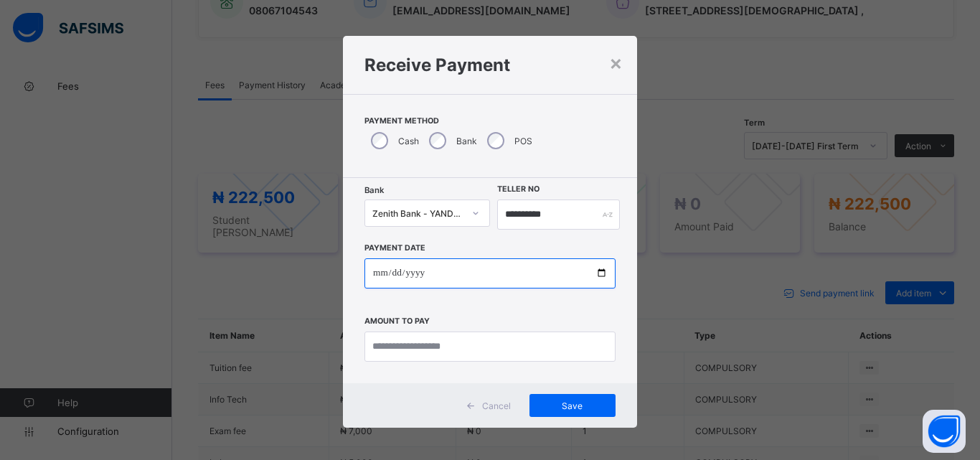
click at [598, 273] on input "date" at bounding box center [489, 273] width 251 height 30
click at [597, 272] on input "**********" at bounding box center [489, 273] width 251 height 30
type input "**********"
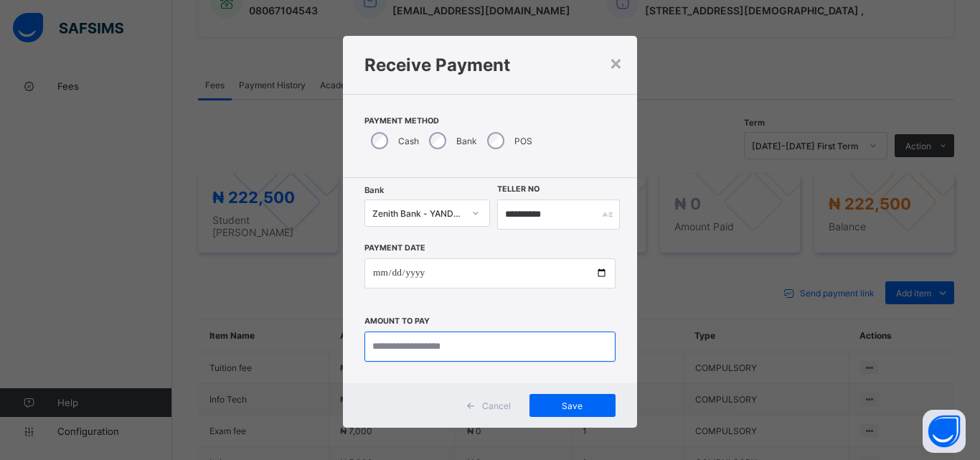
click at [405, 349] on input "currency" at bounding box center [489, 346] width 251 height 30
type input "*********"
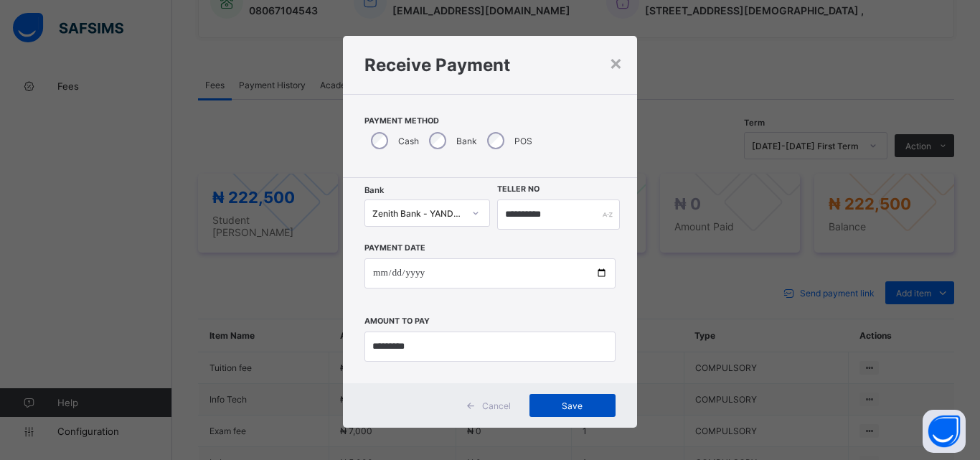
click at [564, 409] on span "Save" at bounding box center [572, 405] width 65 height 11
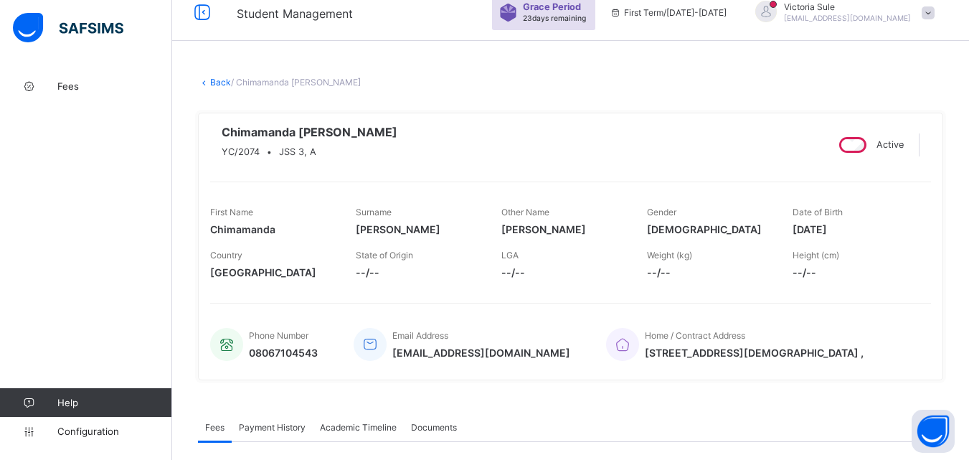
scroll to position [0, 0]
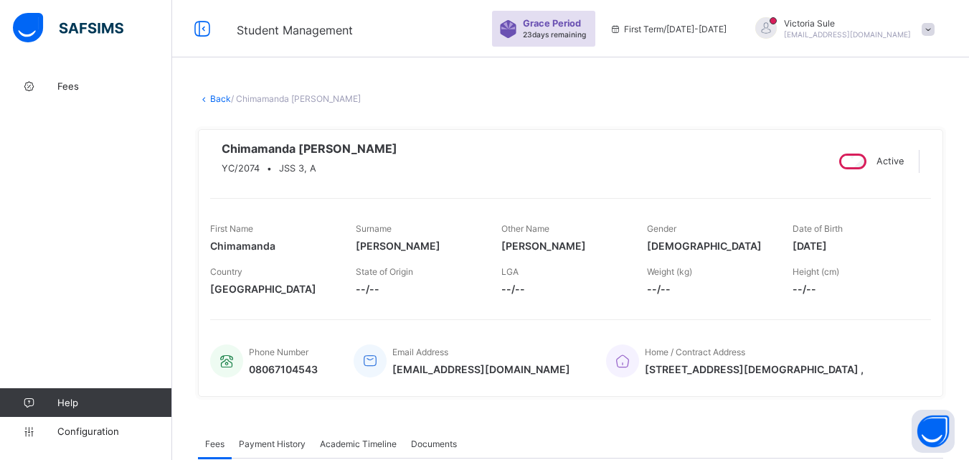
click at [210, 97] on link "Back" at bounding box center [220, 98] width 21 height 11
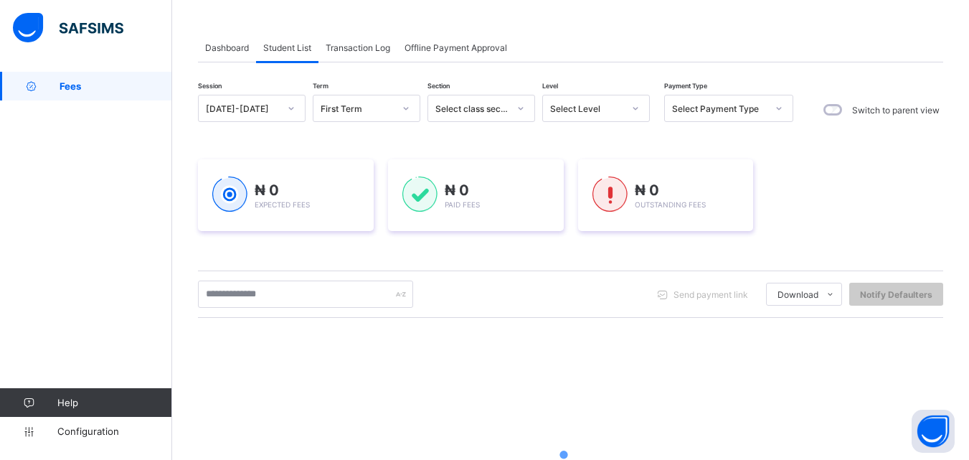
scroll to position [143, 0]
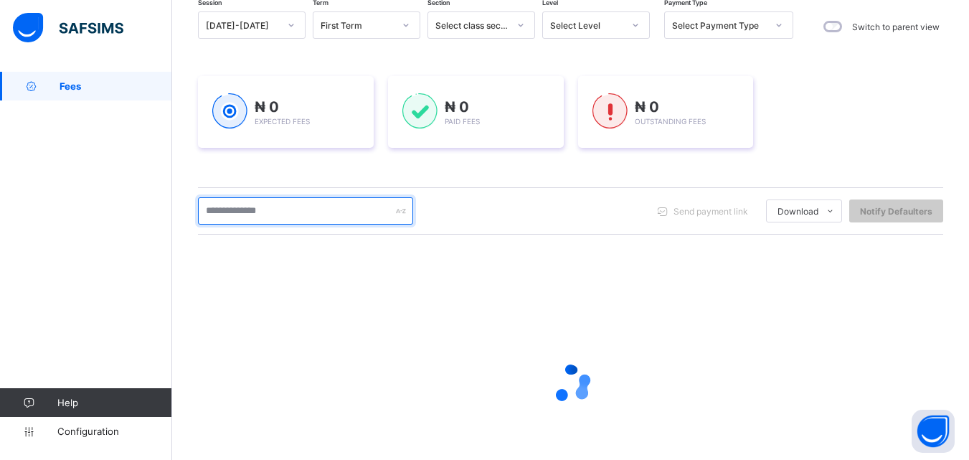
click at [263, 204] on input "text" at bounding box center [305, 210] width 215 height 27
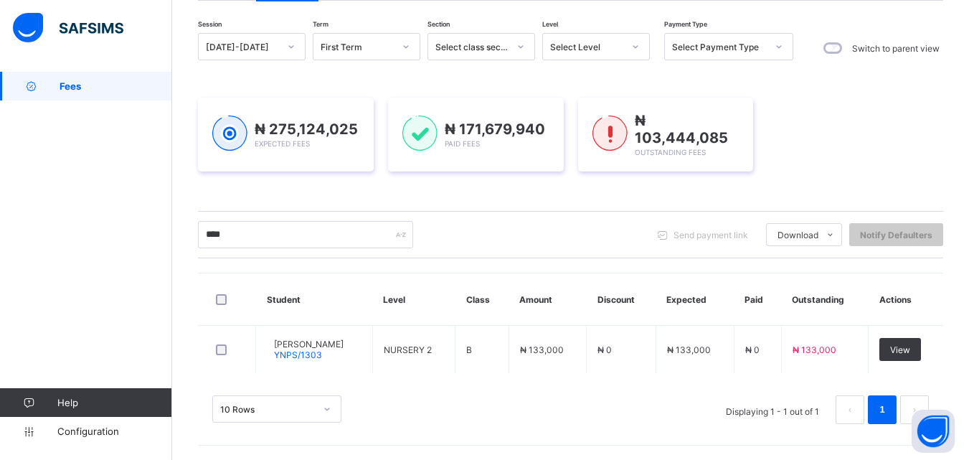
scroll to position [120, 0]
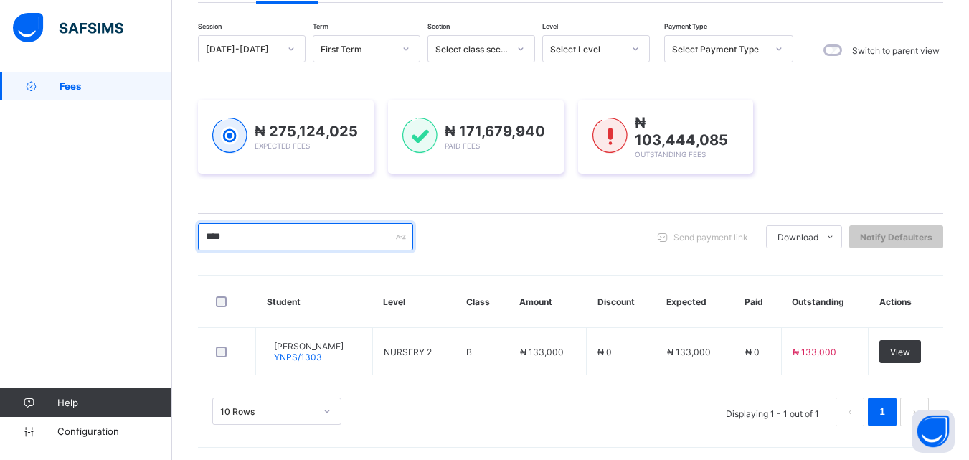
drag, startPoint x: 250, startPoint y: 239, endPoint x: 209, endPoint y: 245, distance: 40.7
click at [209, 245] on input "****" at bounding box center [305, 236] width 215 height 27
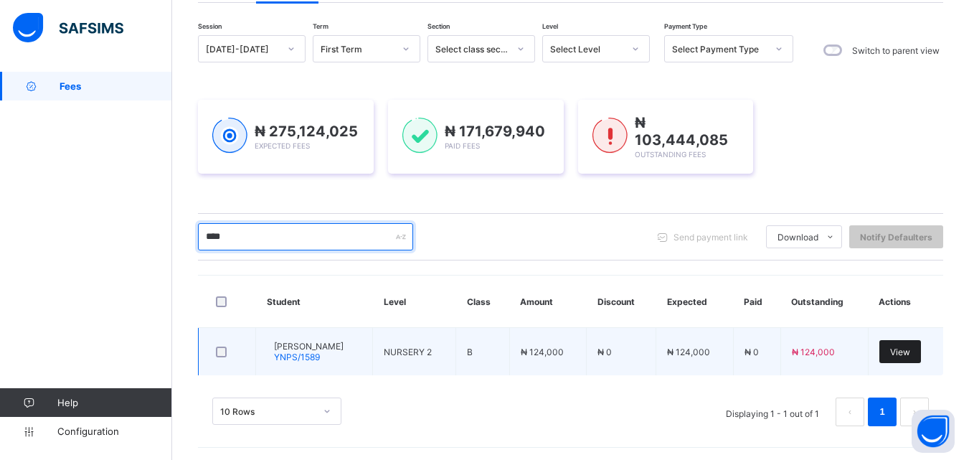
type input "****"
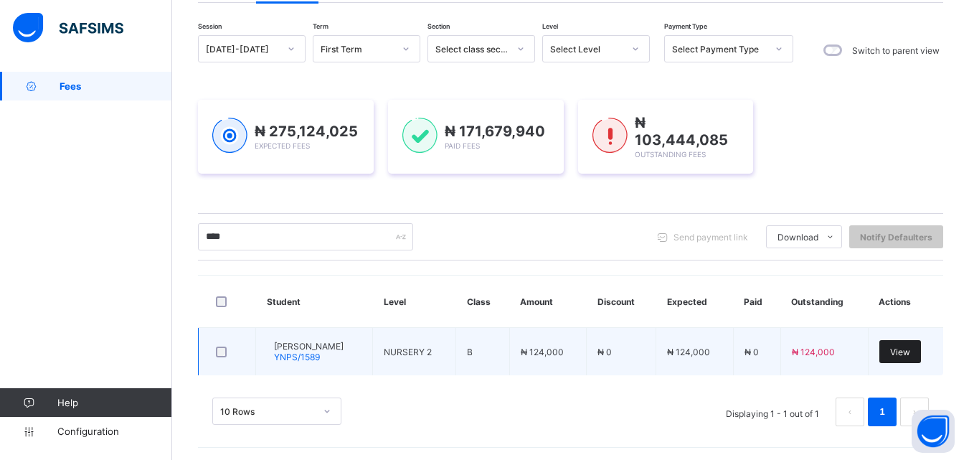
click at [915, 355] on div "View" at bounding box center [900, 351] width 42 height 23
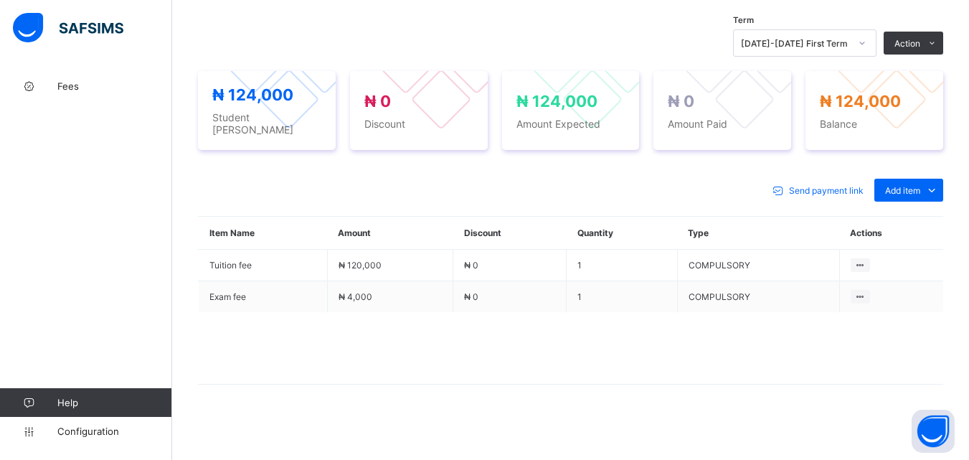
scroll to position [483, 0]
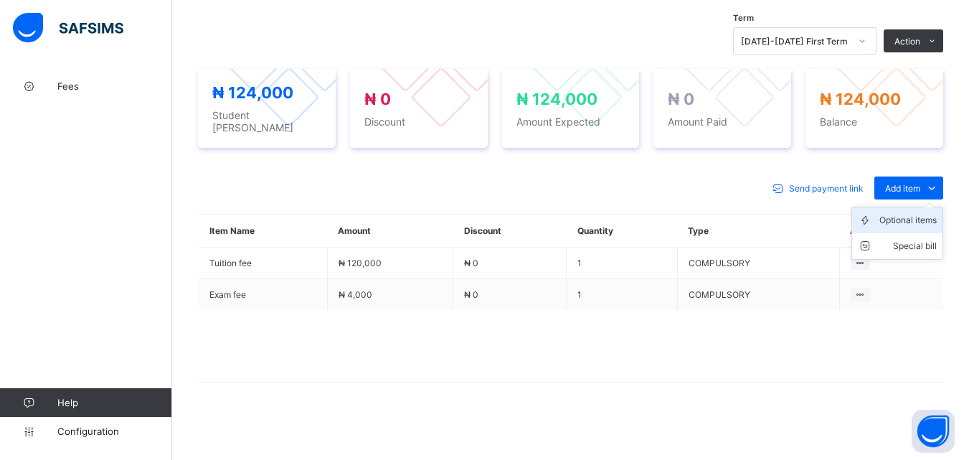
click at [924, 221] on div "Optional items" at bounding box center [907, 220] width 57 height 14
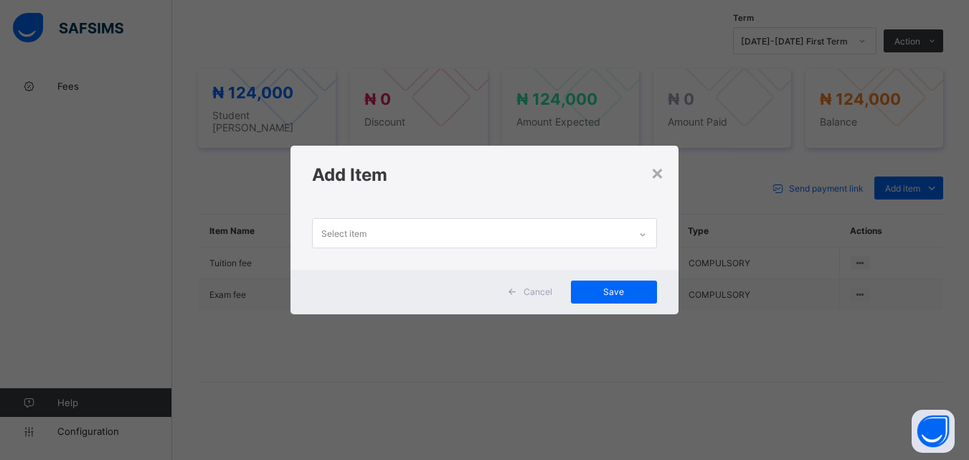
click at [648, 228] on div at bounding box center [642, 234] width 24 height 23
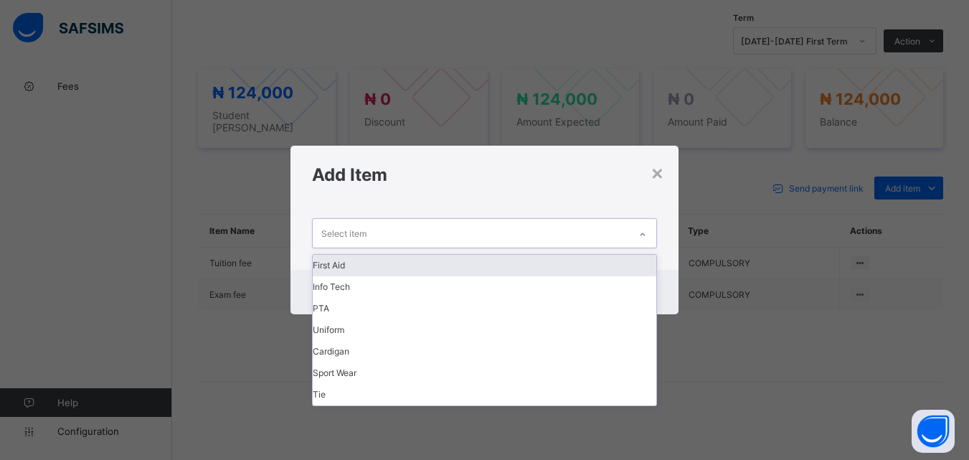
click at [497, 263] on div "First Aid" at bounding box center [484, 266] width 343 height 22
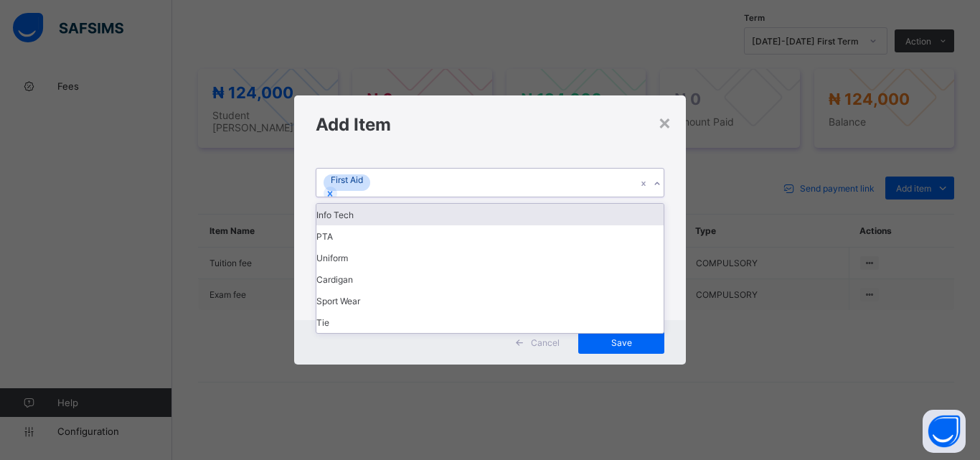
click at [514, 197] on div "First Aid" at bounding box center [476, 183] width 320 height 28
click at [507, 225] on div "Info Tech" at bounding box center [489, 215] width 347 height 22
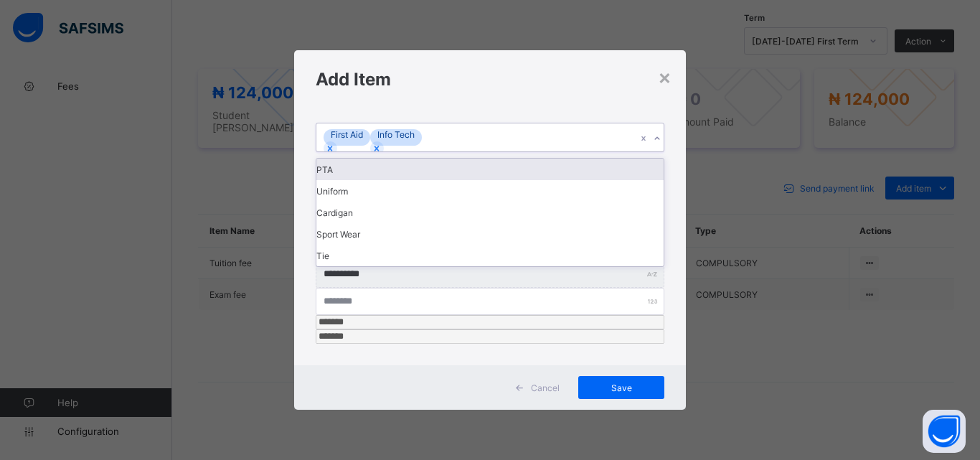
click at [519, 151] on div "First Aid Info Tech" at bounding box center [476, 137] width 320 height 28
click at [517, 180] on div "PTA" at bounding box center [489, 169] width 347 height 22
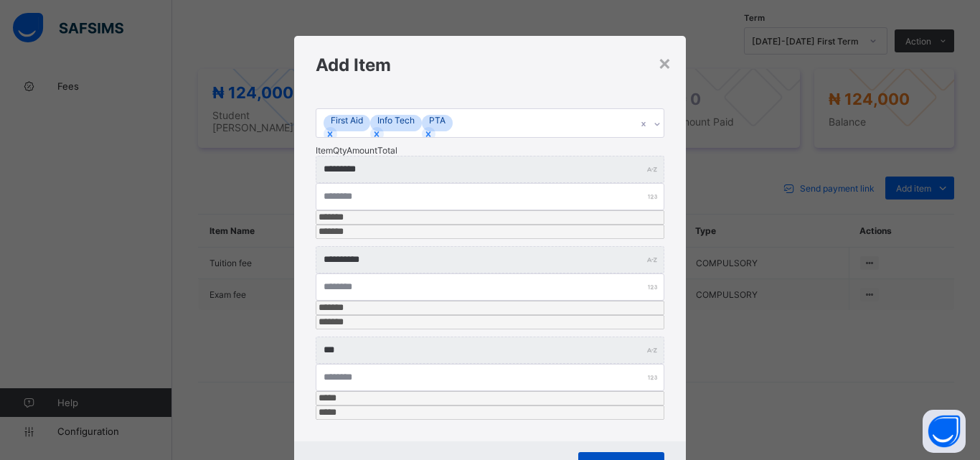
click at [625, 458] on span "Save" at bounding box center [621, 463] width 65 height 11
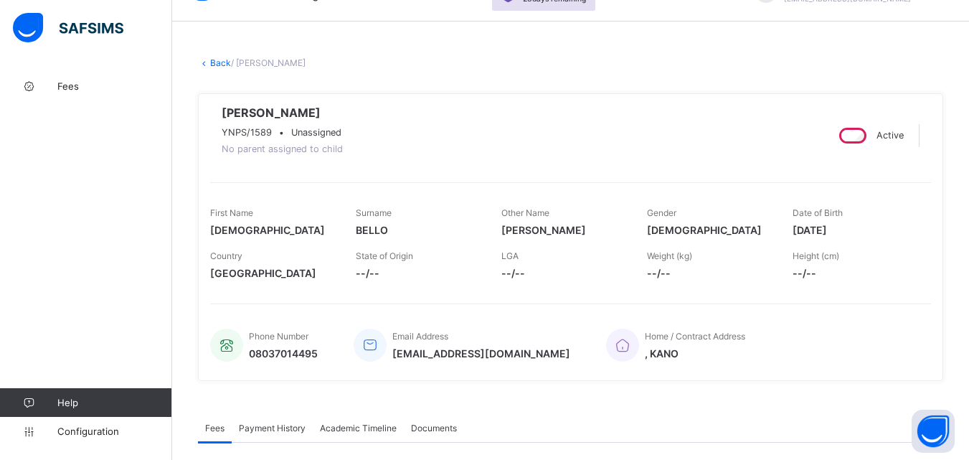
scroll to position [72, 0]
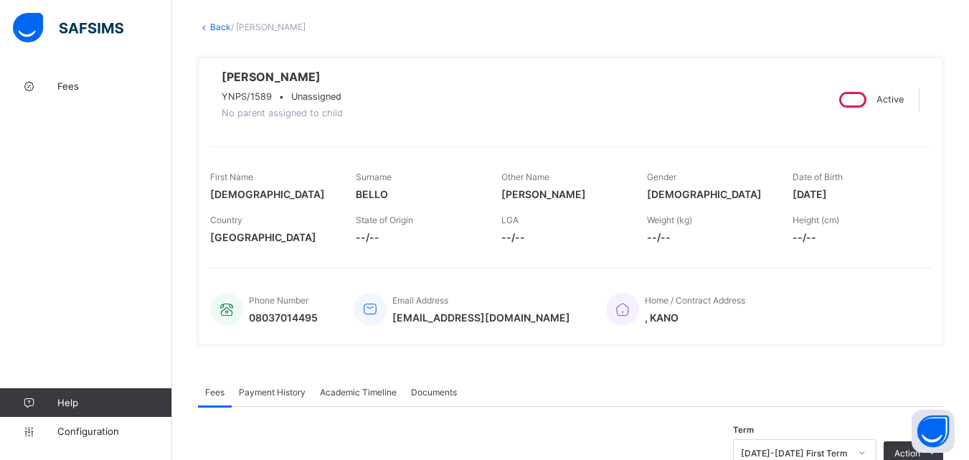
click at [225, 24] on link "Back" at bounding box center [220, 27] width 21 height 11
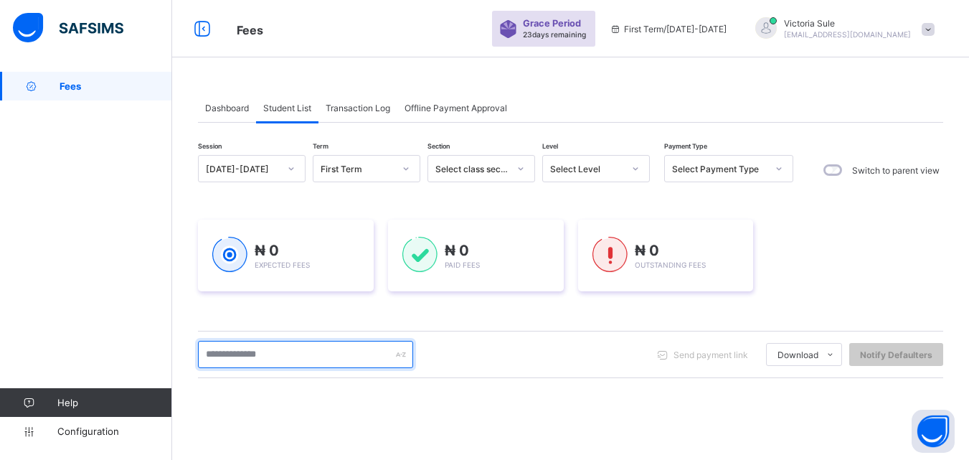
click at [312, 346] on input "text" at bounding box center [305, 354] width 215 height 27
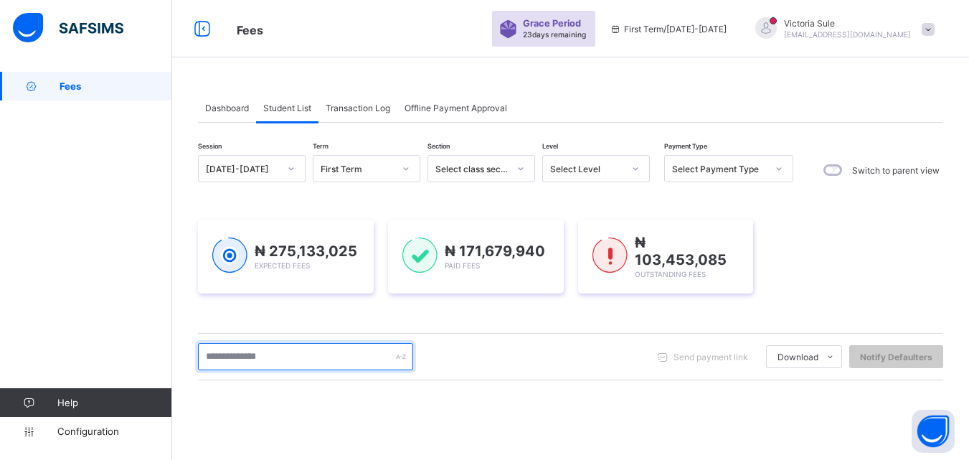
click at [272, 353] on input "text" at bounding box center [305, 356] width 215 height 27
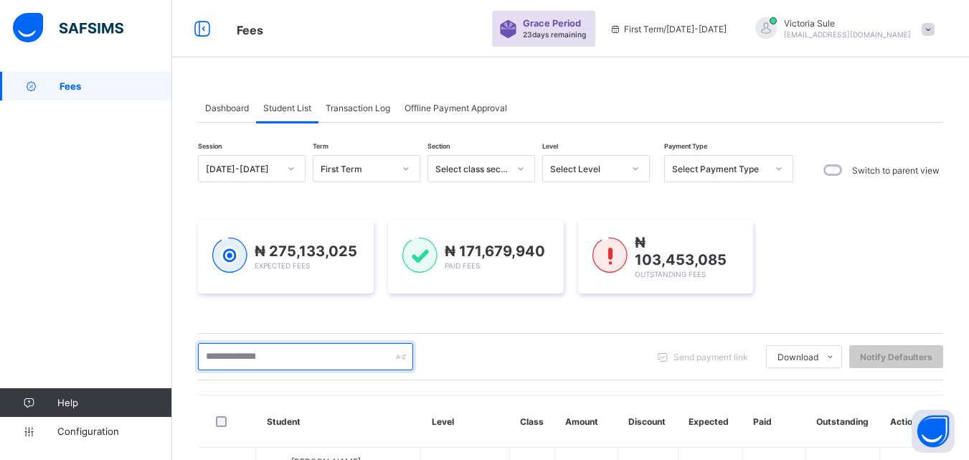
click at [358, 356] on input "text" at bounding box center [305, 356] width 215 height 27
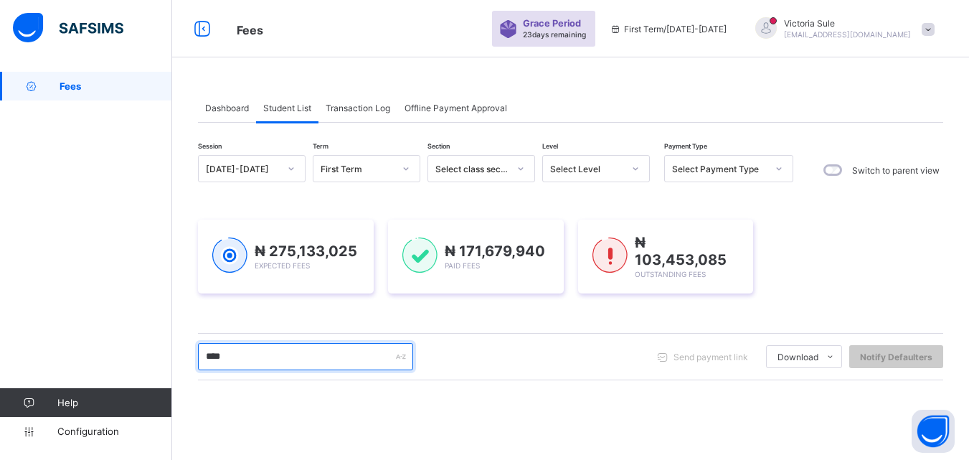
type input "****"
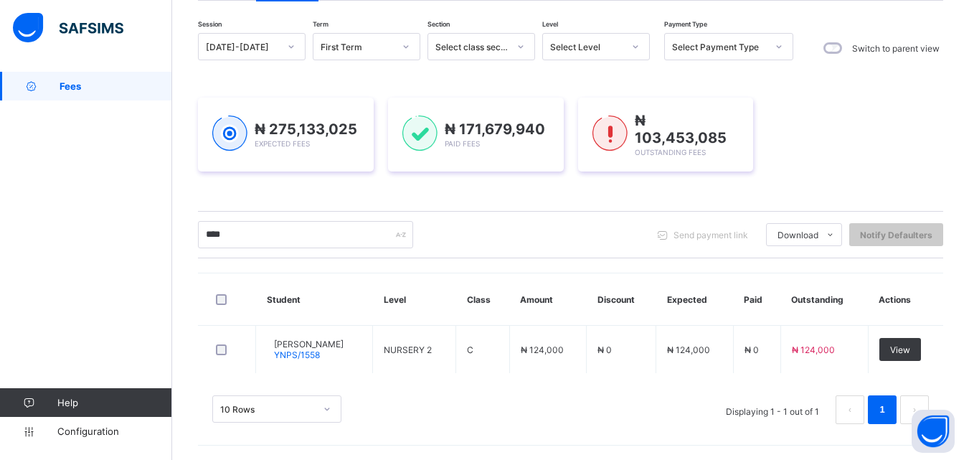
scroll to position [120, 0]
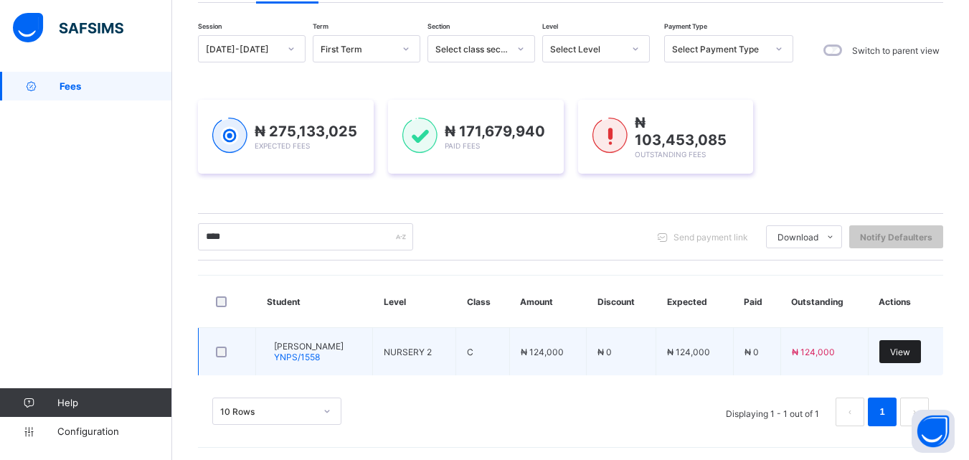
click at [910, 349] on span "View" at bounding box center [900, 351] width 20 height 11
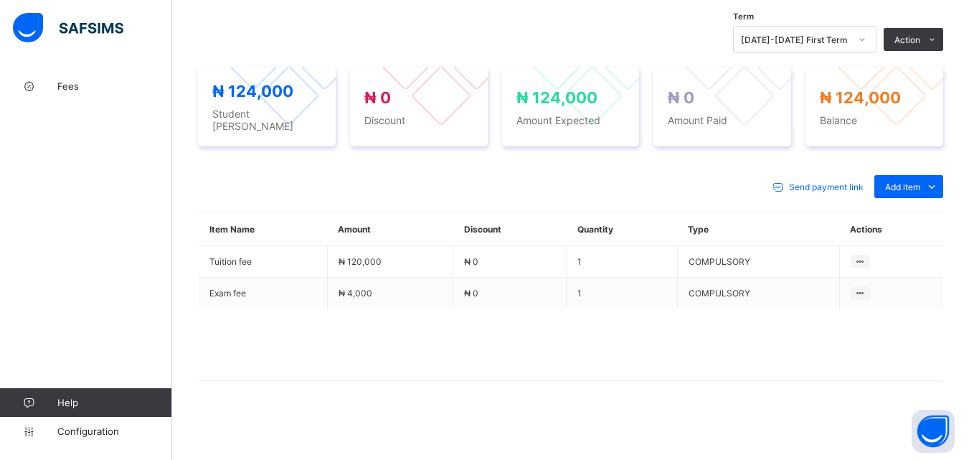
scroll to position [491, 0]
click at [921, 222] on div "Optional items" at bounding box center [907, 219] width 57 height 14
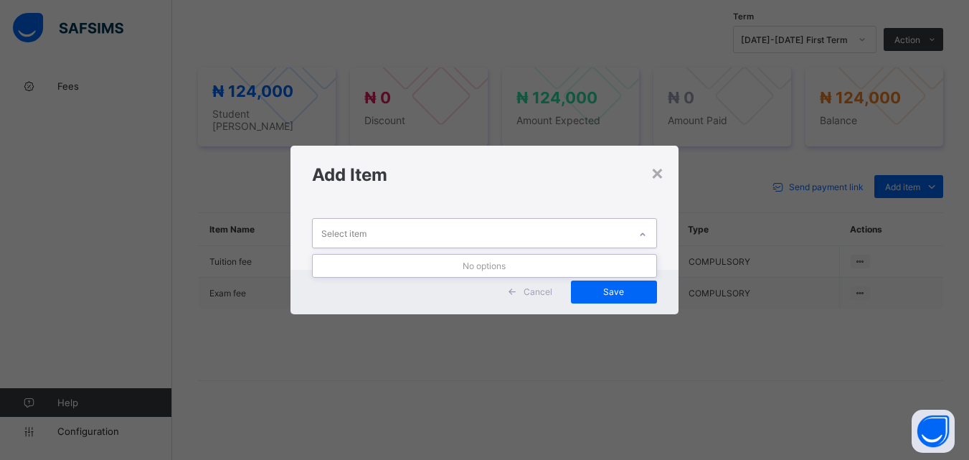
click at [509, 231] on div "Select item" at bounding box center [471, 233] width 316 height 28
click at [603, 237] on div "Select item" at bounding box center [471, 233] width 316 height 28
click at [655, 174] on div "×" at bounding box center [657, 172] width 14 height 24
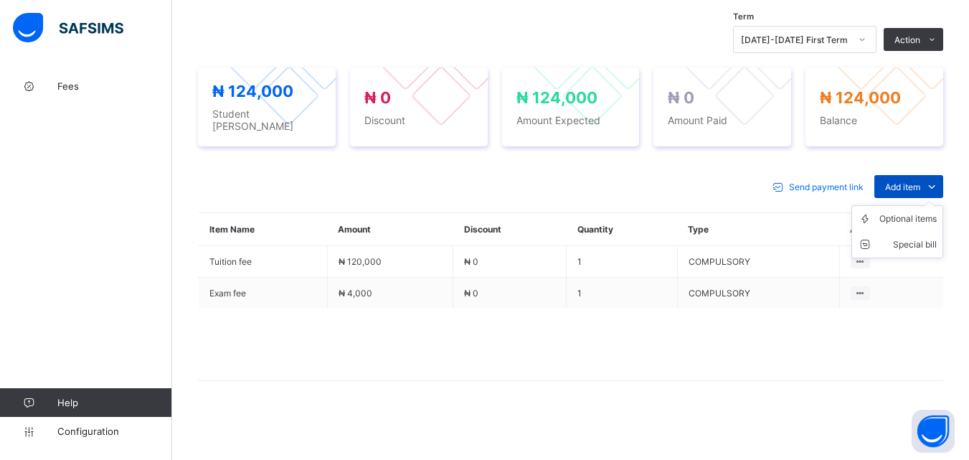
click at [918, 190] on span "Add item" at bounding box center [902, 186] width 35 height 11
click at [912, 222] on div "Optional items" at bounding box center [907, 219] width 57 height 14
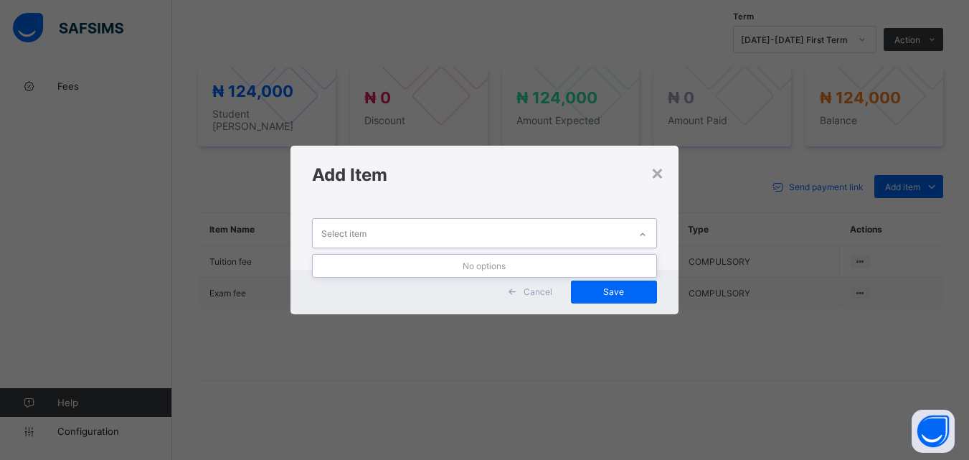
click at [647, 231] on icon at bounding box center [642, 234] width 9 height 14
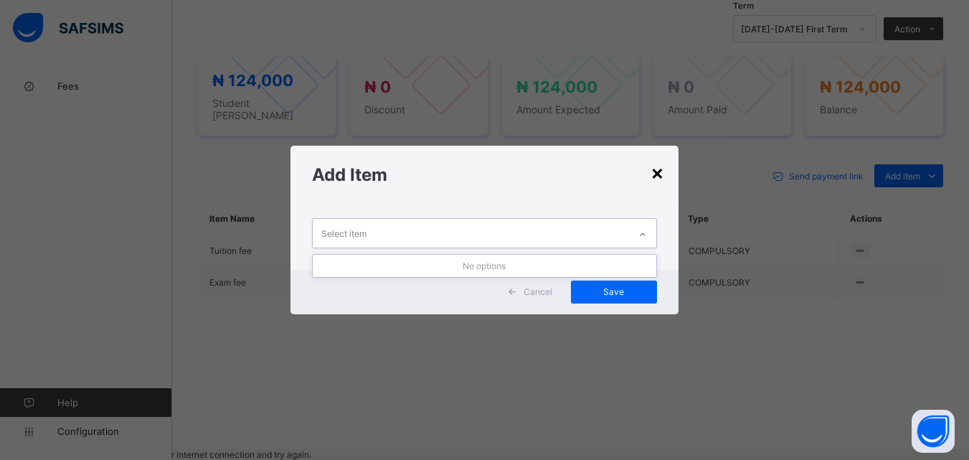
click at [653, 176] on div "×" at bounding box center [657, 172] width 14 height 24
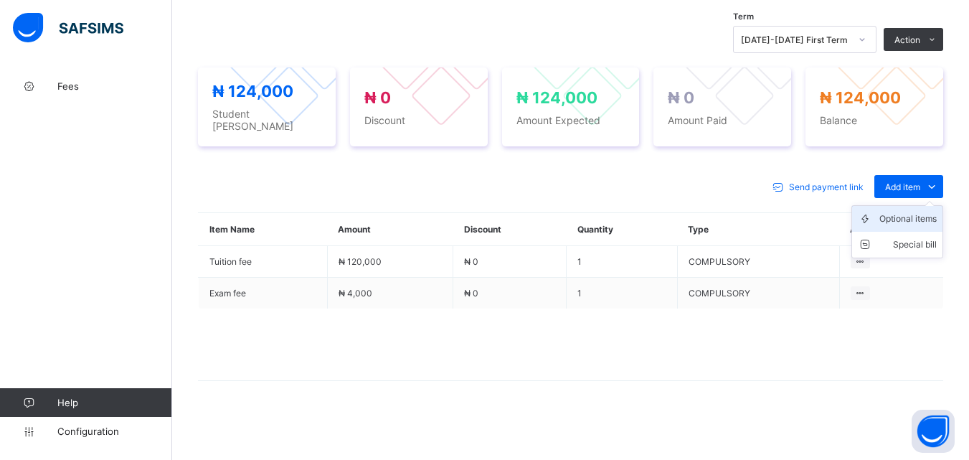
click at [910, 218] on div "Optional items" at bounding box center [907, 219] width 57 height 14
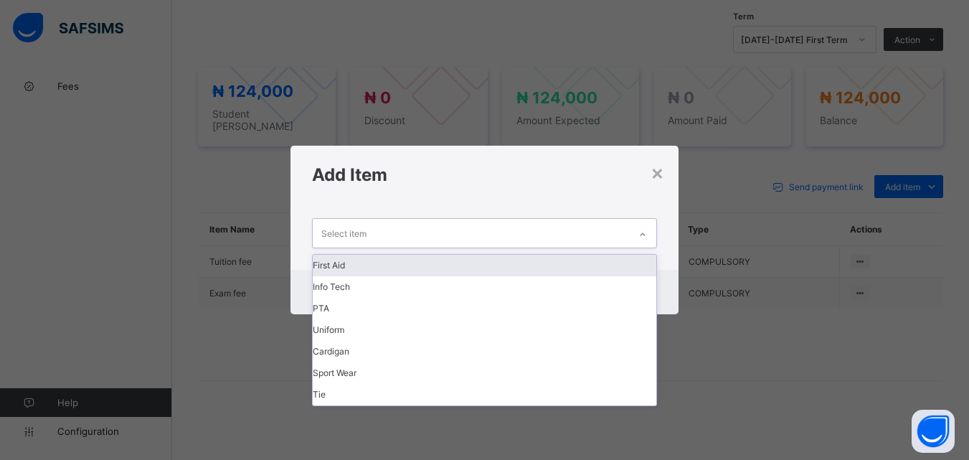
click at [648, 228] on div at bounding box center [642, 234] width 24 height 23
click at [595, 263] on div "First Aid" at bounding box center [484, 266] width 343 height 22
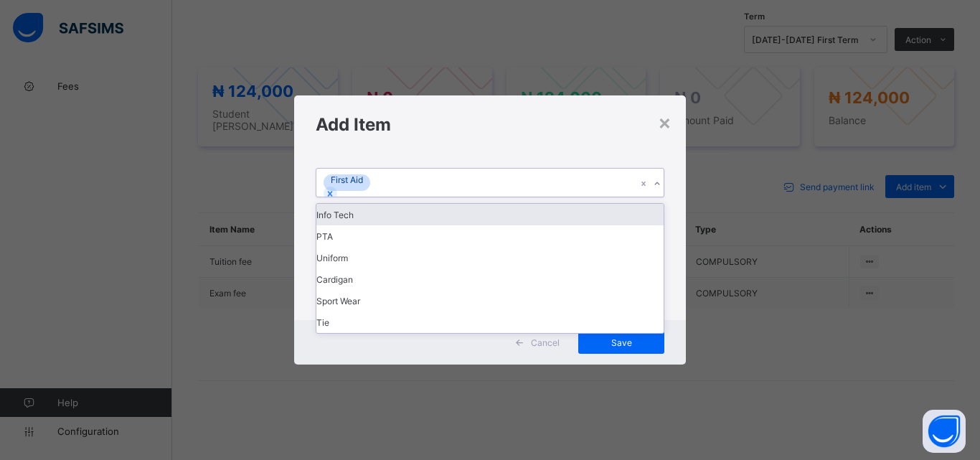
click at [571, 197] on div "First Aid" at bounding box center [476, 183] width 320 height 28
click at [559, 225] on div "Info Tech" at bounding box center [489, 215] width 347 height 22
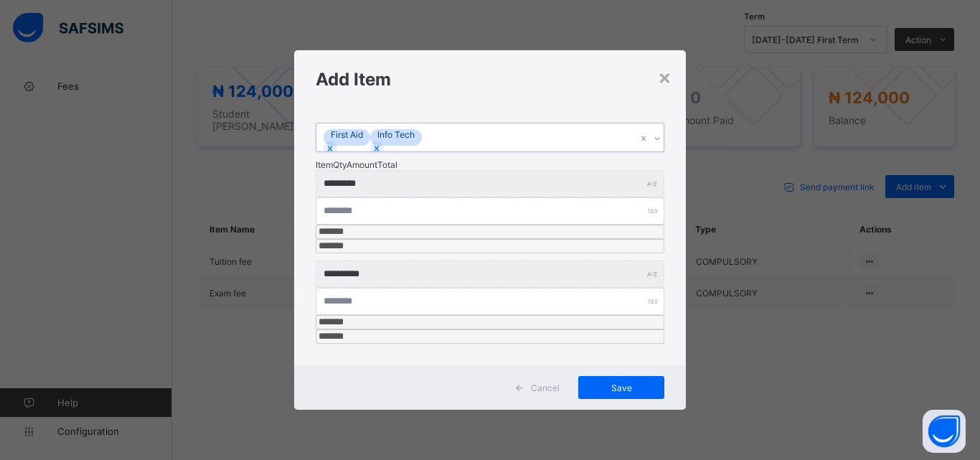
click at [569, 151] on div "First Aid Info Tech" at bounding box center [476, 137] width 320 height 28
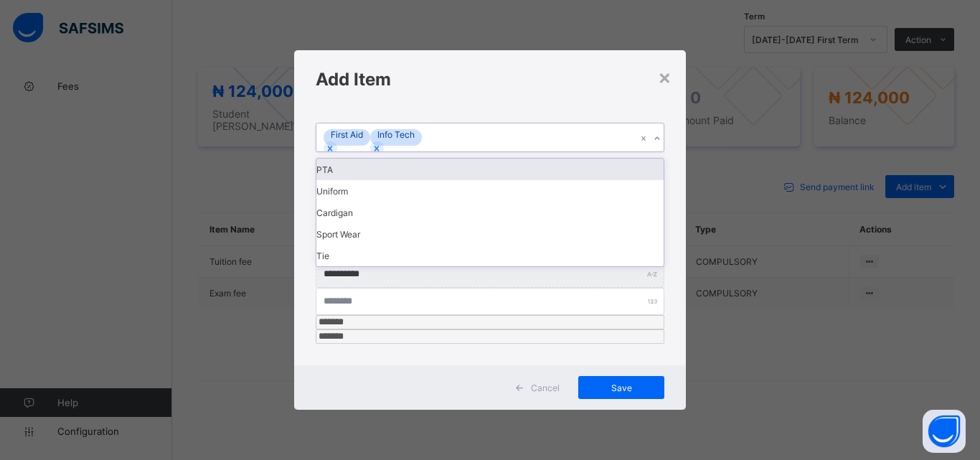
click at [563, 180] on div "PTA" at bounding box center [489, 169] width 347 height 22
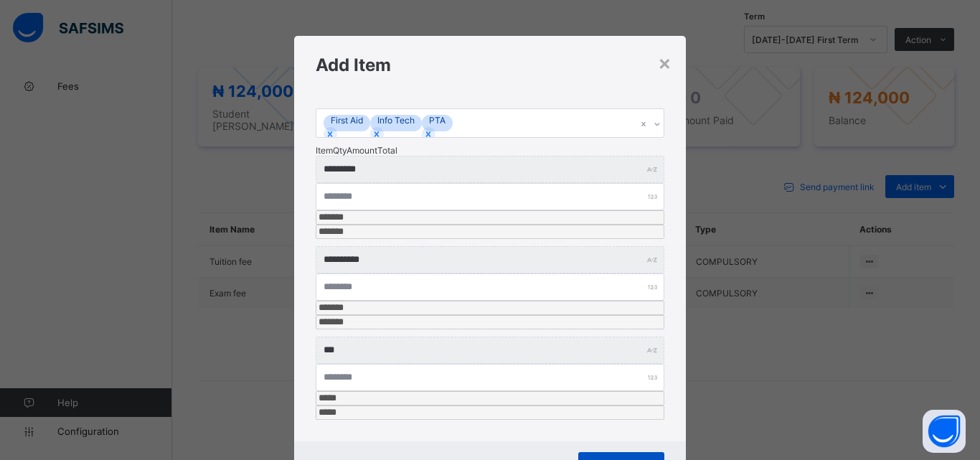
click at [615, 458] on span "Save" at bounding box center [621, 463] width 65 height 11
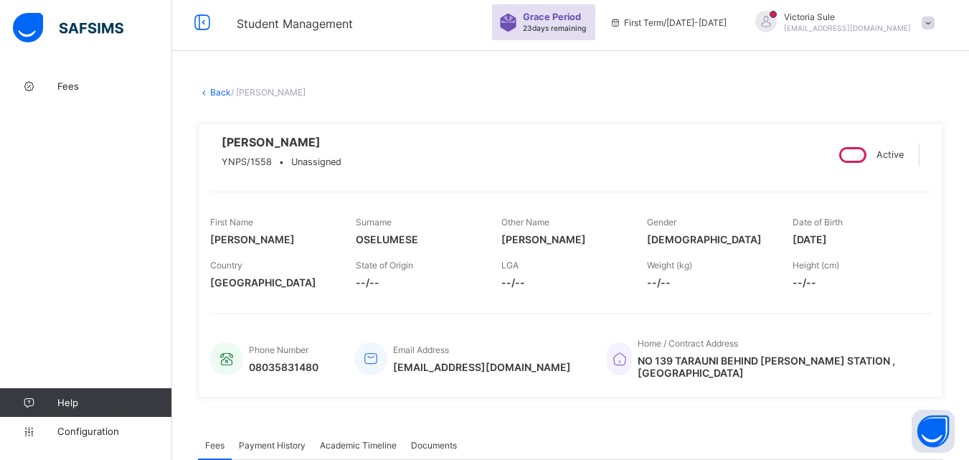
scroll to position [0, 0]
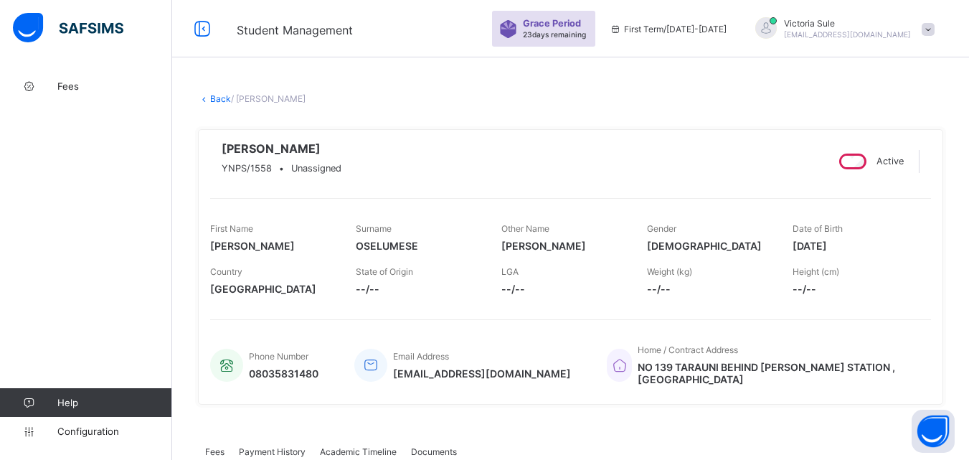
click at [219, 99] on link "Back" at bounding box center [220, 98] width 21 height 11
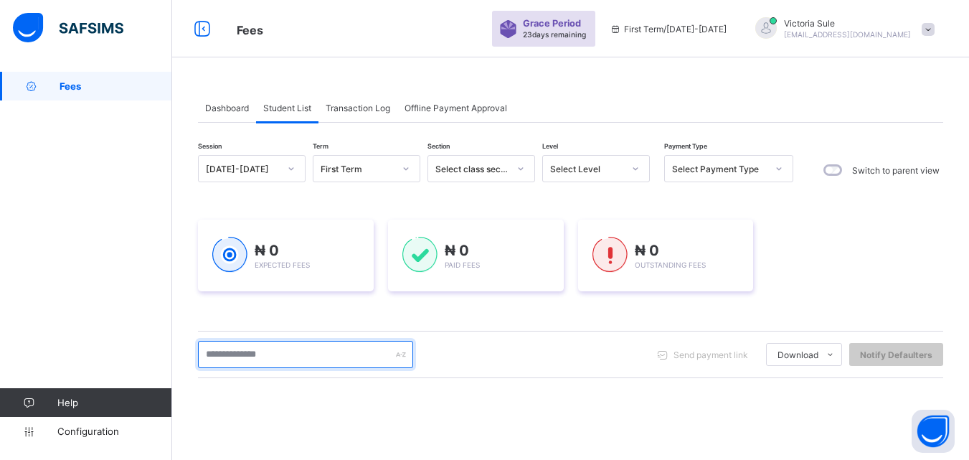
click at [322, 355] on input "text" at bounding box center [305, 354] width 215 height 27
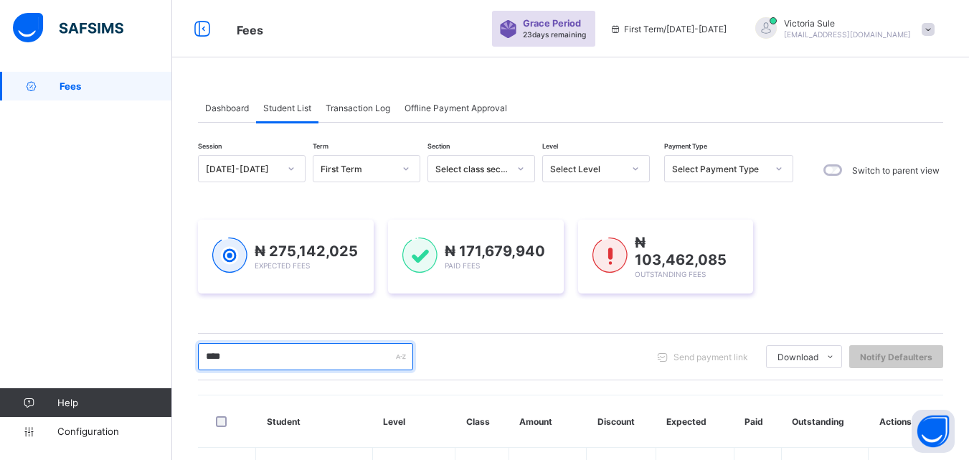
click at [276, 362] on input "****" at bounding box center [305, 356] width 215 height 27
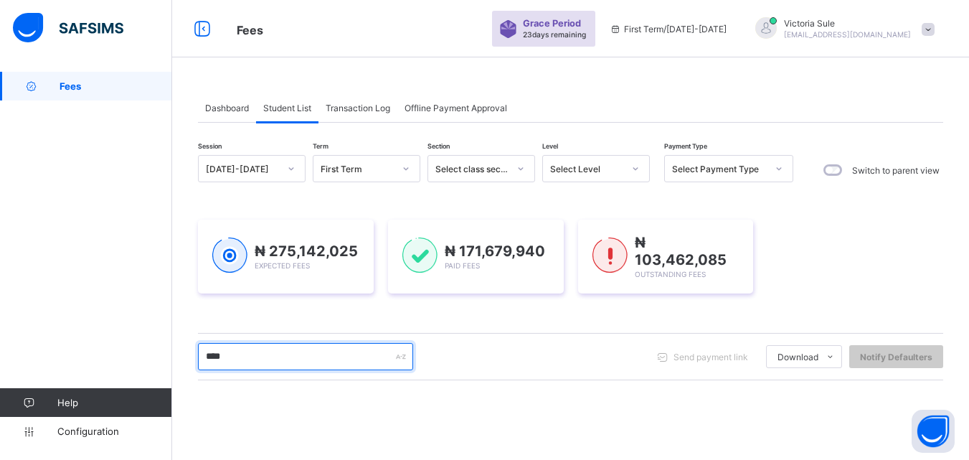
type input "****"
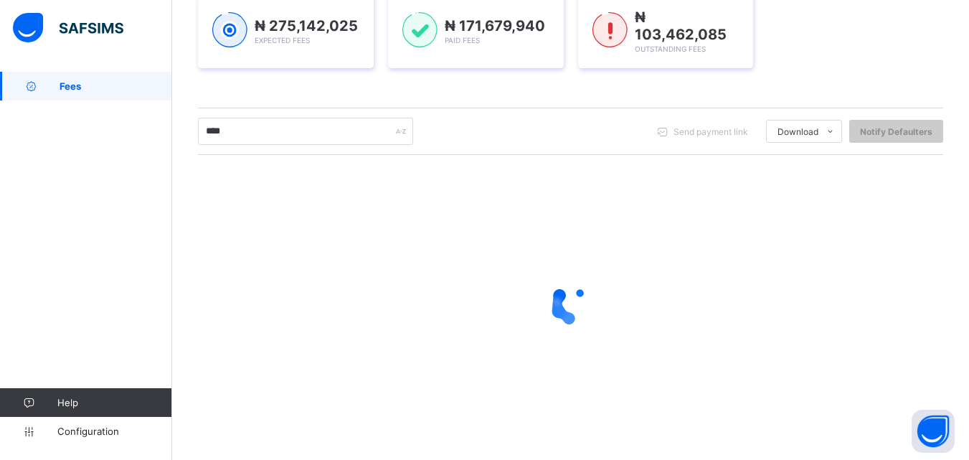
scroll to position [120, 0]
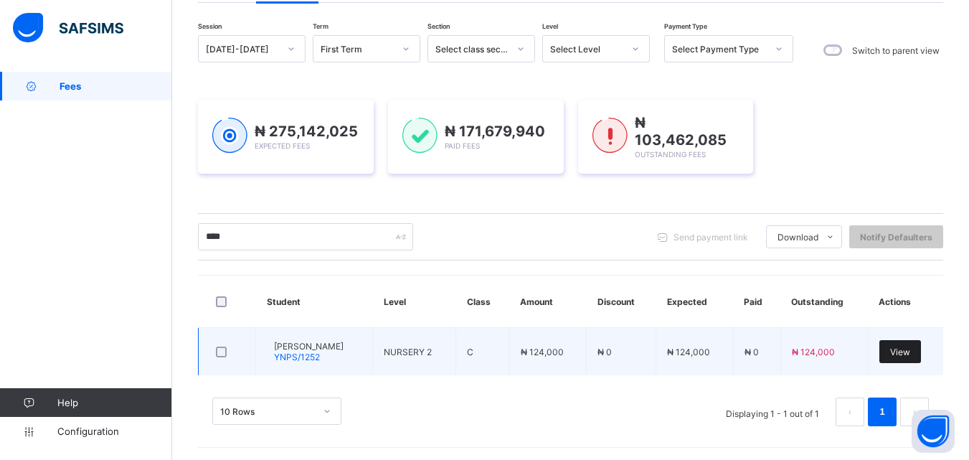
click at [910, 351] on span "View" at bounding box center [900, 351] width 20 height 11
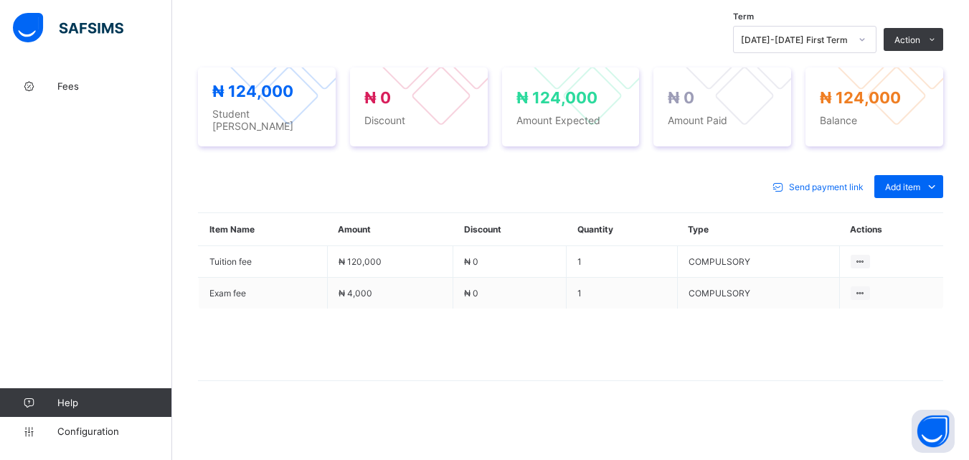
scroll to position [483, 0]
click at [919, 218] on div "Optional items" at bounding box center [907, 219] width 57 height 14
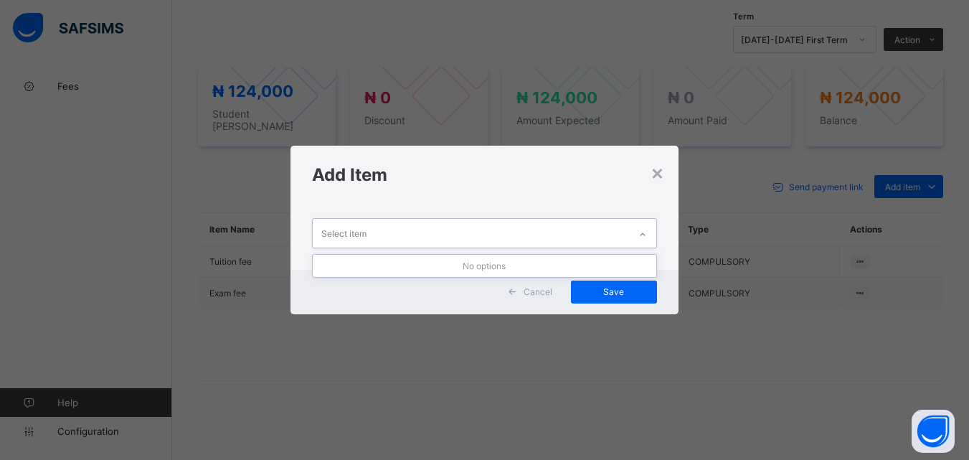
click at [647, 237] on icon at bounding box center [642, 234] width 9 height 14
click at [658, 171] on div "×" at bounding box center [657, 172] width 14 height 24
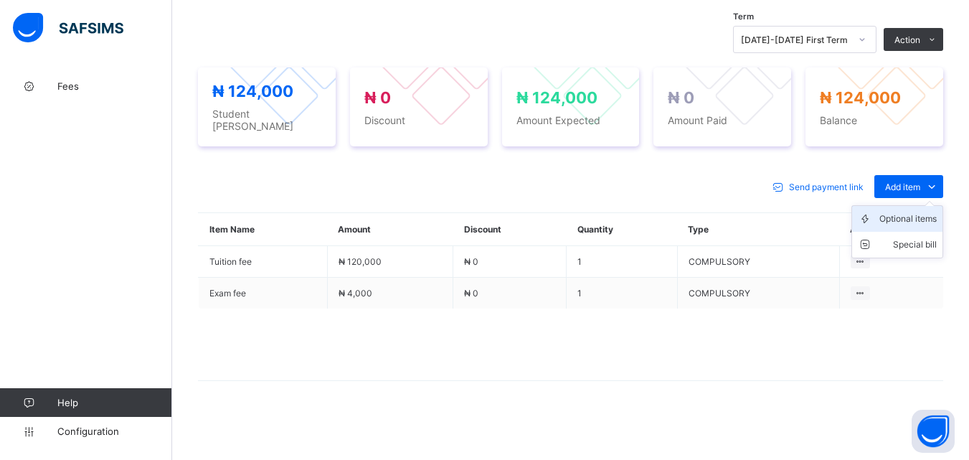
click at [906, 224] on div "Optional items" at bounding box center [907, 219] width 57 height 14
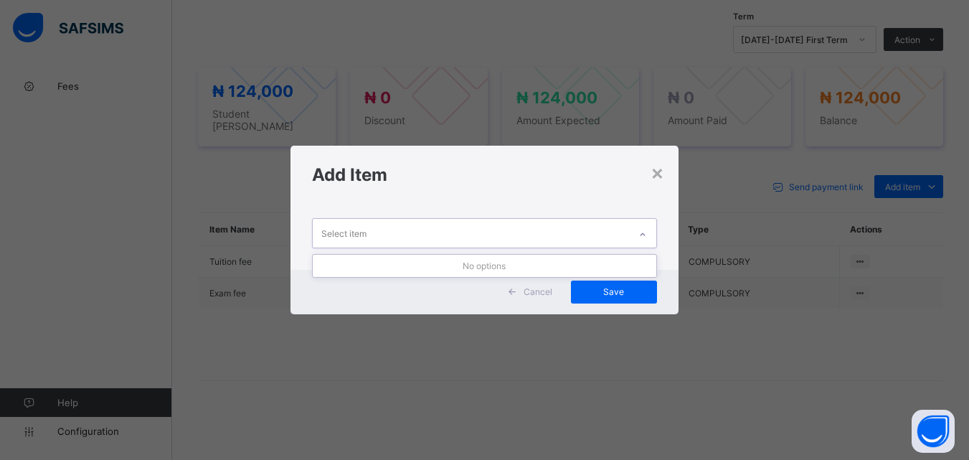
click at [648, 224] on div at bounding box center [642, 234] width 24 height 23
click at [664, 175] on div "×" at bounding box center [657, 172] width 14 height 24
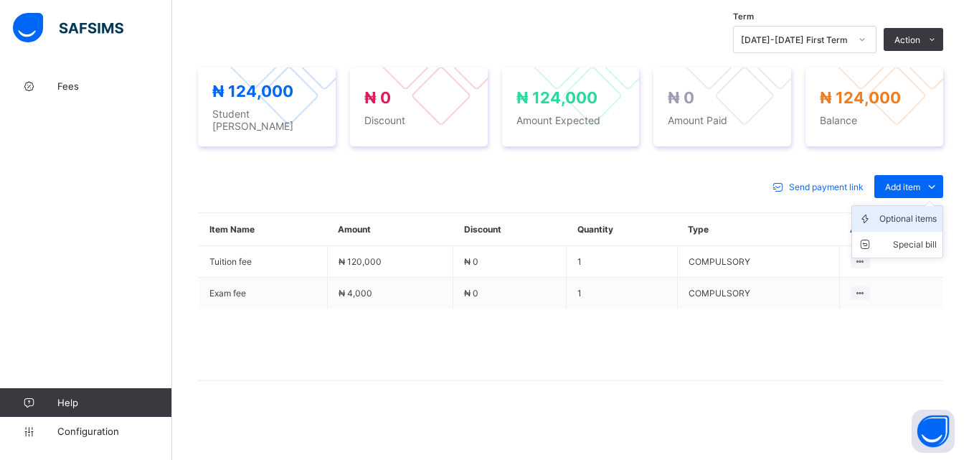
click at [919, 219] on div "Optional items" at bounding box center [907, 219] width 57 height 14
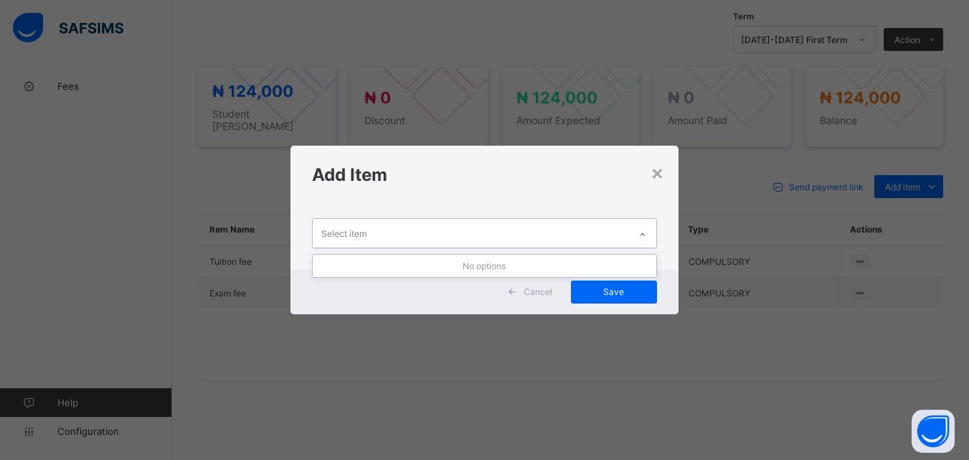
click at [645, 233] on icon at bounding box center [642, 234] width 9 height 14
click at [657, 173] on div "×" at bounding box center [657, 172] width 14 height 24
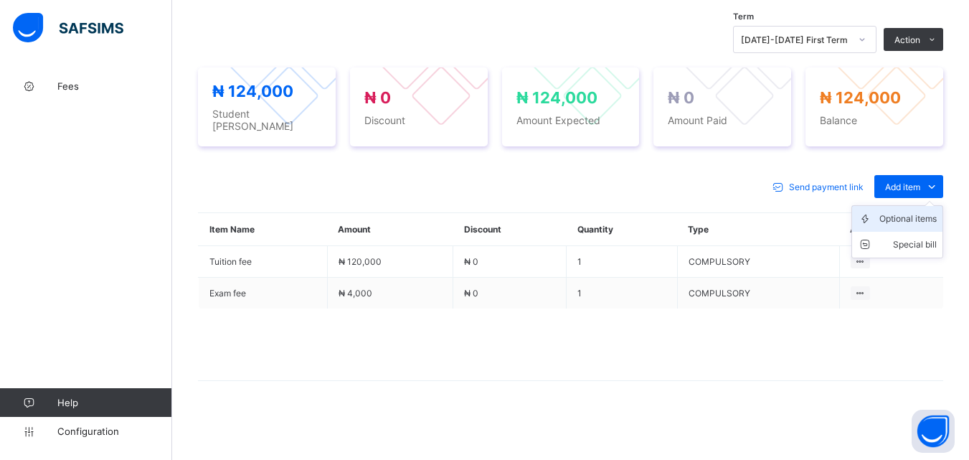
click at [922, 217] on div "Optional items" at bounding box center [907, 219] width 57 height 14
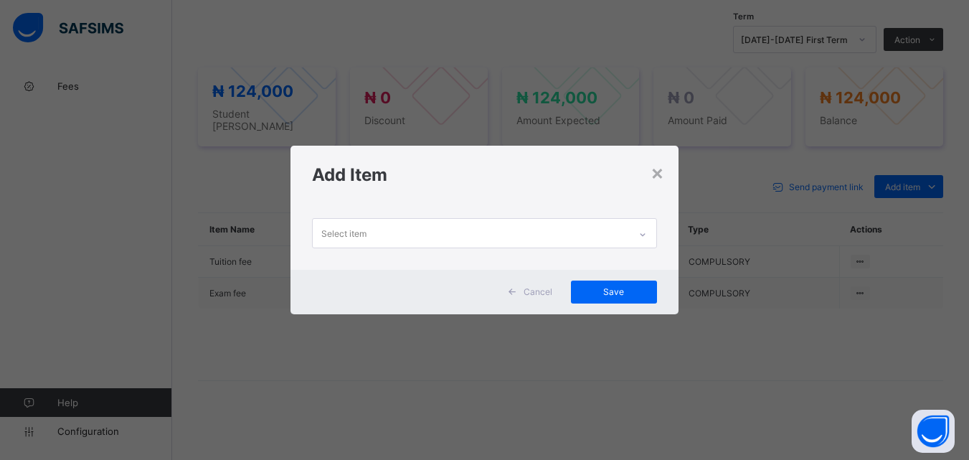
click at [650, 227] on div at bounding box center [642, 234] width 24 height 23
click at [595, 252] on div "Select item" at bounding box center [483, 236] width 387 height 65
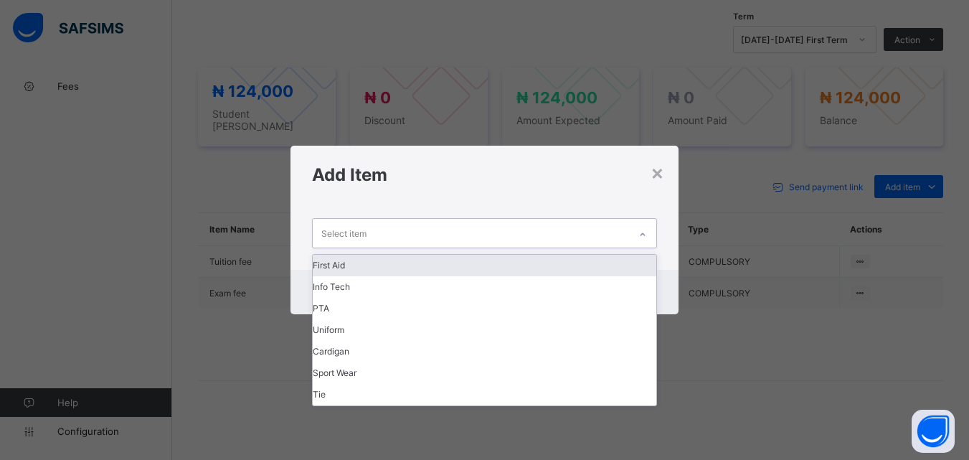
click at [587, 222] on div "Select item" at bounding box center [471, 233] width 316 height 28
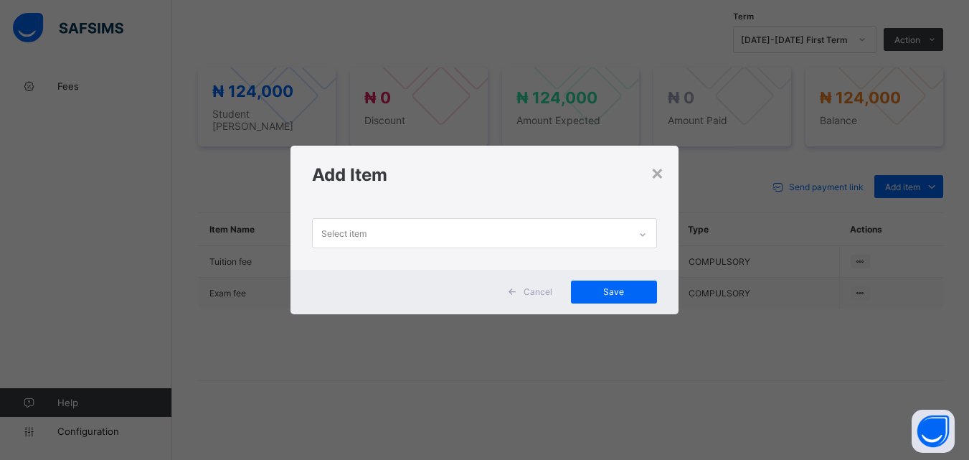
click at [578, 251] on div "Select item" at bounding box center [483, 236] width 387 height 65
click at [550, 219] on div "Select item" at bounding box center [471, 233] width 316 height 28
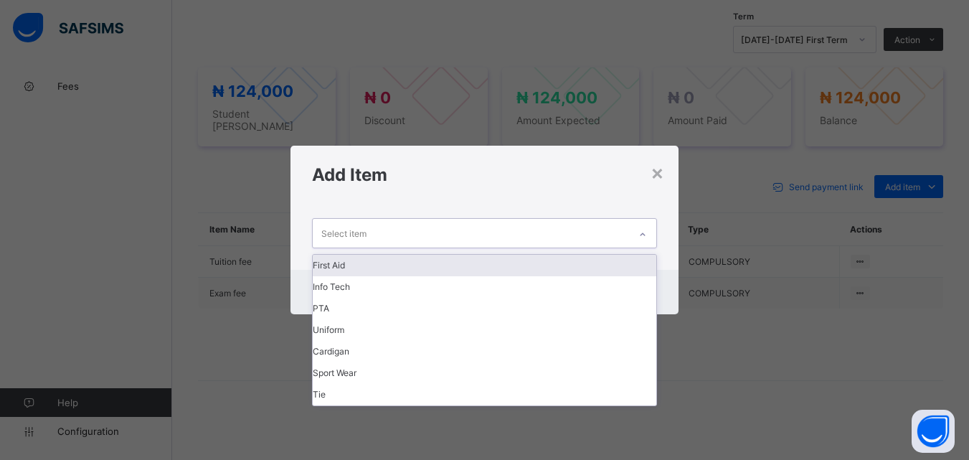
click at [536, 267] on div "First Aid" at bounding box center [484, 266] width 343 height 22
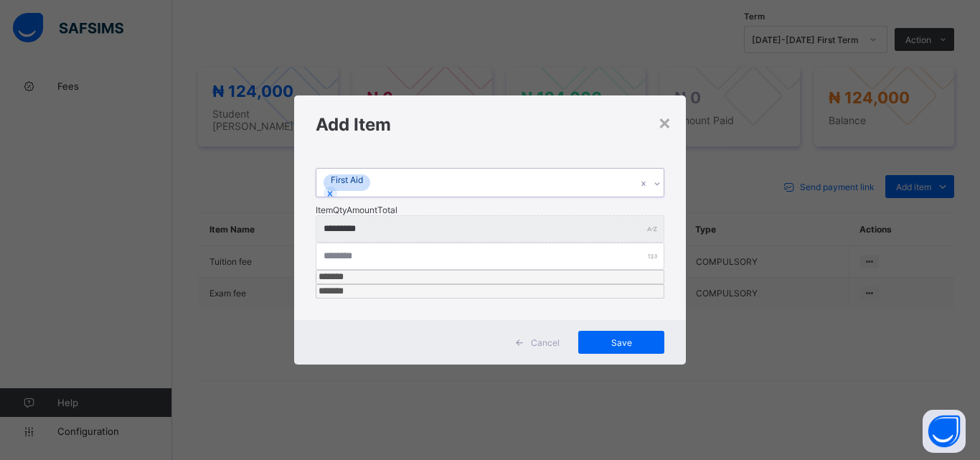
click at [551, 197] on div "First Aid" at bounding box center [476, 183] width 320 height 28
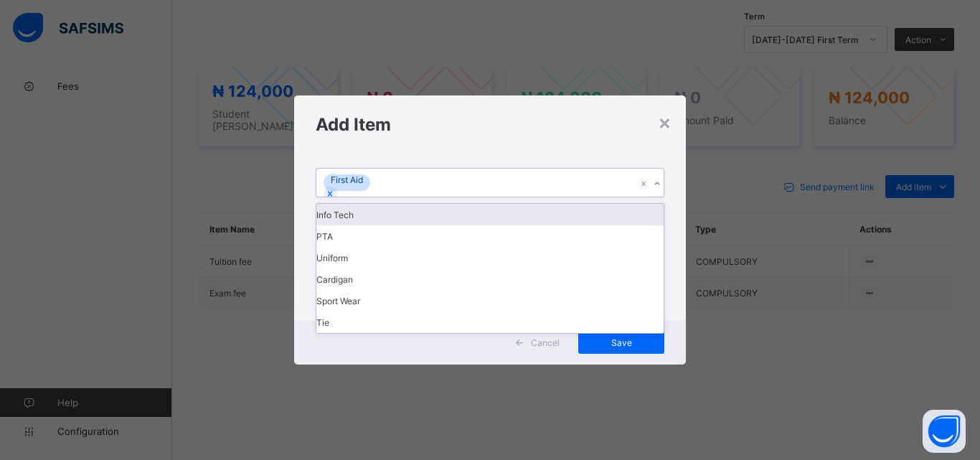
click at [551, 225] on div "Info Tech" at bounding box center [489, 215] width 347 height 22
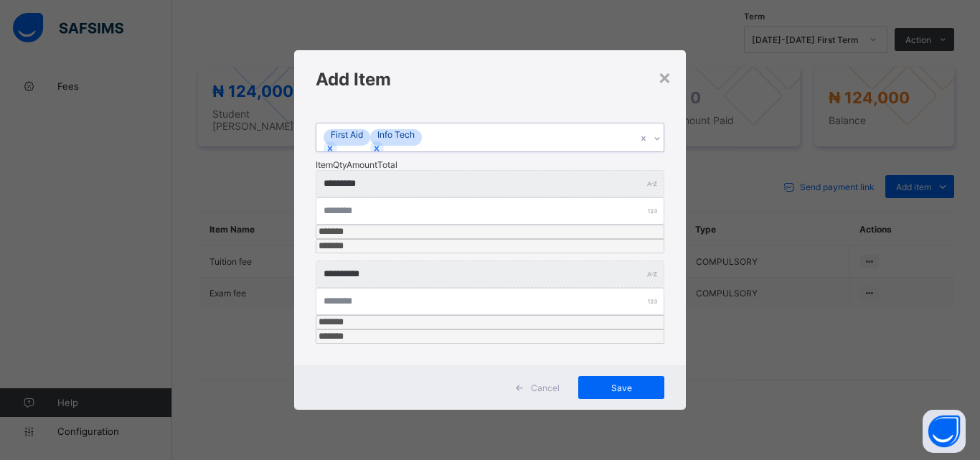
click at [560, 151] on div "First Aid Info Tech" at bounding box center [476, 137] width 320 height 28
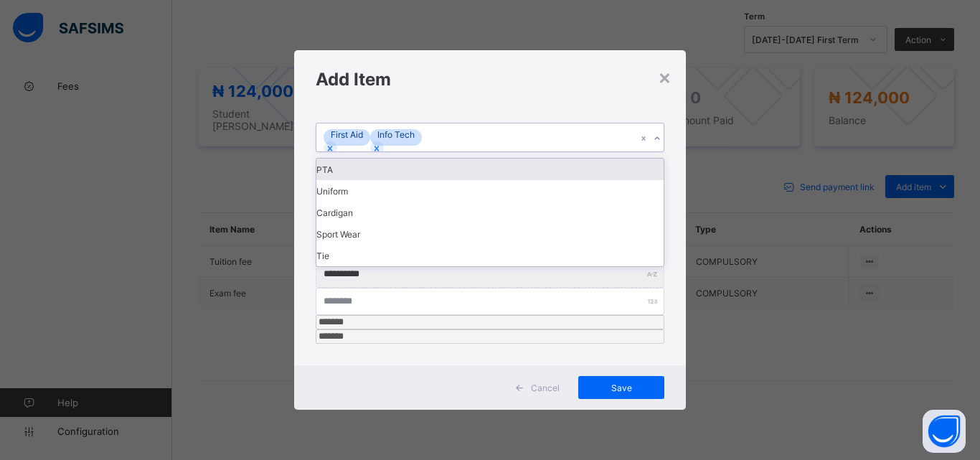
click at [561, 180] on div "PTA" at bounding box center [489, 169] width 347 height 22
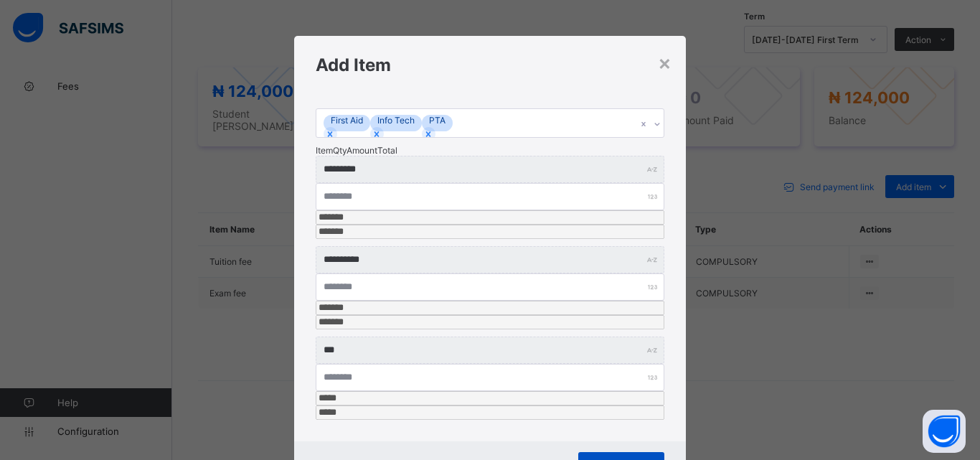
click at [608, 458] on span "Save" at bounding box center [621, 463] width 65 height 11
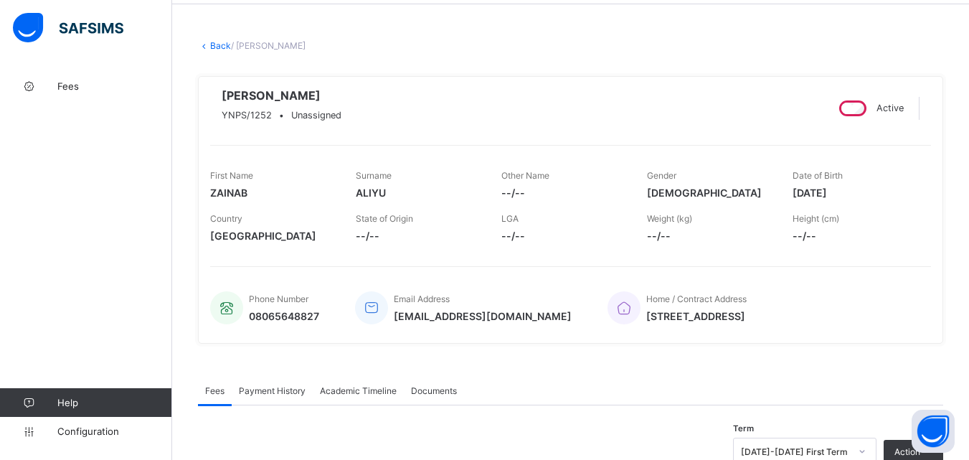
scroll to position [0, 0]
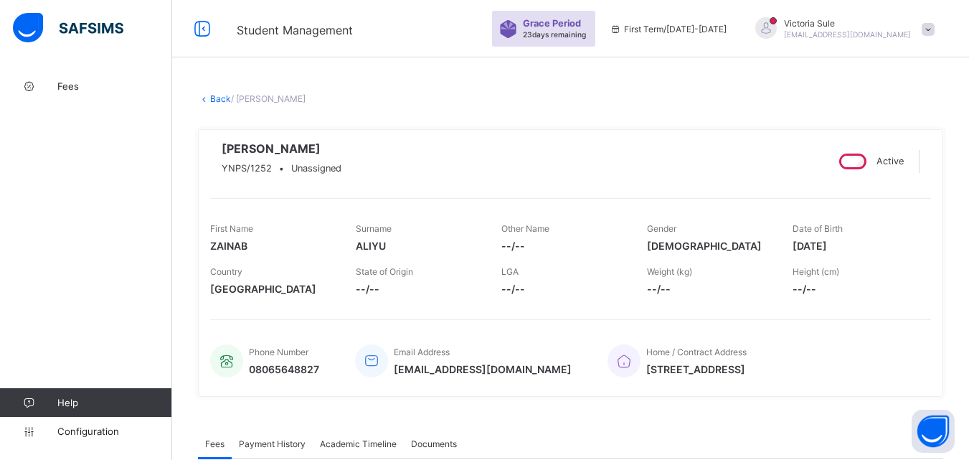
click at [222, 95] on link "Back" at bounding box center [220, 98] width 21 height 11
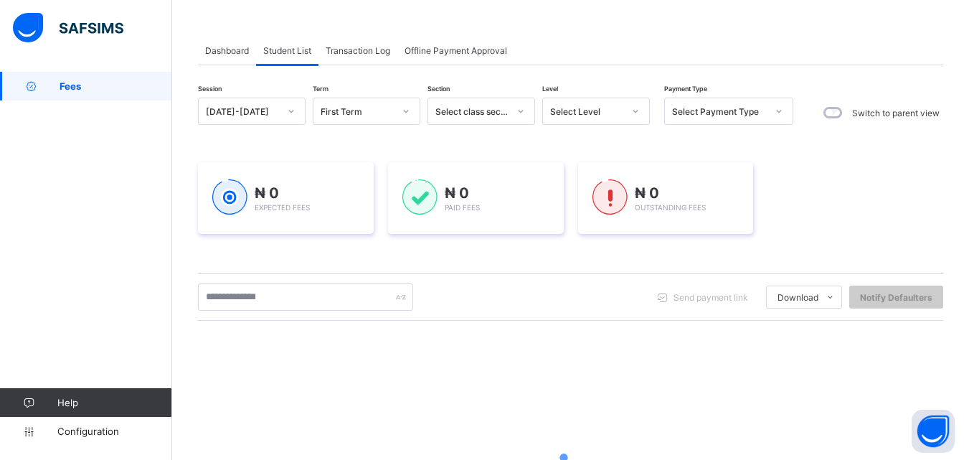
scroll to position [143, 0]
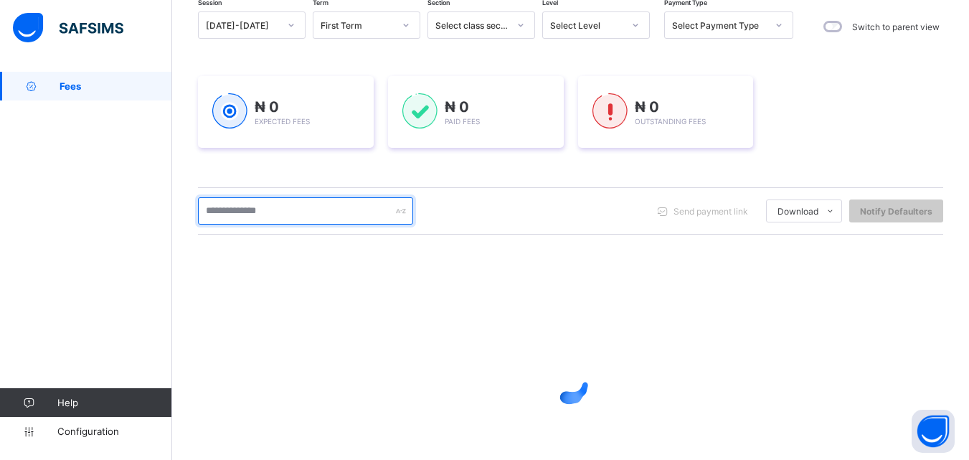
click at [289, 221] on input "text" at bounding box center [305, 210] width 215 height 27
type input "****"
